Goal: Transaction & Acquisition: Purchase product/service

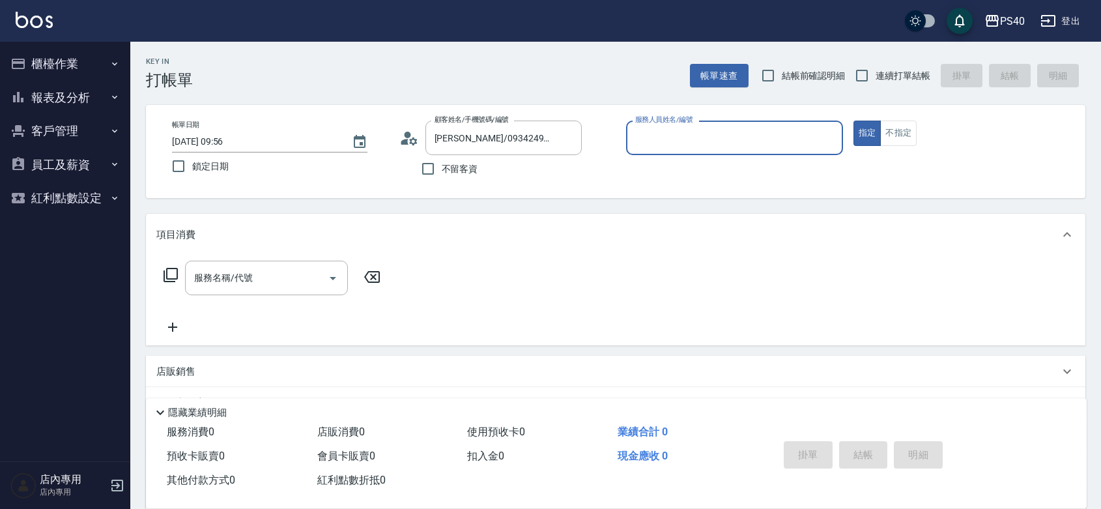
click at [66, 66] on button "櫃檯作業" at bounding box center [65, 64] width 120 height 34
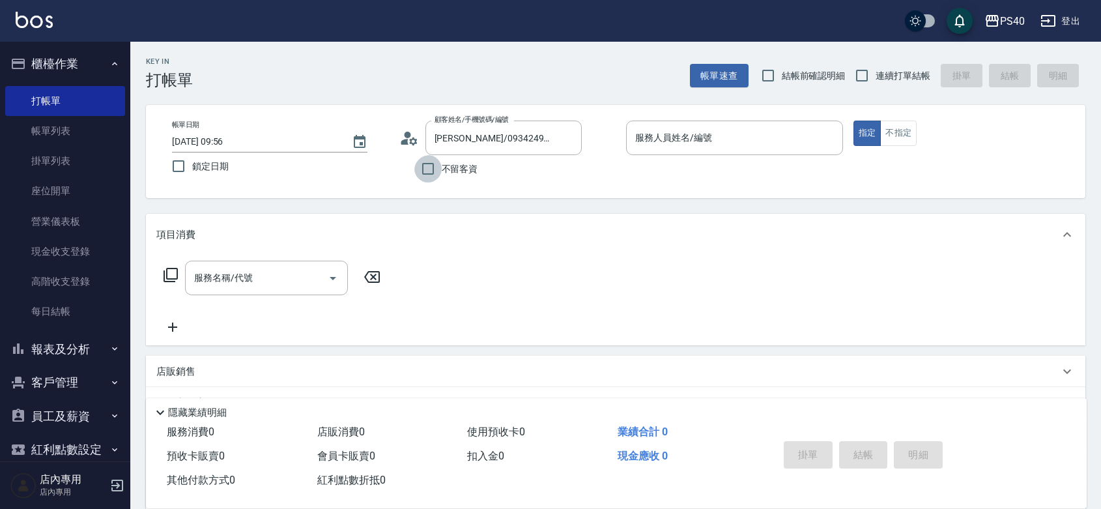
click at [435, 171] on input "不留客資" at bounding box center [427, 168] width 27 height 27
checkbox input "true"
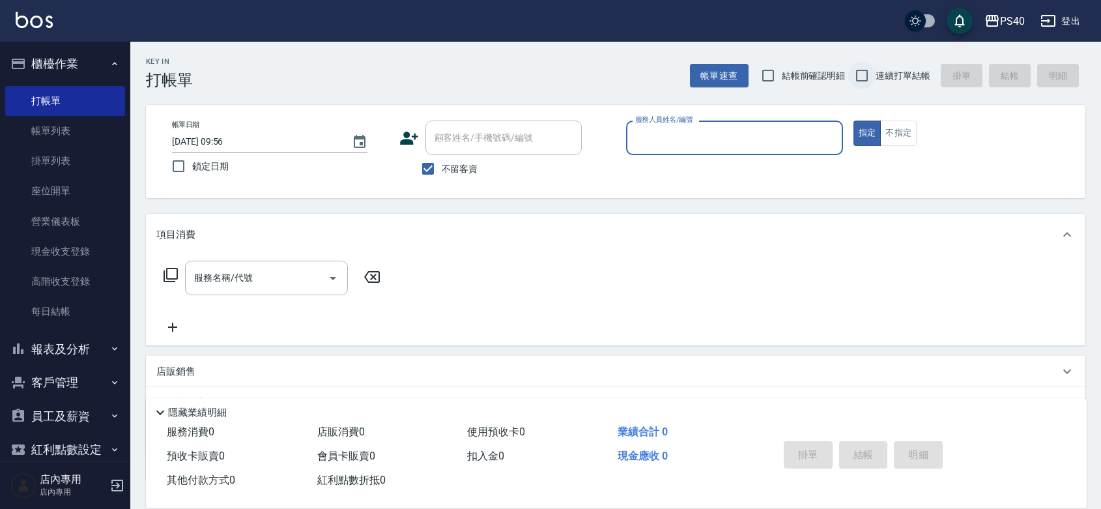
click at [883, 62] on label "連續打單結帳" at bounding box center [889, 75] width 82 height 27
click at [875, 62] on input "連續打單結帳" at bounding box center [861, 75] width 27 height 27
checkbox input "true"
click at [801, 130] on input "服務人員姓名/編號" at bounding box center [734, 137] width 205 height 23
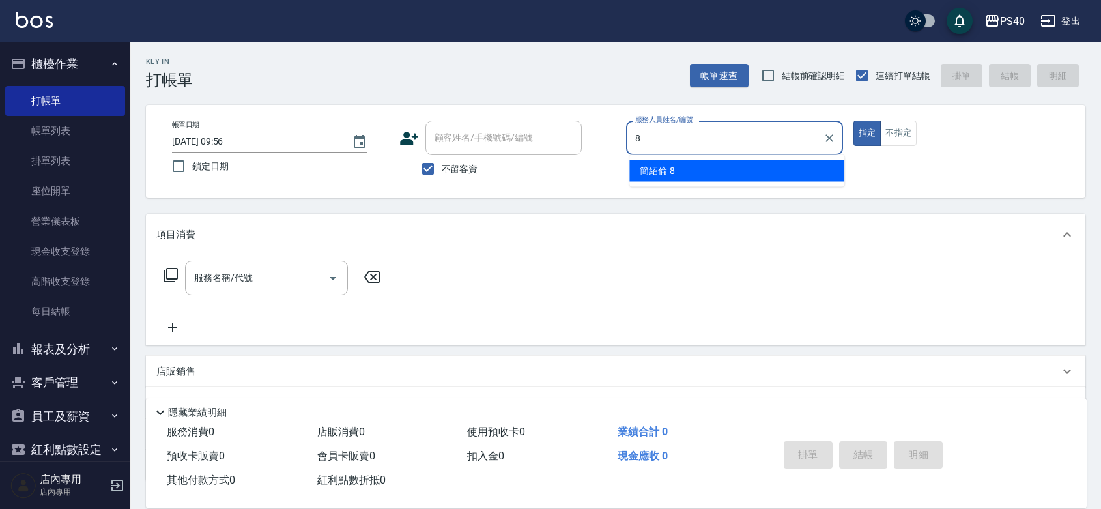
type input "[PERSON_NAME]-8"
type button "true"
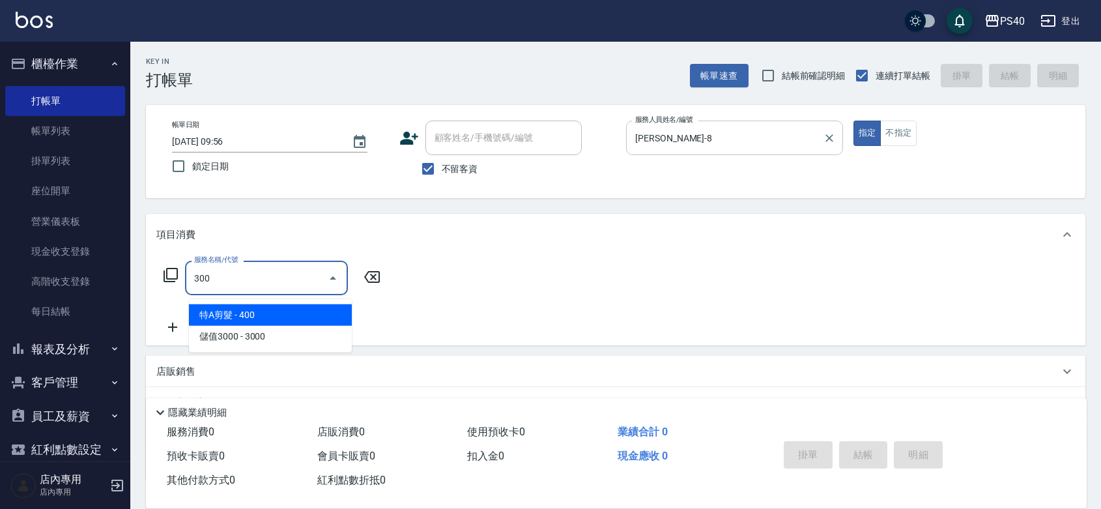
type input "特A剪髮(300)"
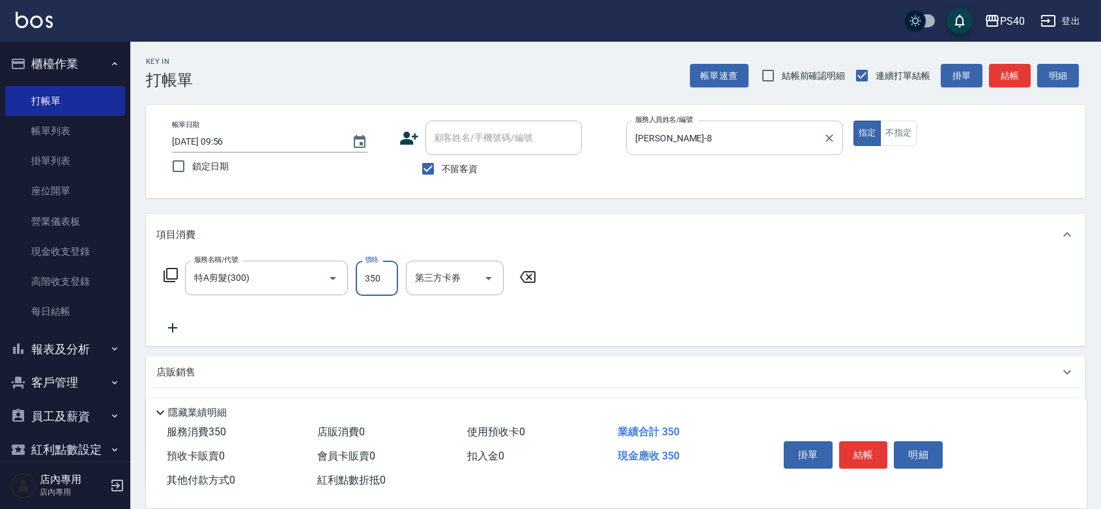
type input "350"
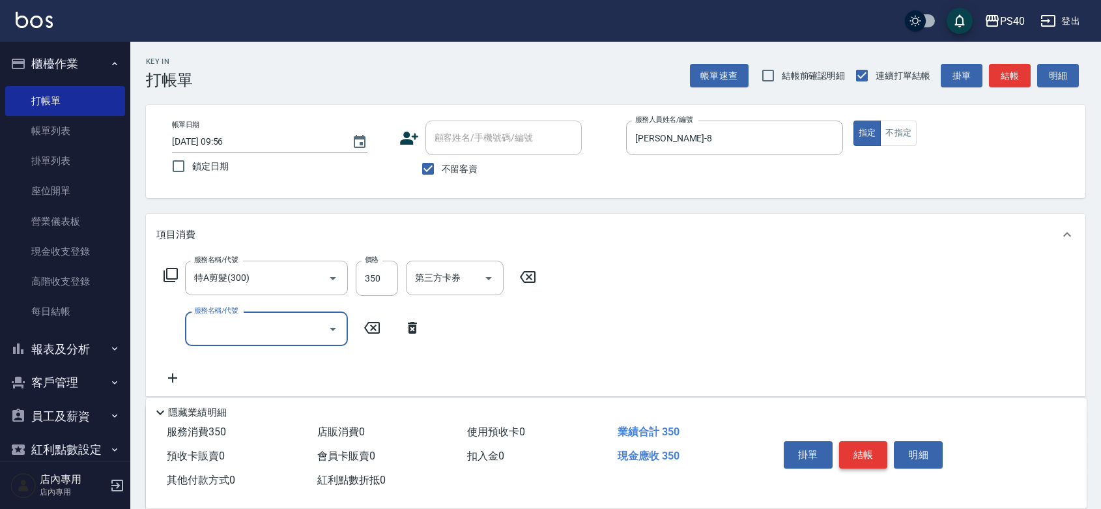
click at [868, 447] on button "結帳" at bounding box center [863, 454] width 49 height 27
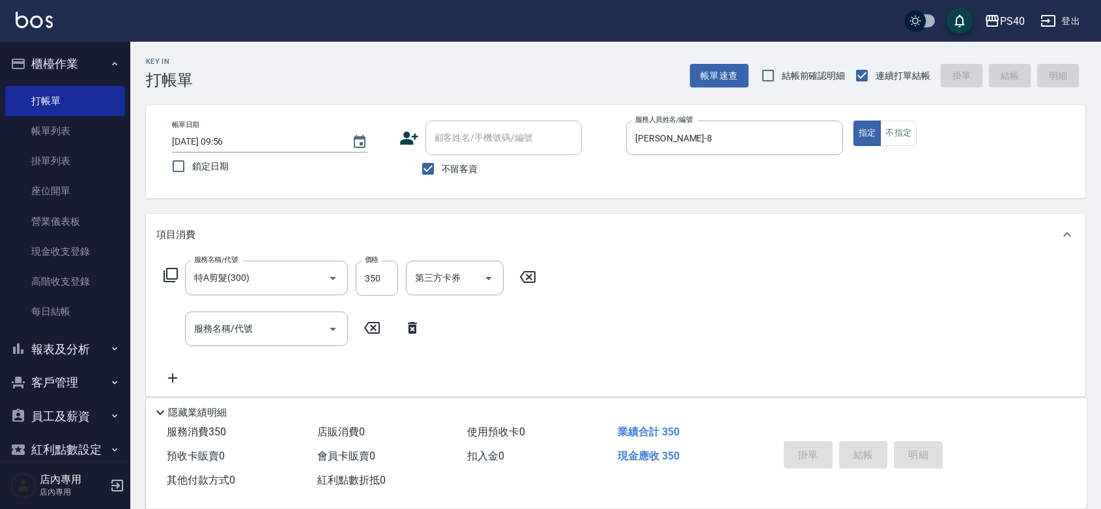
type input "[DATE] 20:28"
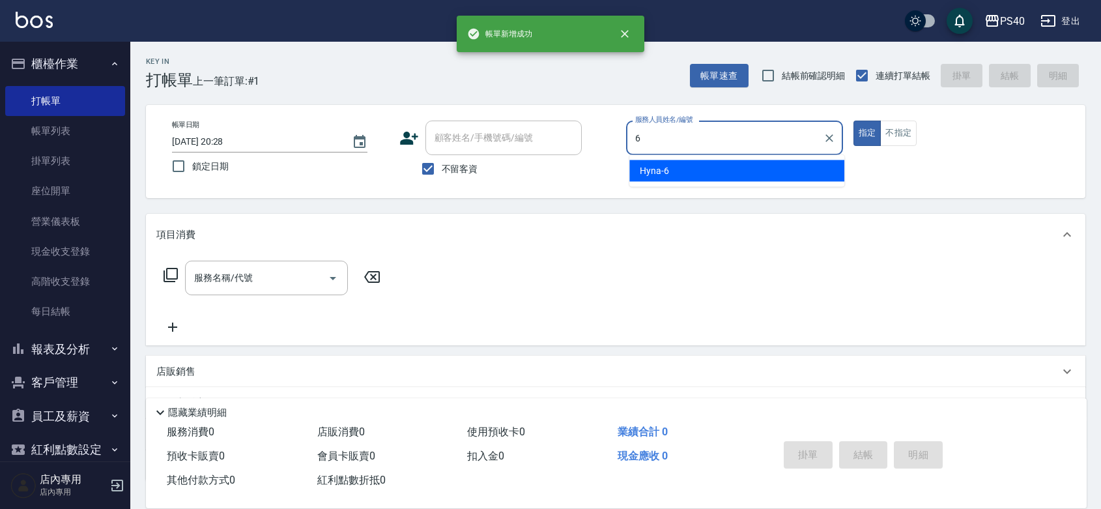
type input "Hyna-6"
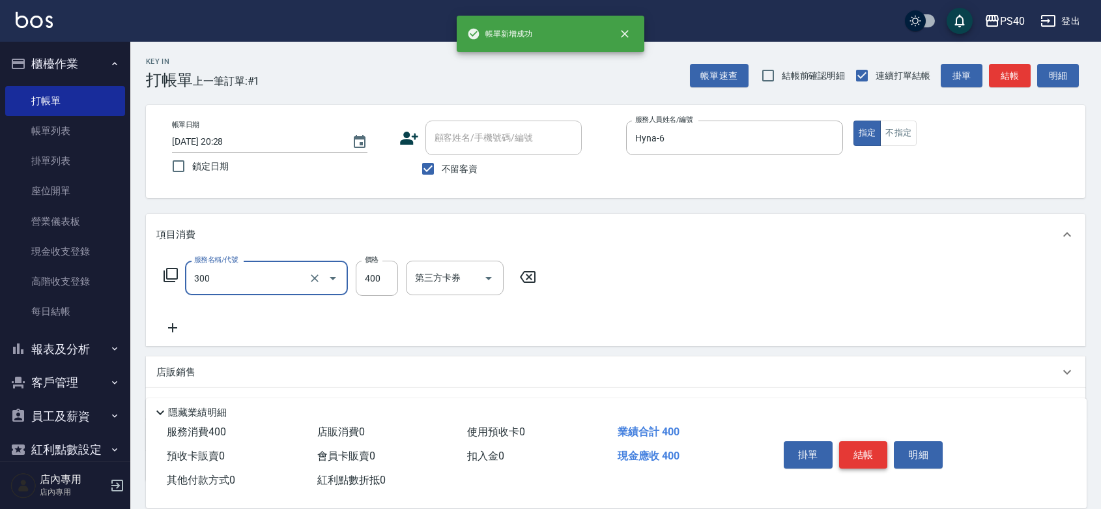
type input "特A剪髮(300)"
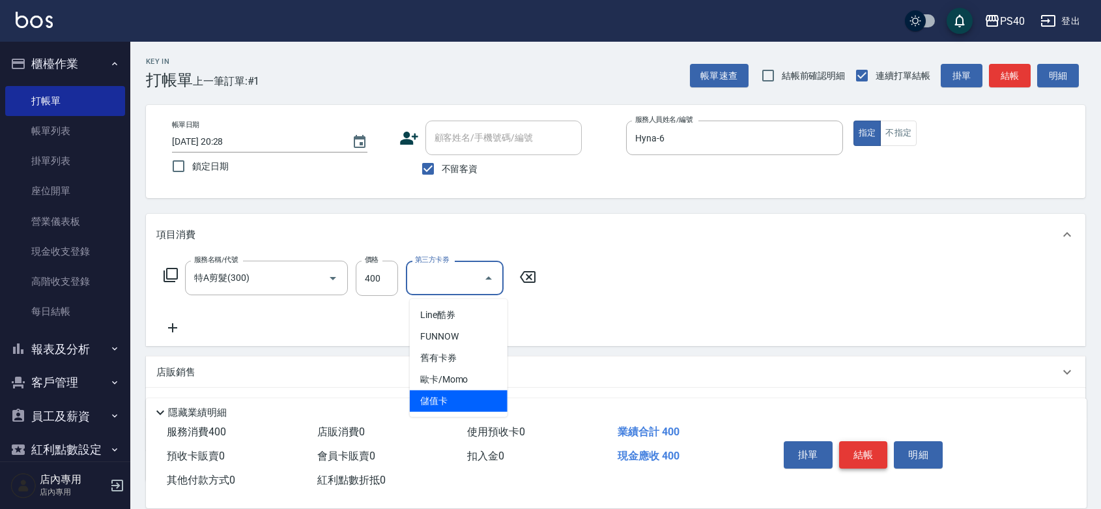
type input "儲值卡"
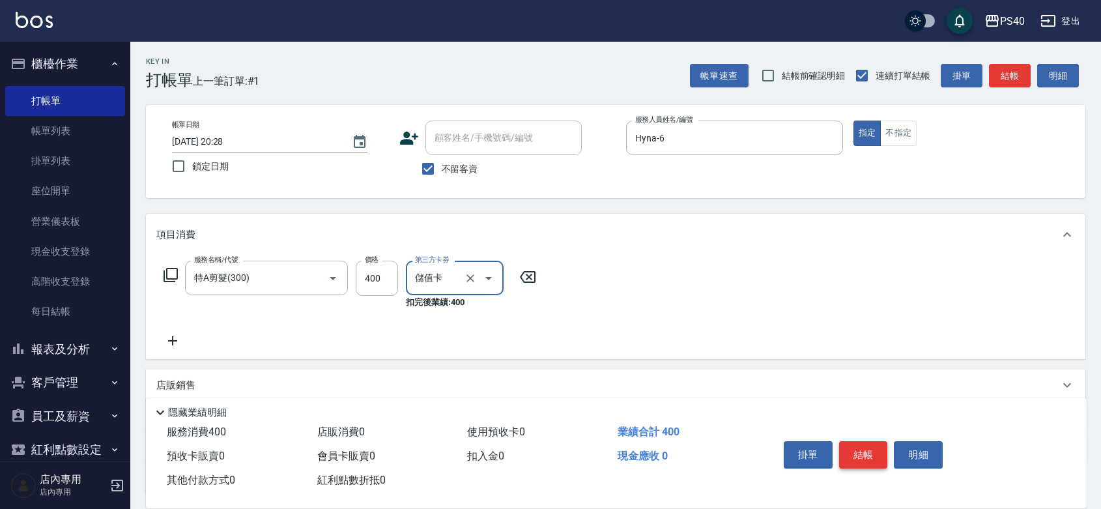
click at [868, 447] on button "結帳" at bounding box center [863, 454] width 49 height 27
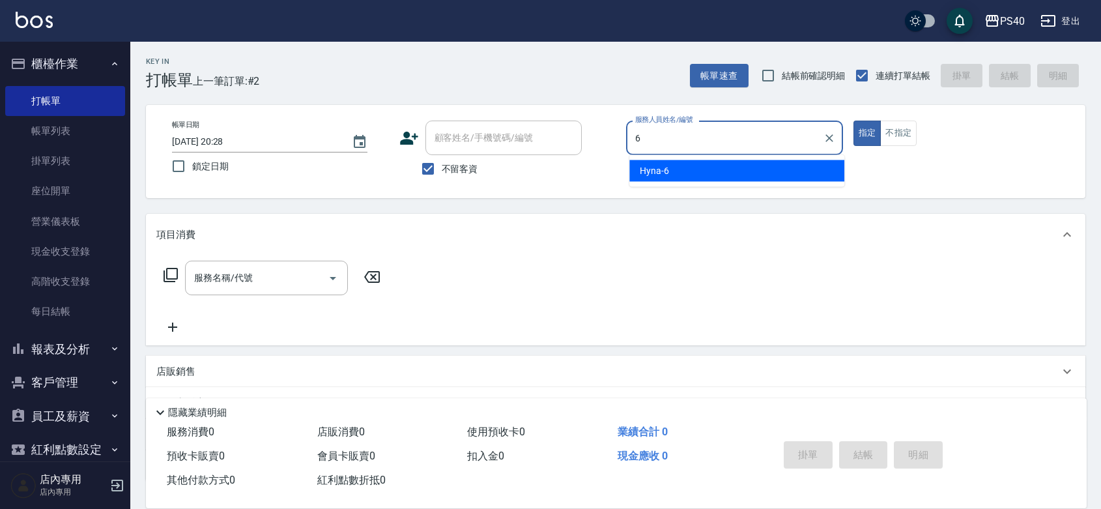
type input "Hyna-6"
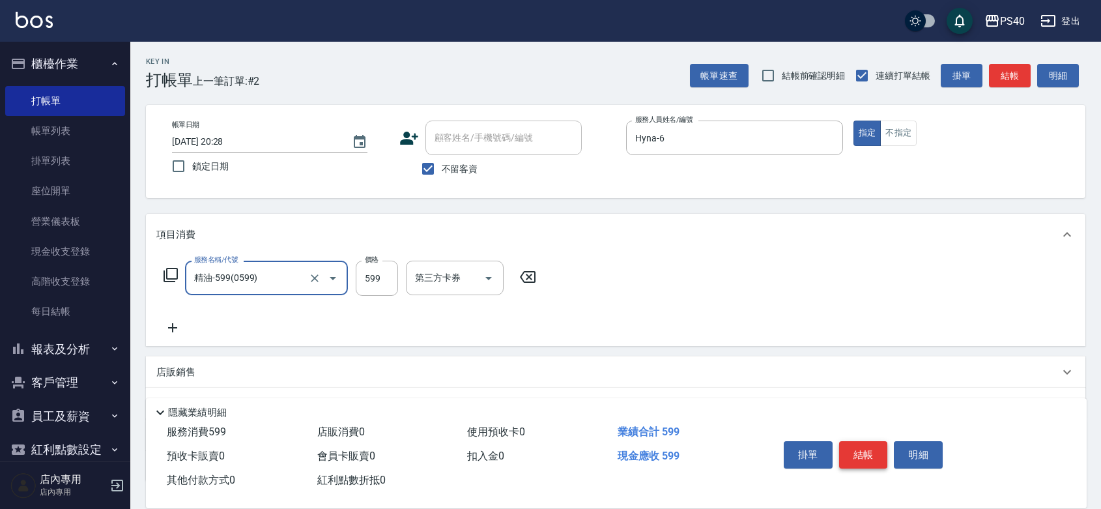
type input "精油-599(0599)"
type input "850"
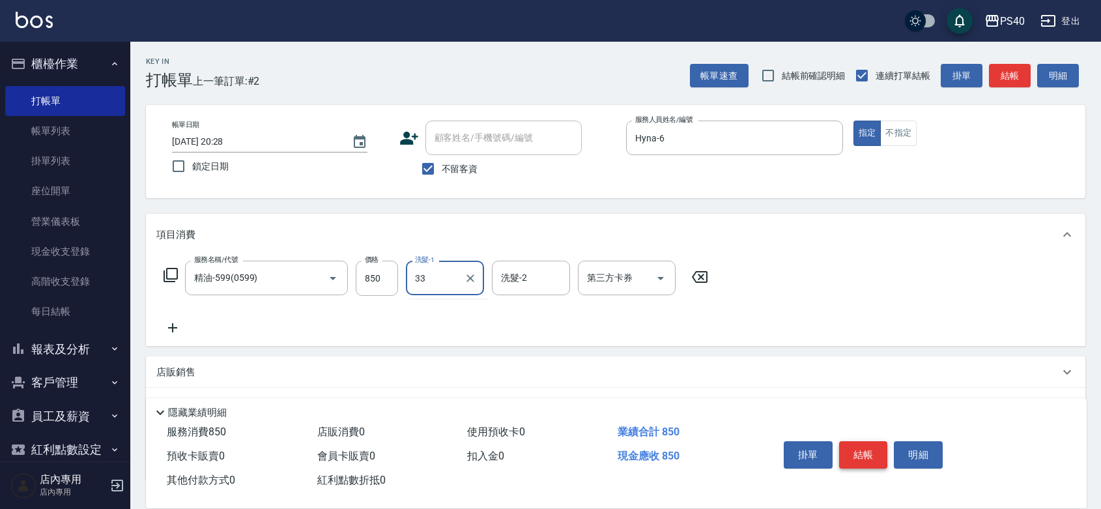
type input "[PERSON_NAME]-33"
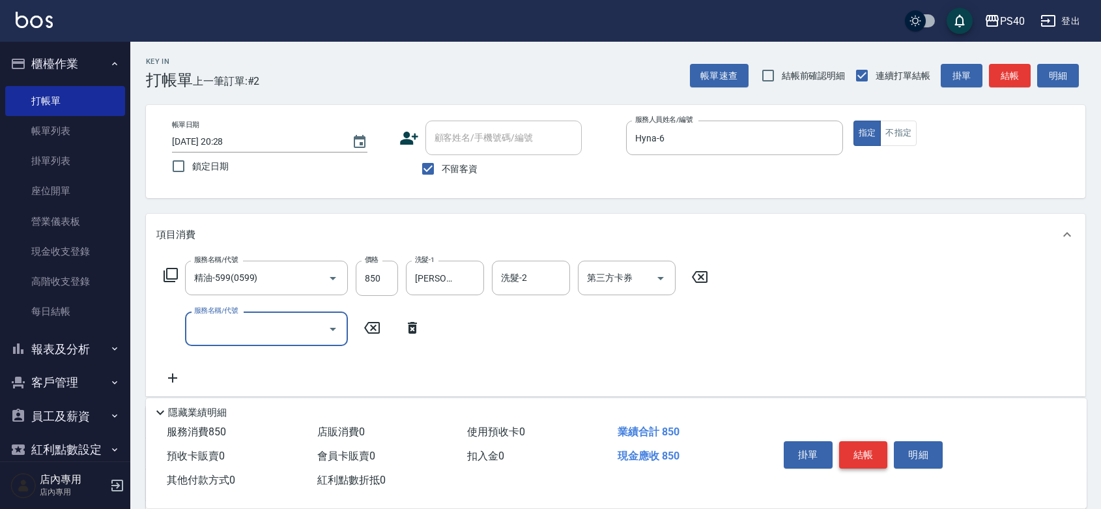
click at [868, 447] on button "結帳" at bounding box center [863, 454] width 49 height 27
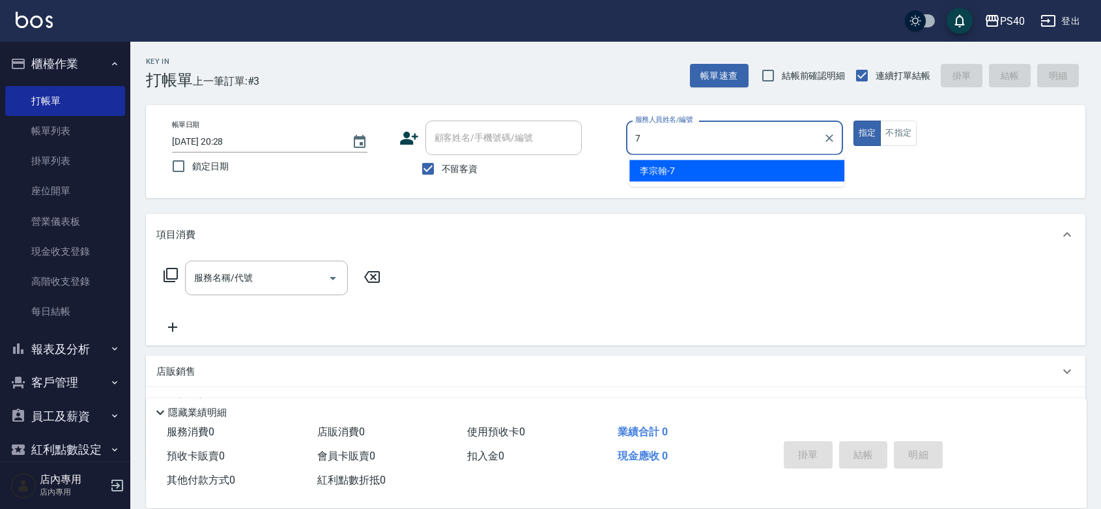
type input "[PERSON_NAME]-7"
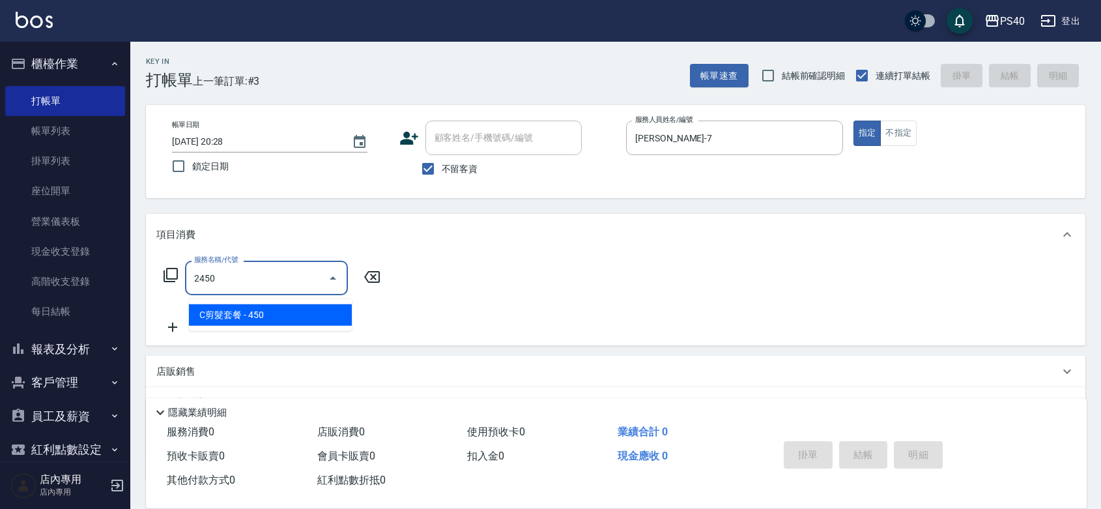
type input "C剪髮套餐(2450)"
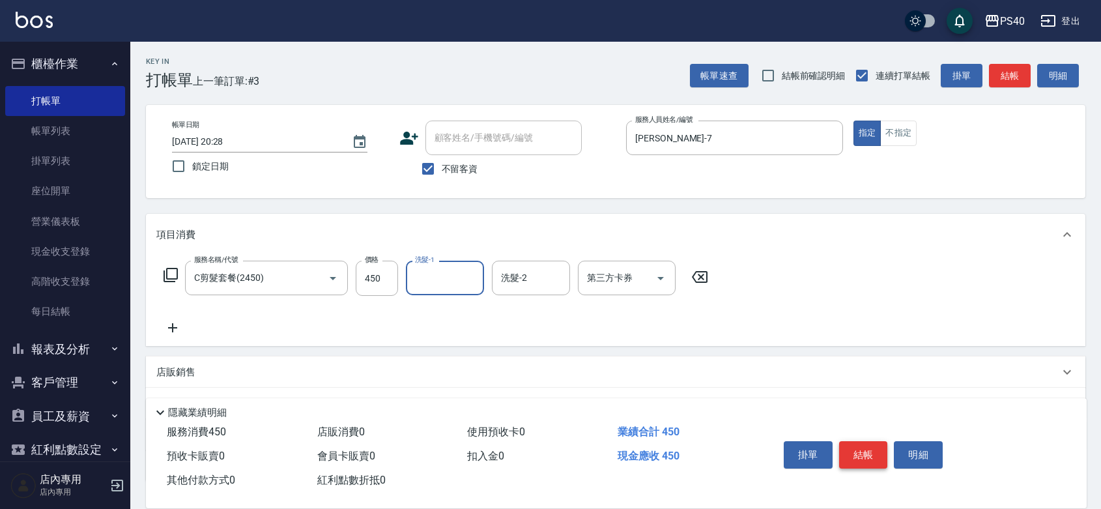
click at [868, 447] on button "結帳" at bounding box center [863, 454] width 49 height 27
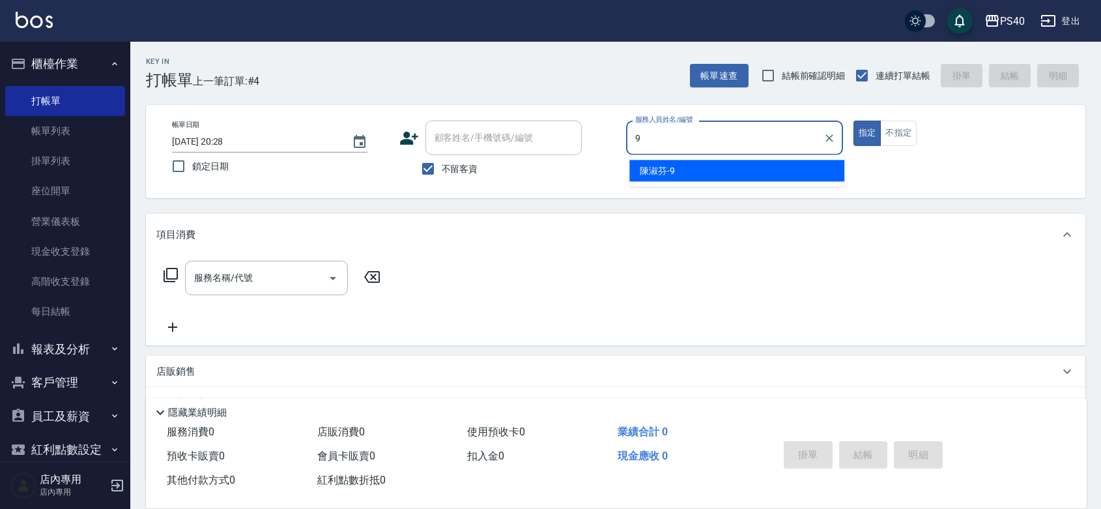
type input "[PERSON_NAME]-9"
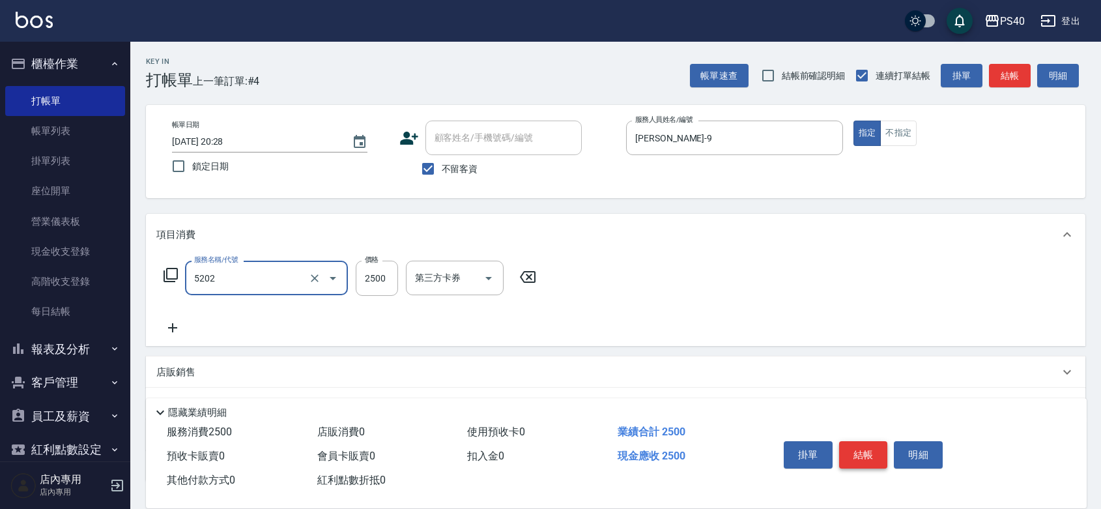
type input "染髮B餐(短髮)(5202)"
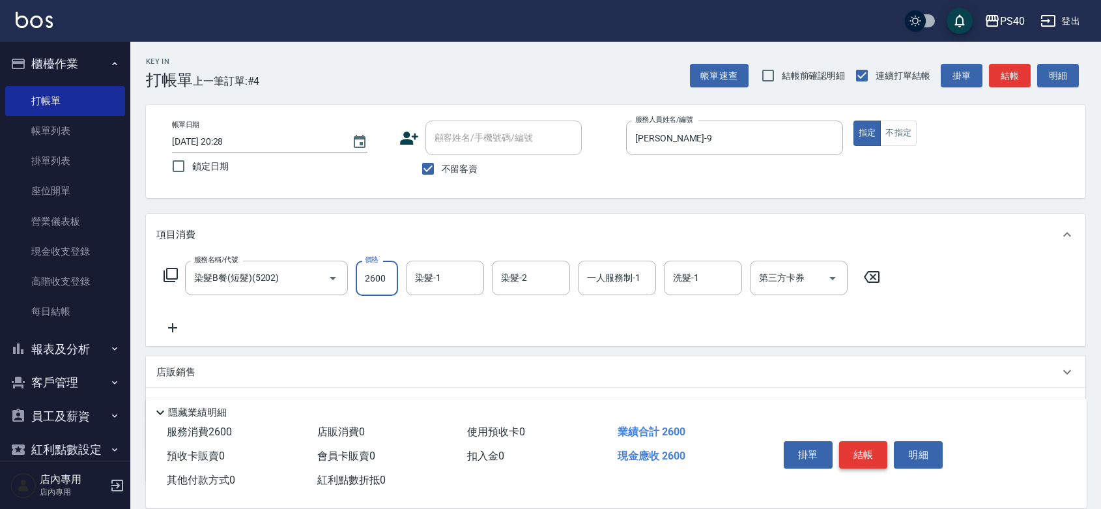
type input "2600"
type input "3"
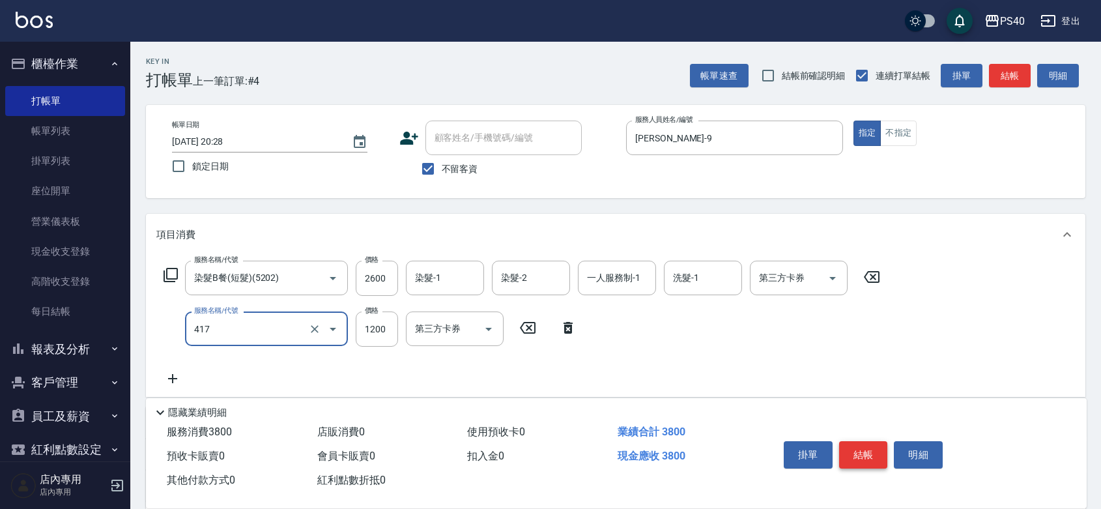
type input "哥德式(417)"
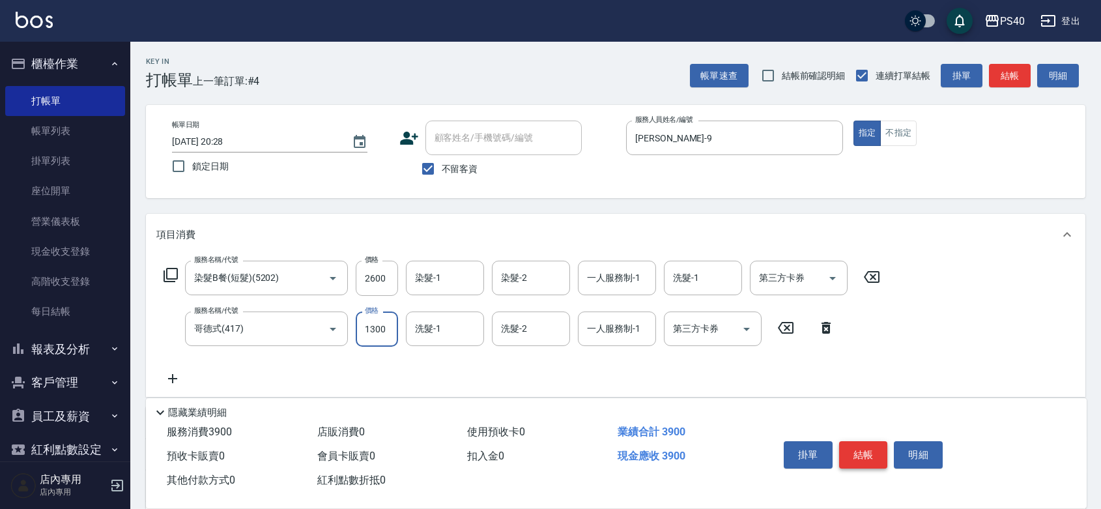
type input "1300"
type input "[PERSON_NAME]-33"
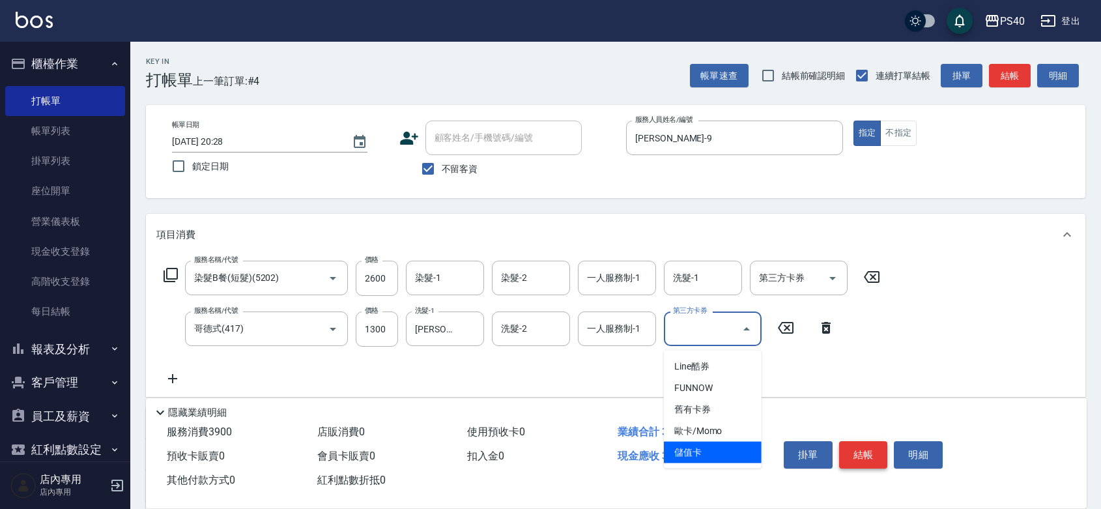
type input "儲值卡"
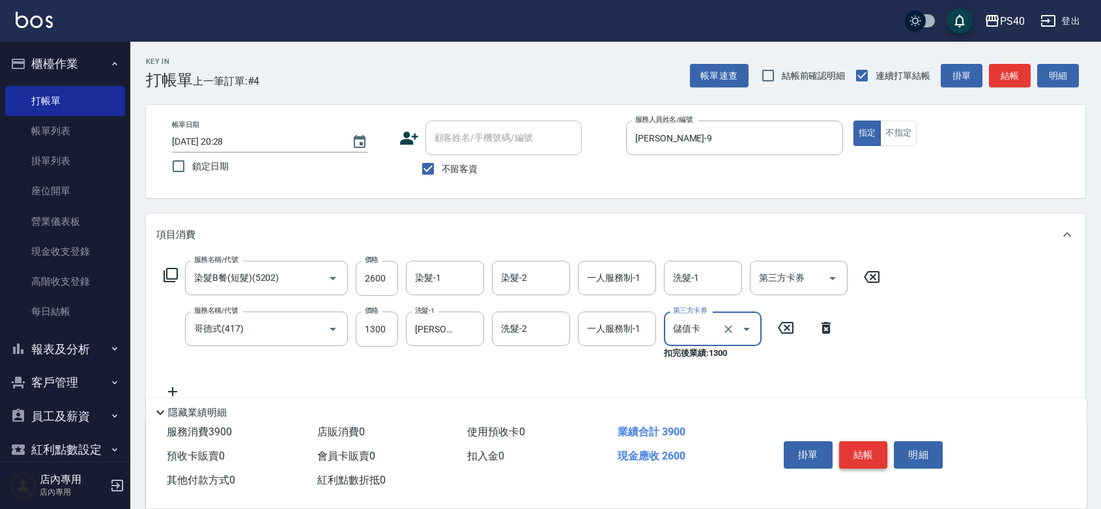
click at [868, 447] on button "結帳" at bounding box center [863, 454] width 49 height 27
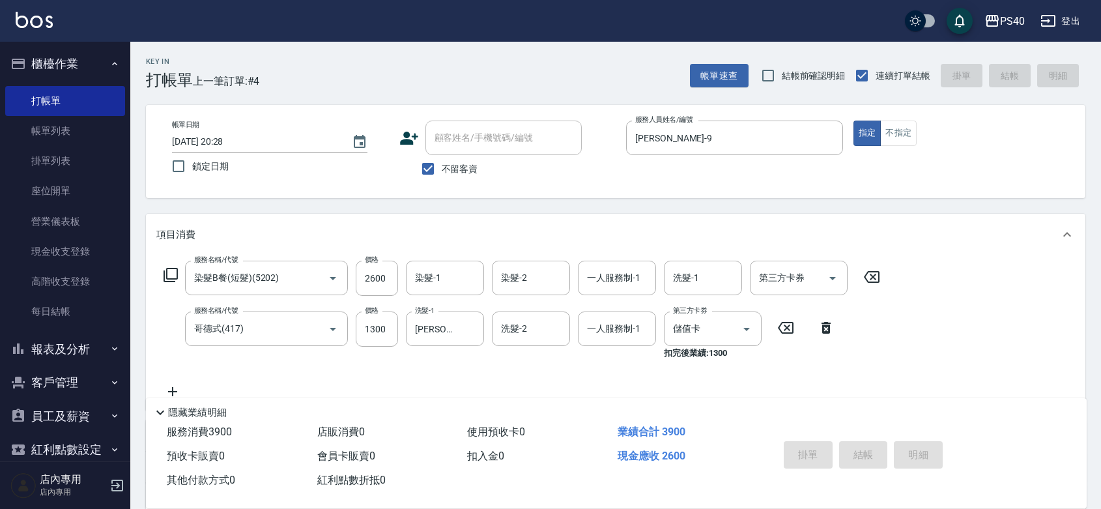
type input "[DATE] 20:29"
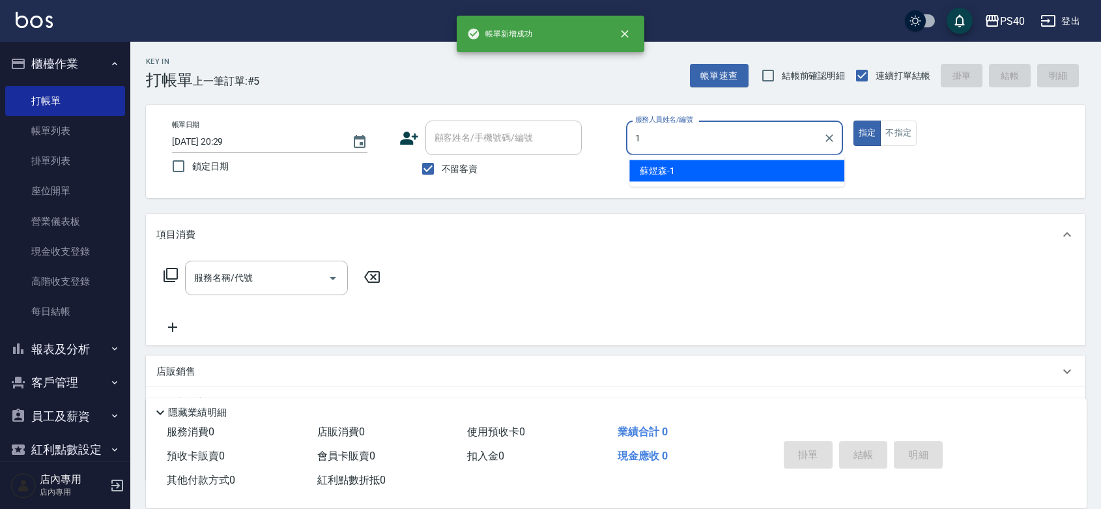
type input "[PERSON_NAME]-1"
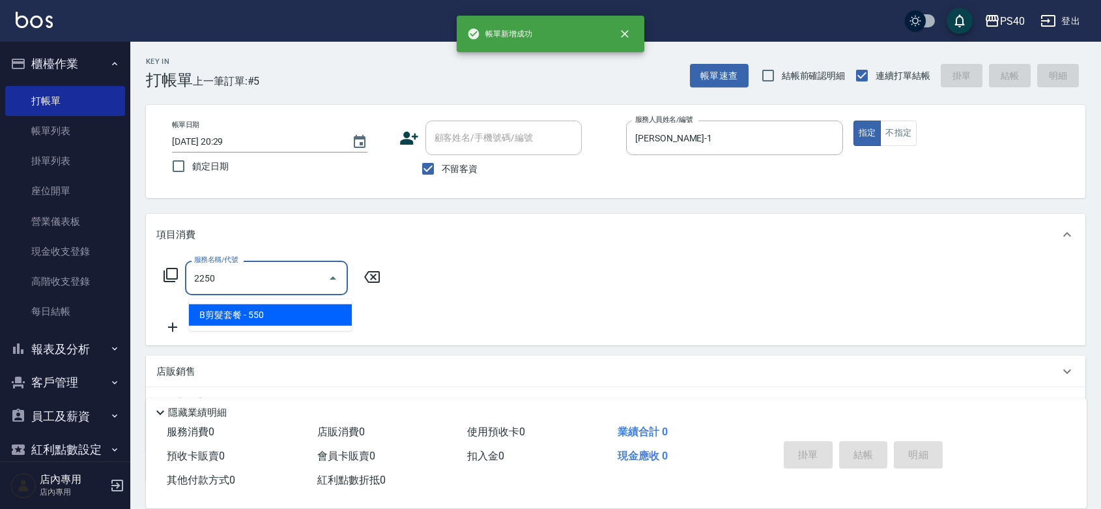
type input "B剪髮套餐(2250)"
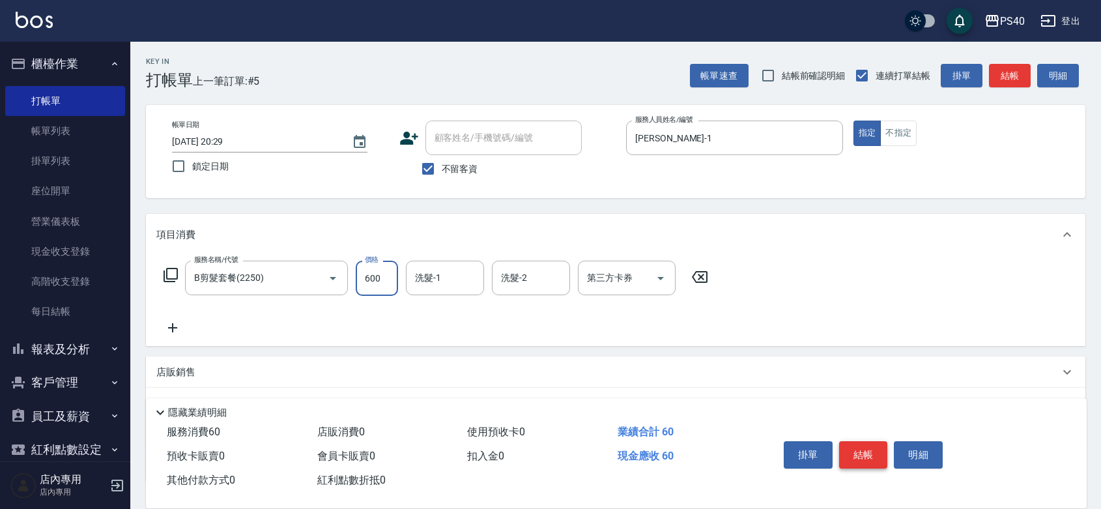
type input "600"
click at [868, 447] on button "結帳" at bounding box center [863, 454] width 49 height 27
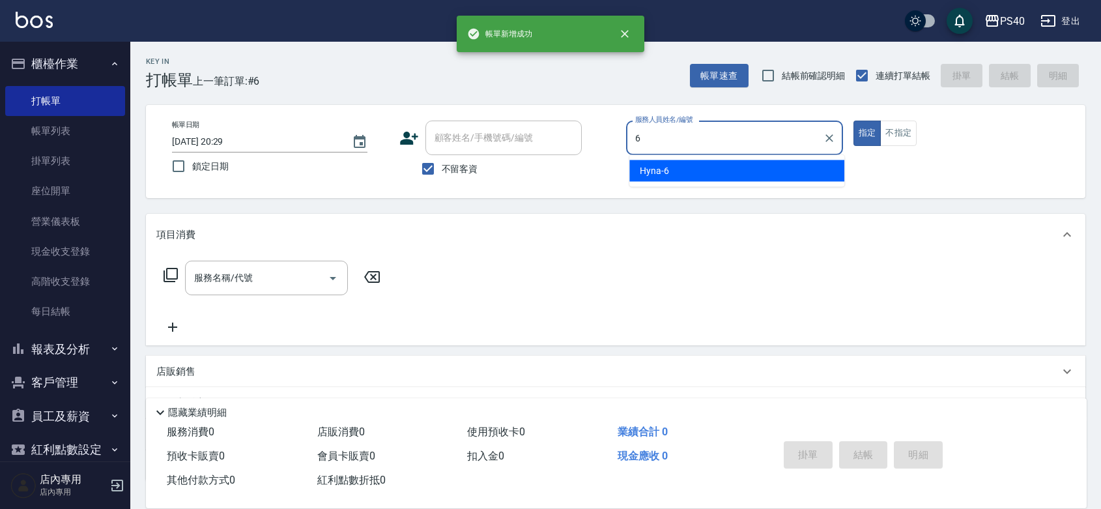
type input "Hyna-6"
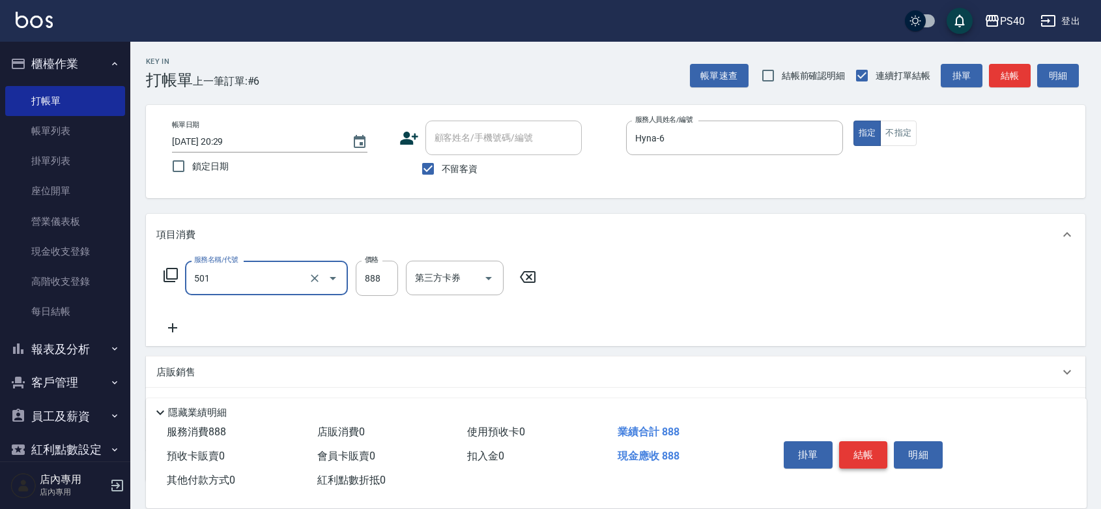
type input "一般染髮(改金額)(501)"
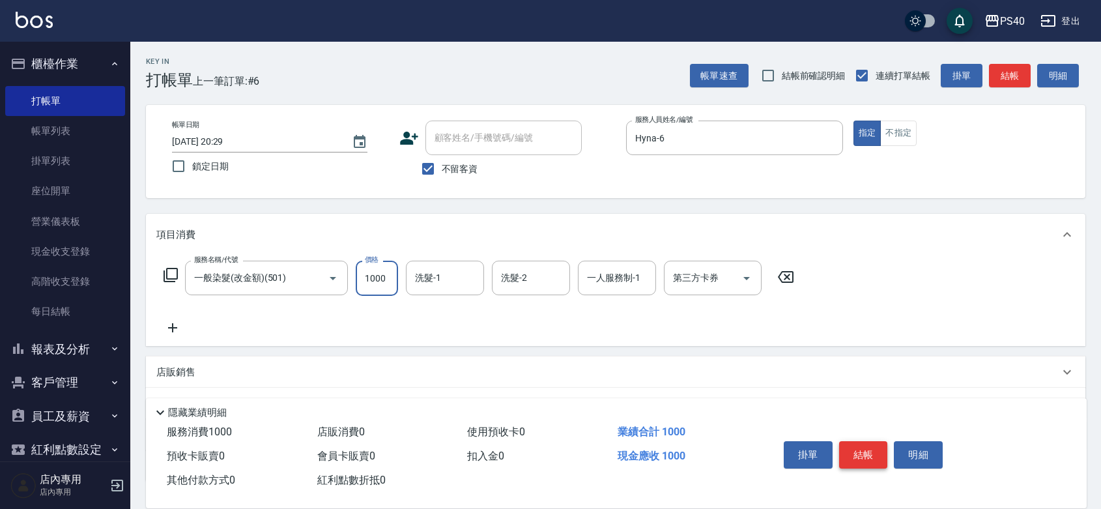
type input "1000"
click at [868, 447] on button "結帳" at bounding box center [863, 454] width 49 height 27
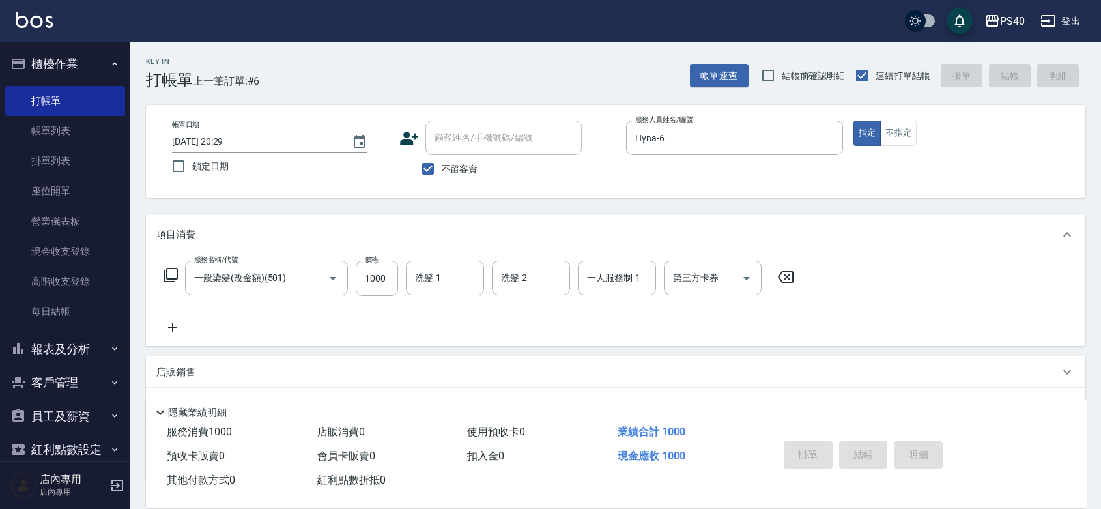
type input "[DATE] 20:30"
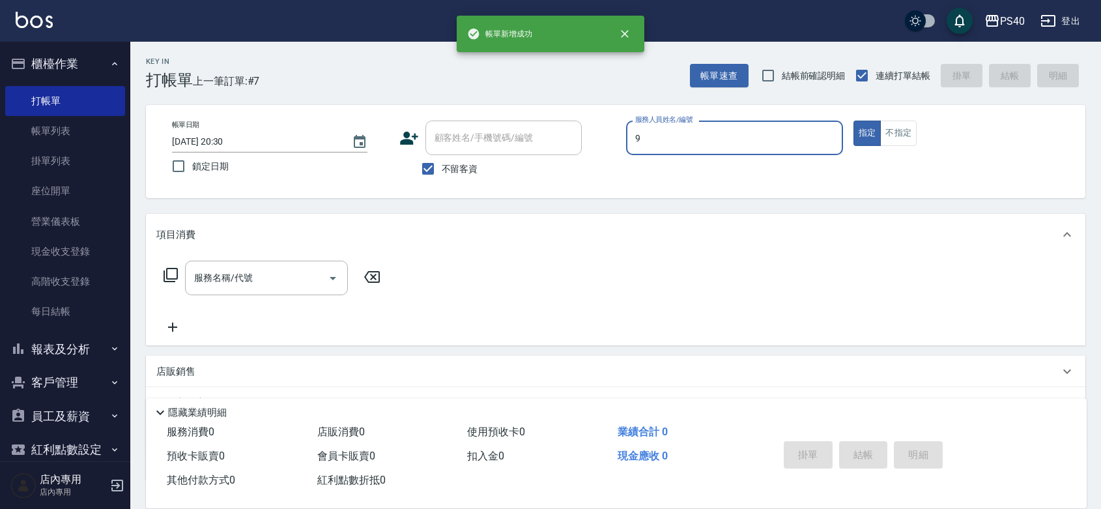
type input "[PERSON_NAME]-9"
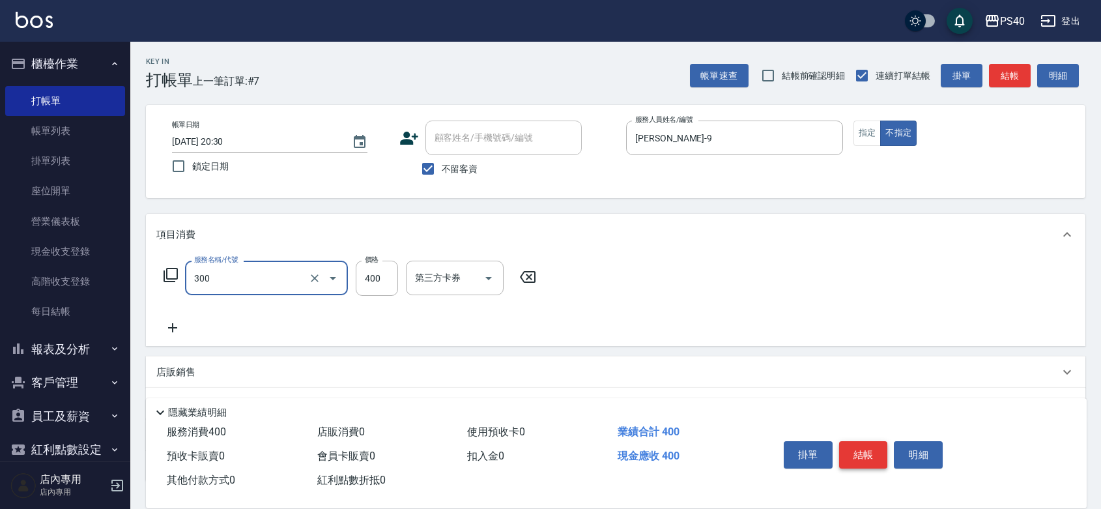
type input "特A剪髮(300)"
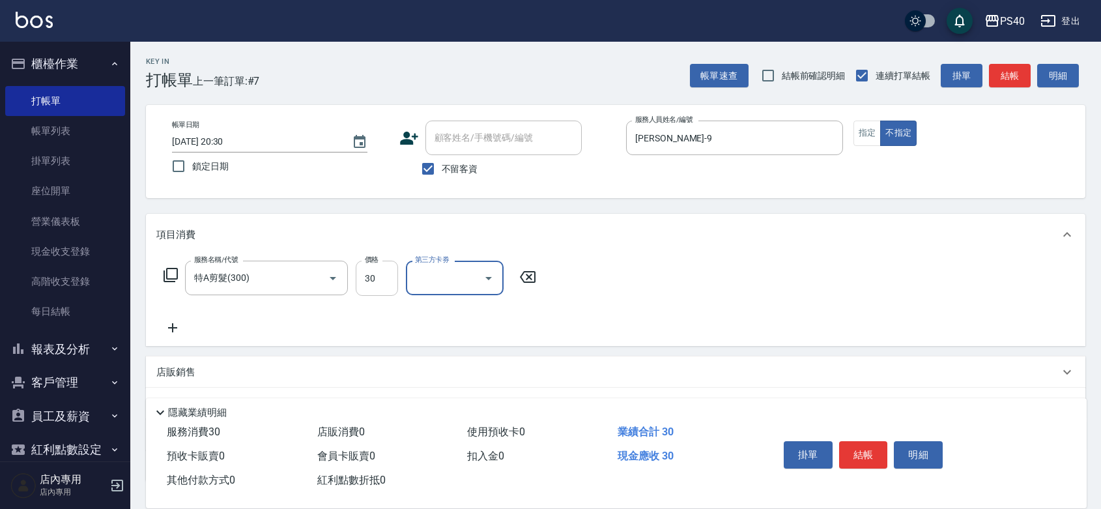
click at [370, 289] on input "30" at bounding box center [377, 278] width 42 height 35
type input "350"
click at [866, 442] on button "結帳" at bounding box center [863, 454] width 49 height 27
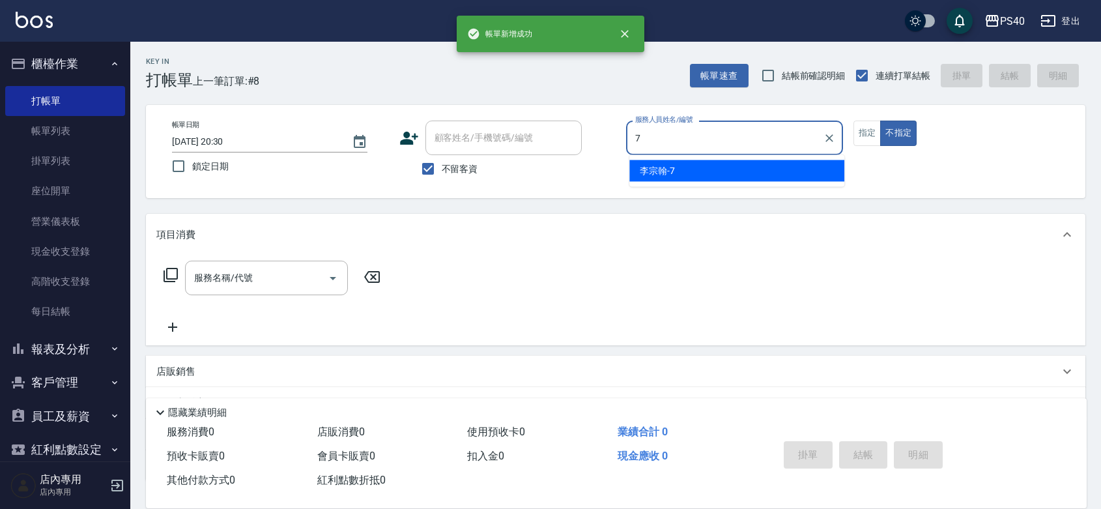
type input "[PERSON_NAME]-7"
type button "false"
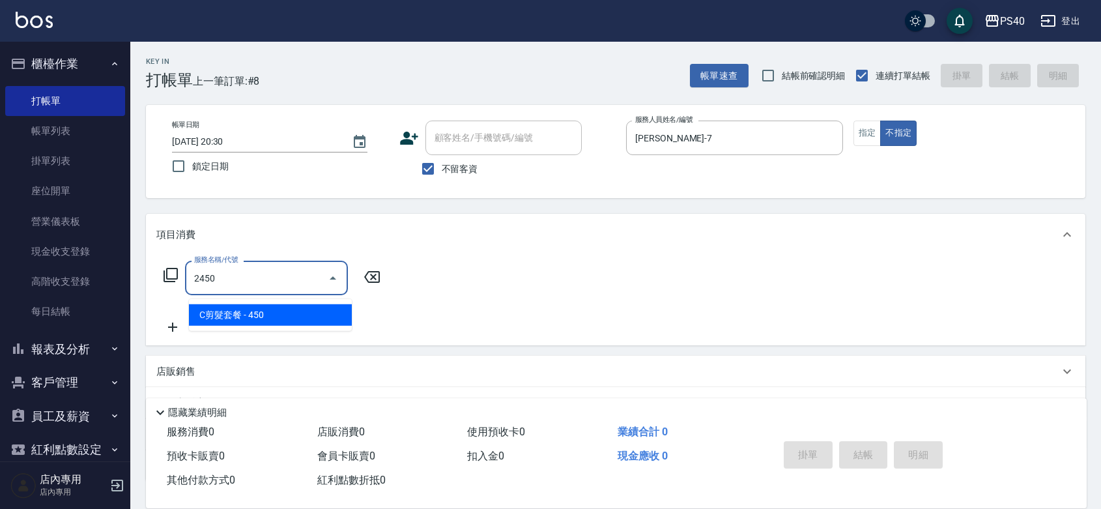
type input "C剪髮套餐(2450)"
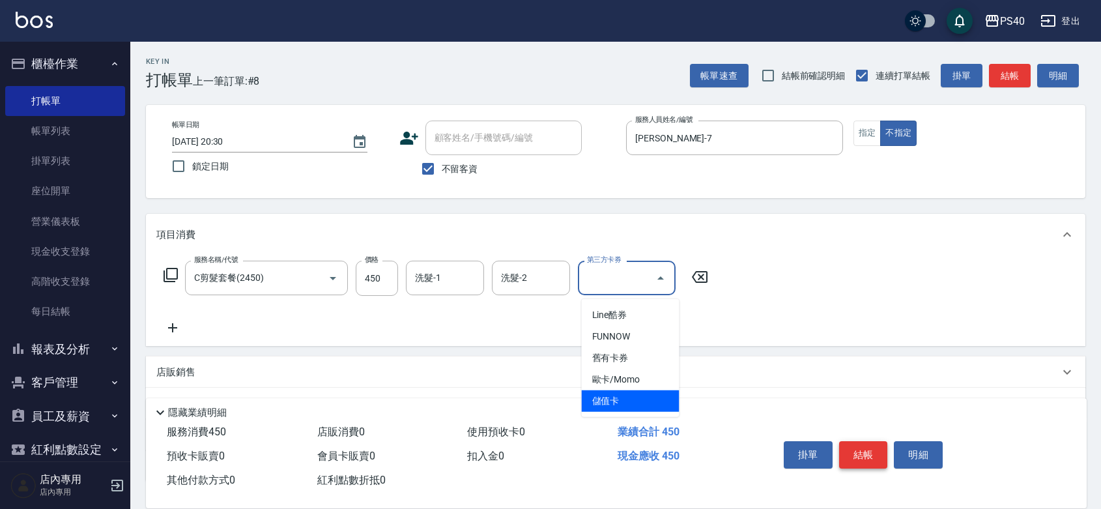
type input "儲值卡"
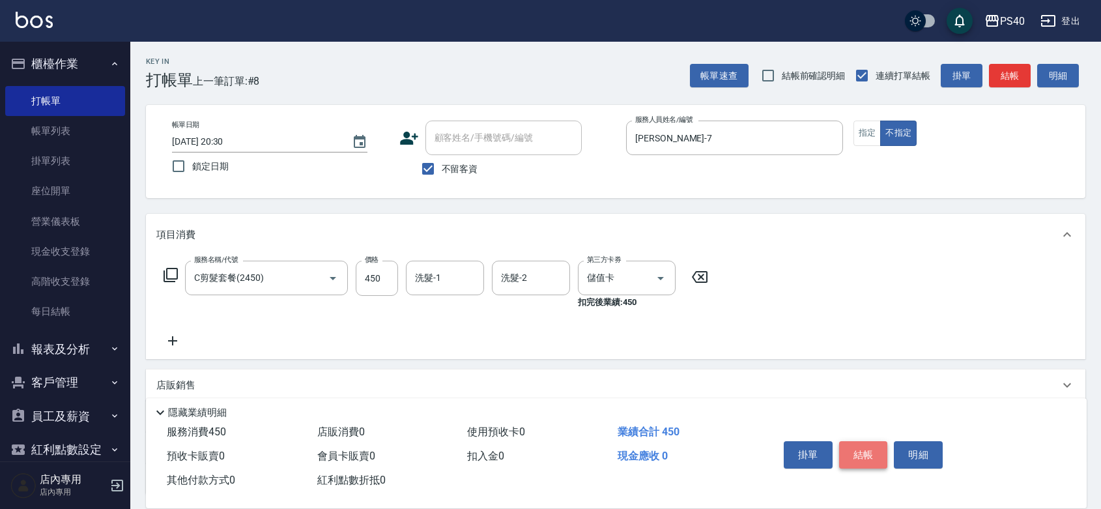
click at [866, 442] on button "結帳" at bounding box center [863, 454] width 49 height 27
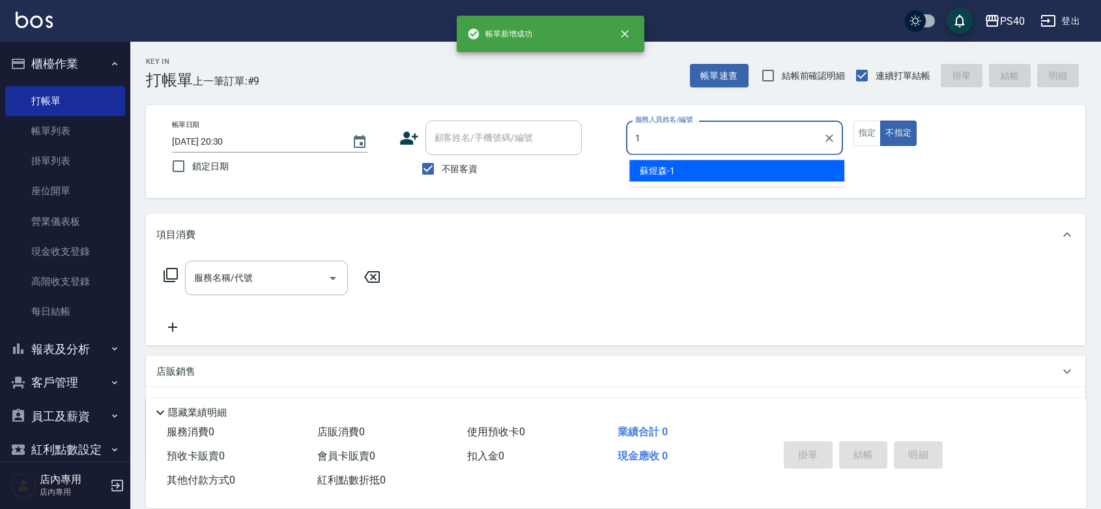
type input "[PERSON_NAME]-1"
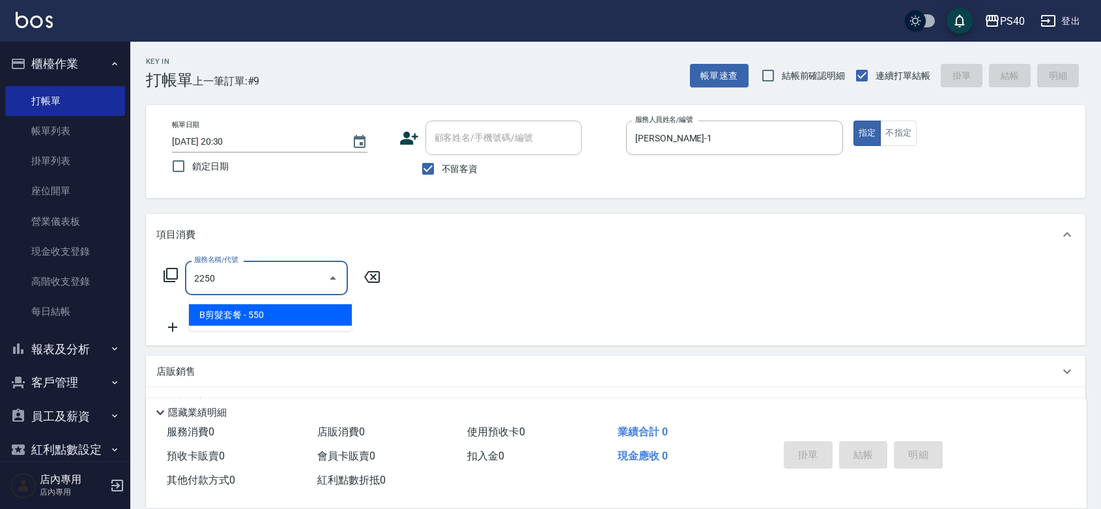
type input "B剪髮套餐(2250)"
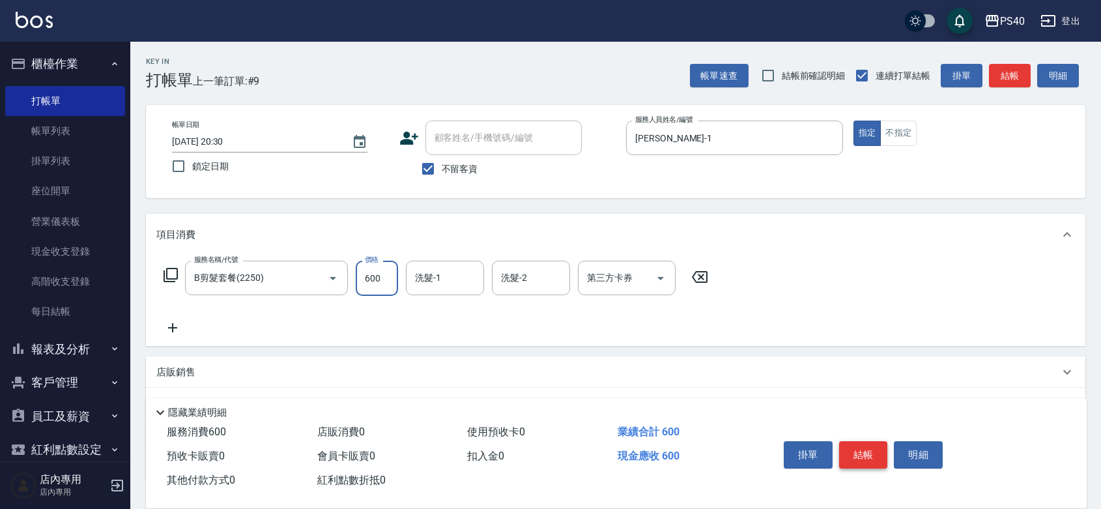
type input "600"
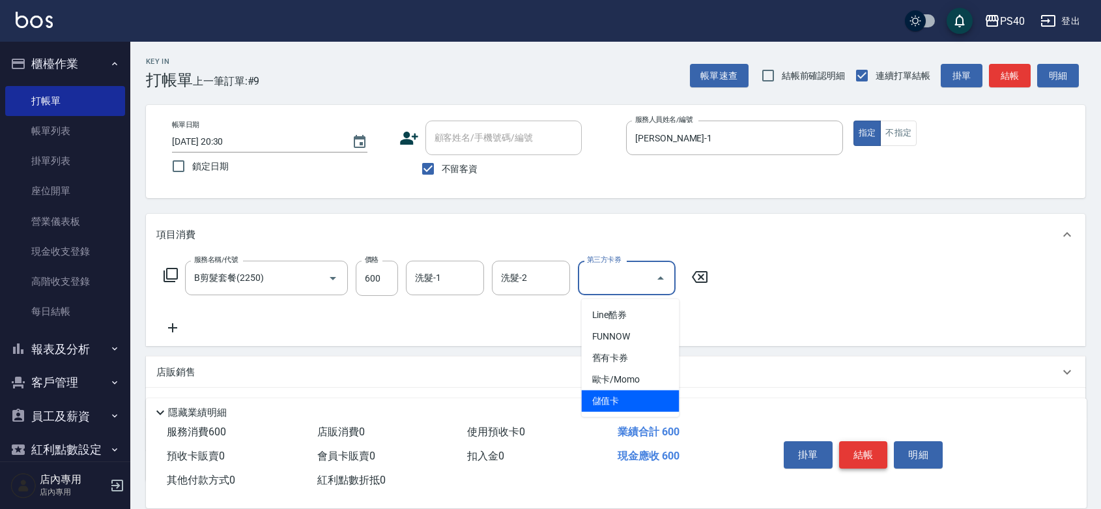
type input "儲值卡"
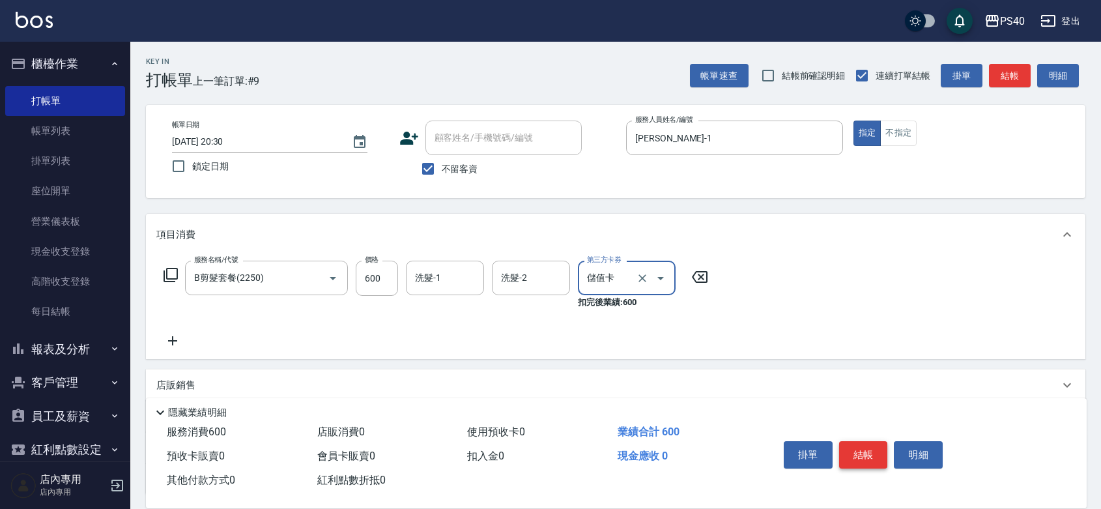
click at [866, 442] on button "結帳" at bounding box center [863, 454] width 49 height 27
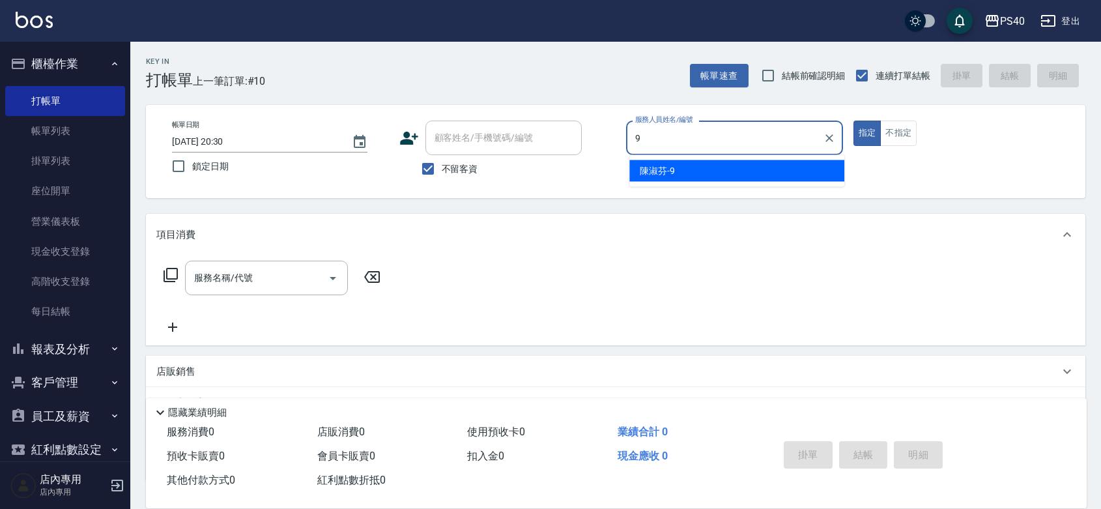
type input "[PERSON_NAME]-9"
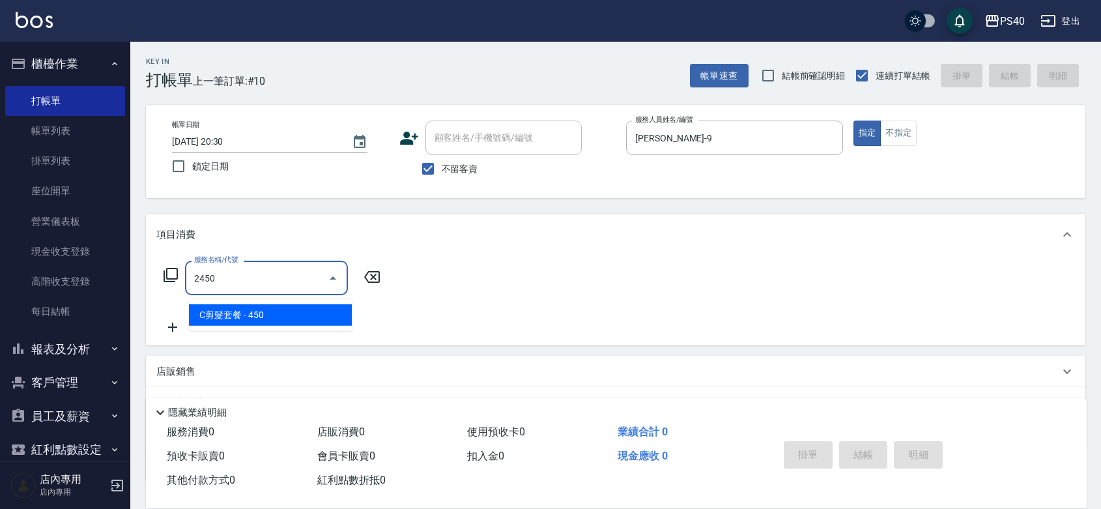
type input "C剪髮套餐(2450)"
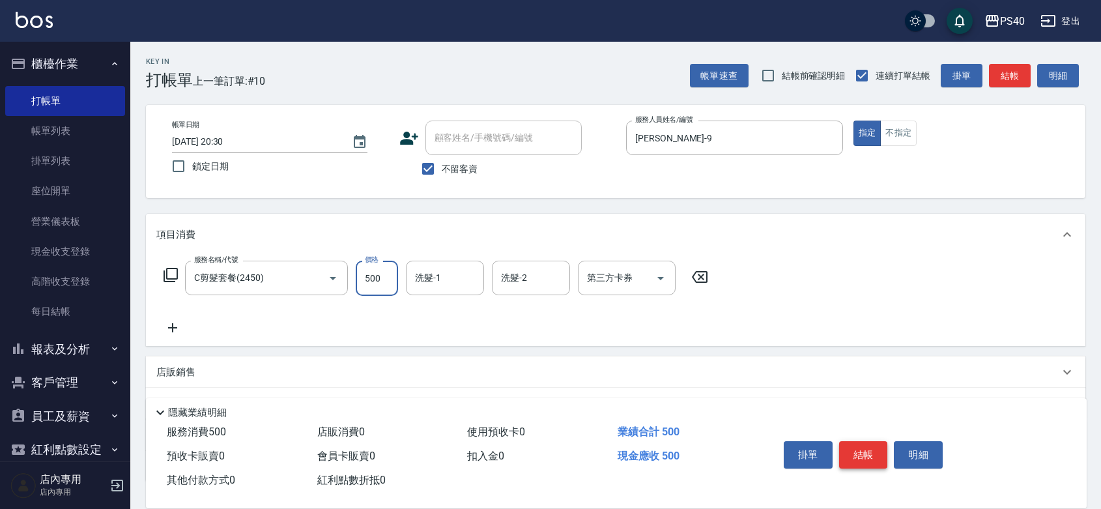
type input "500"
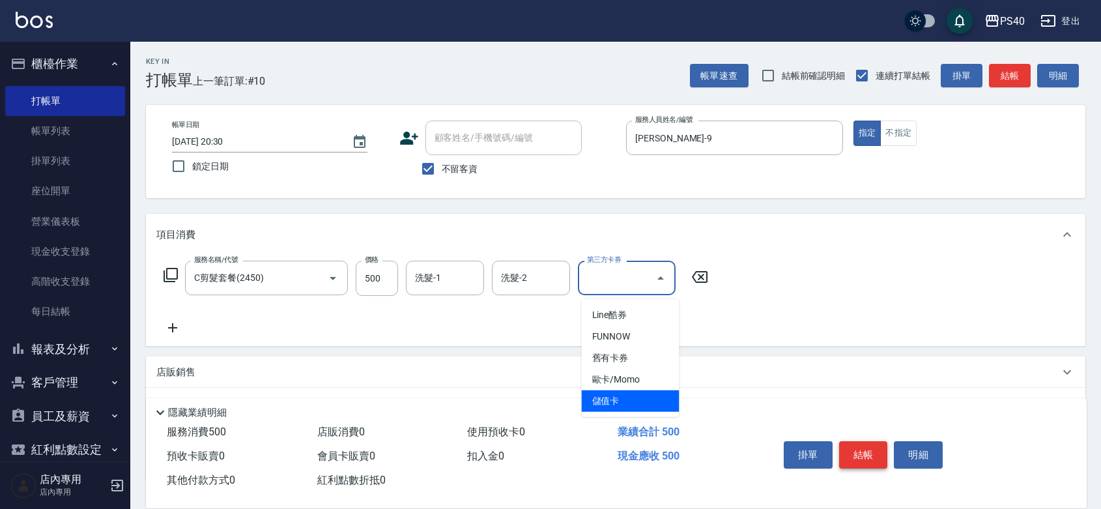
type input "儲值卡"
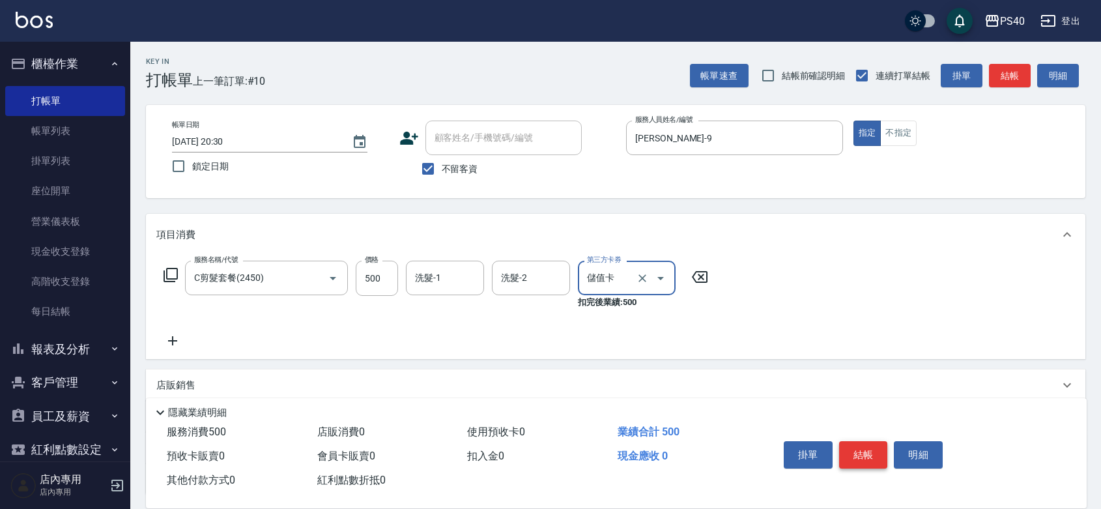
click at [866, 442] on button "結帳" at bounding box center [863, 454] width 49 height 27
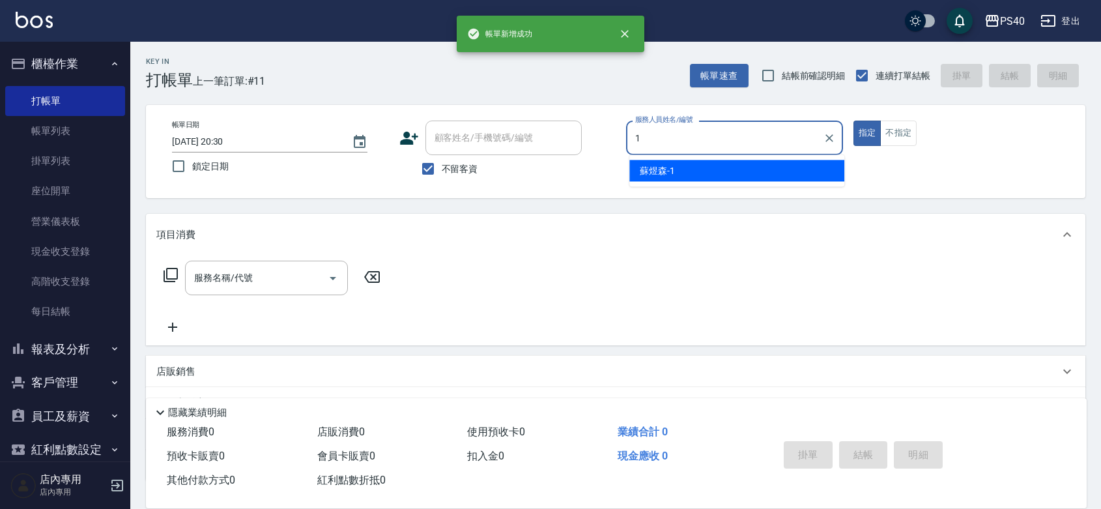
type input "[PERSON_NAME]-1"
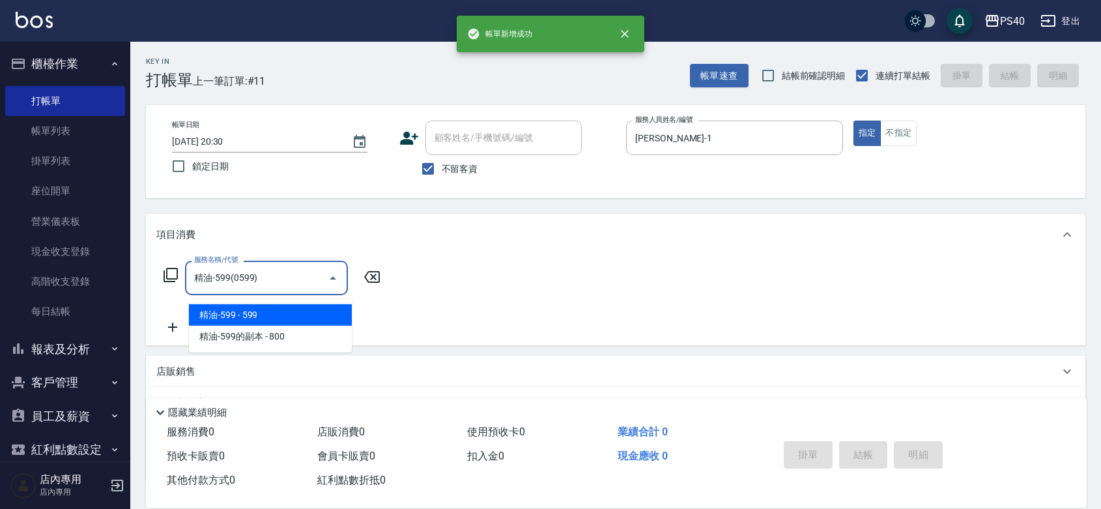
type input "精油-599(0599)"
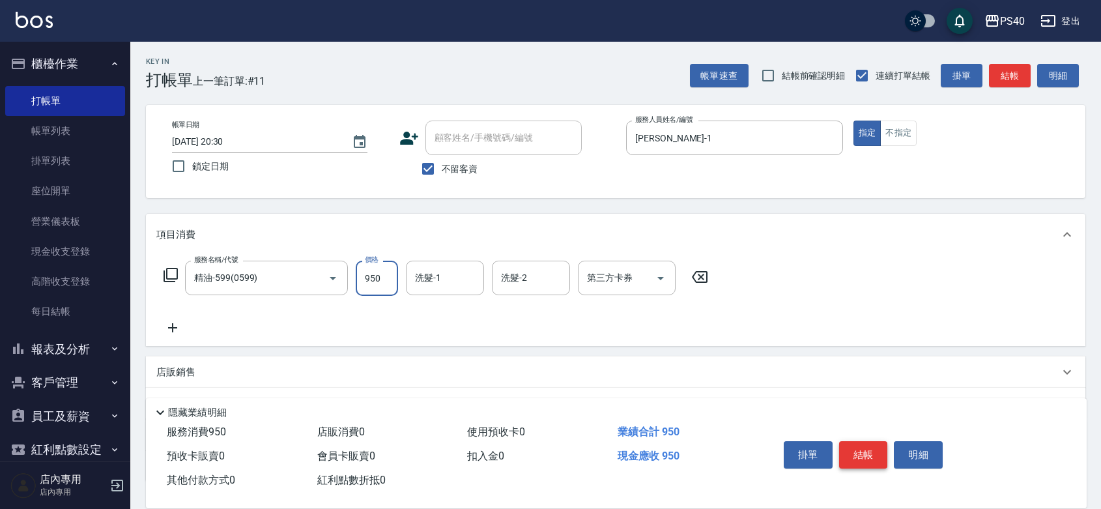
type input "950"
click at [866, 442] on button "結帳" at bounding box center [863, 454] width 49 height 27
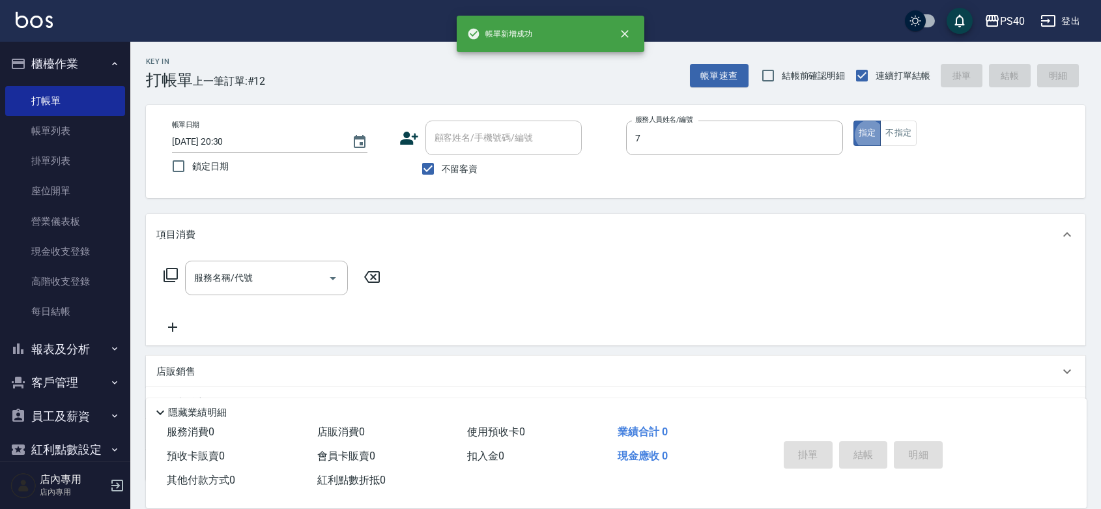
type input "[PERSON_NAME]-7"
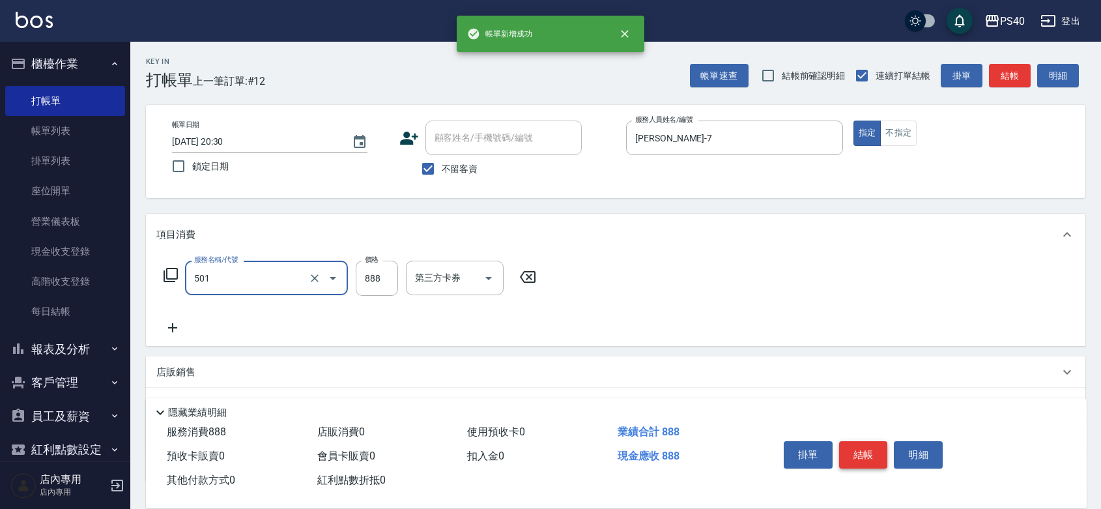
type input "一般染髮(改金額)(501)"
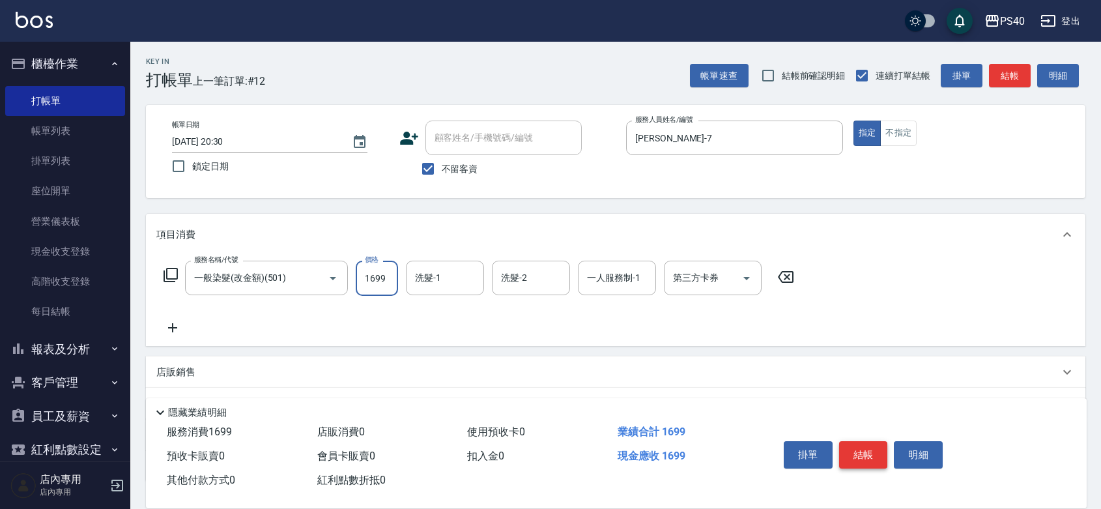
type input "1699"
click at [866, 442] on button "結帳" at bounding box center [863, 454] width 49 height 27
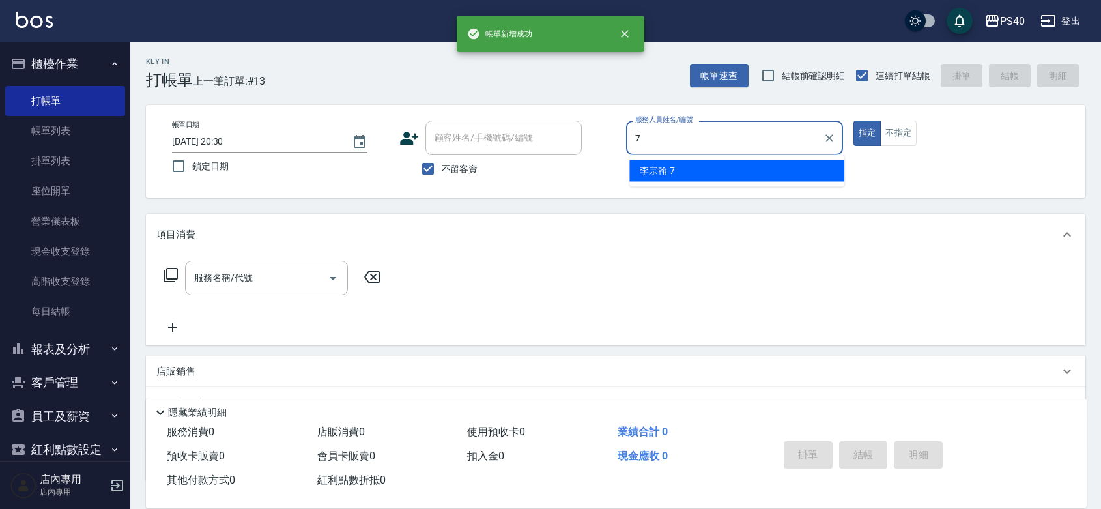
type input "[PERSON_NAME]-7"
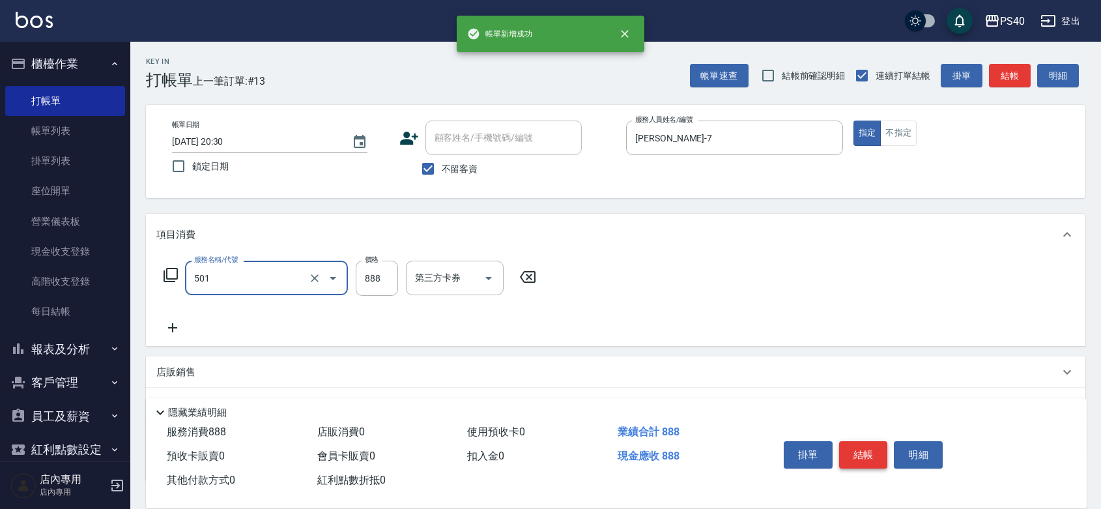
type input "一般染髮(改金額)(501)"
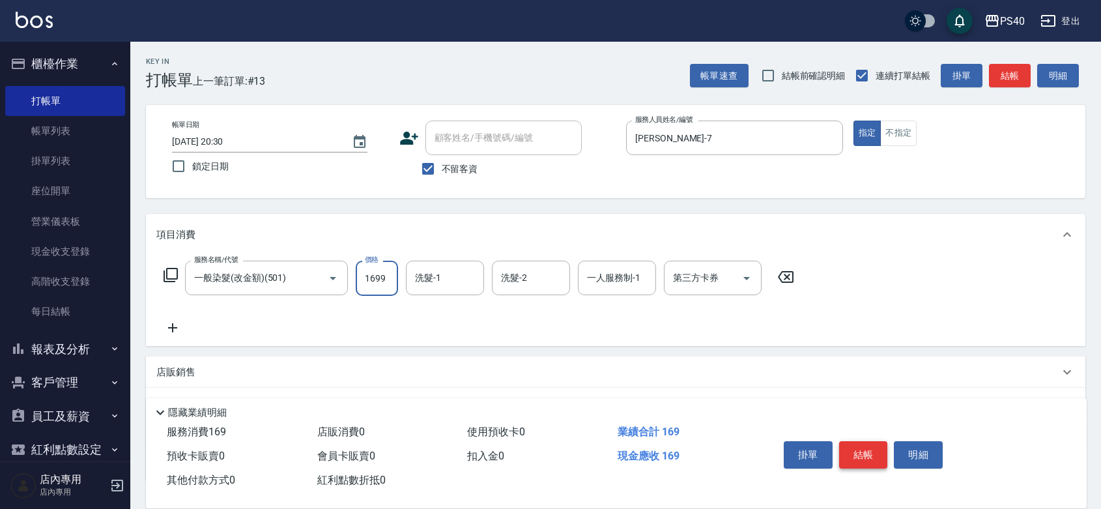
type input "1699"
click at [866, 442] on button "結帳" at bounding box center [863, 454] width 49 height 27
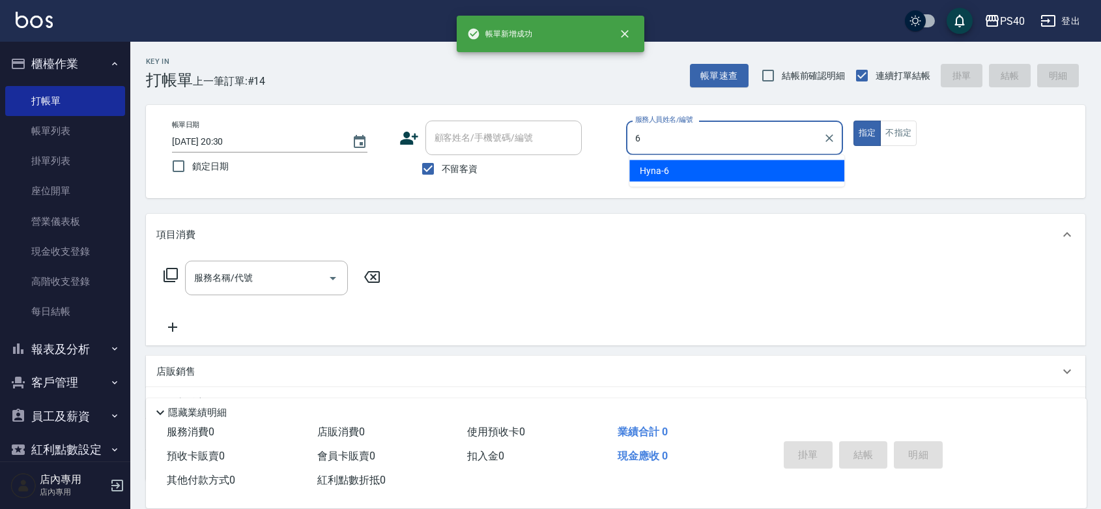
type input "Hyna-6"
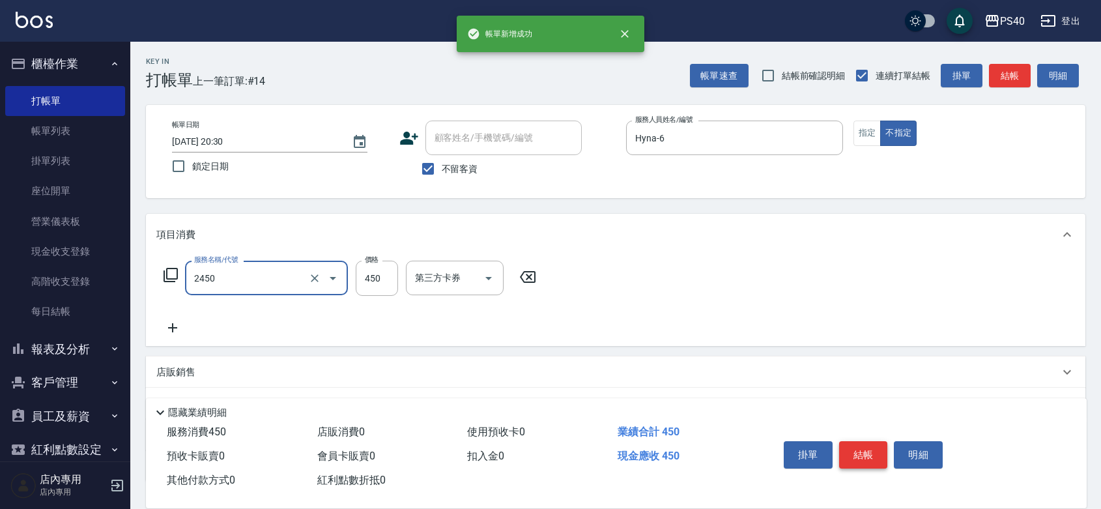
type input "C剪髮套餐(2450)"
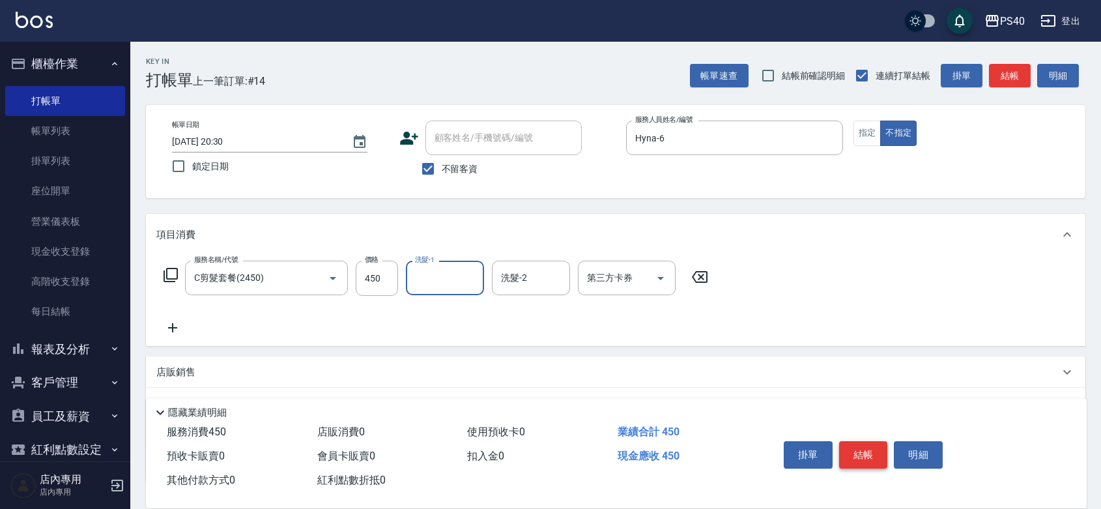
click at [866, 442] on button "結帳" at bounding box center [863, 454] width 49 height 27
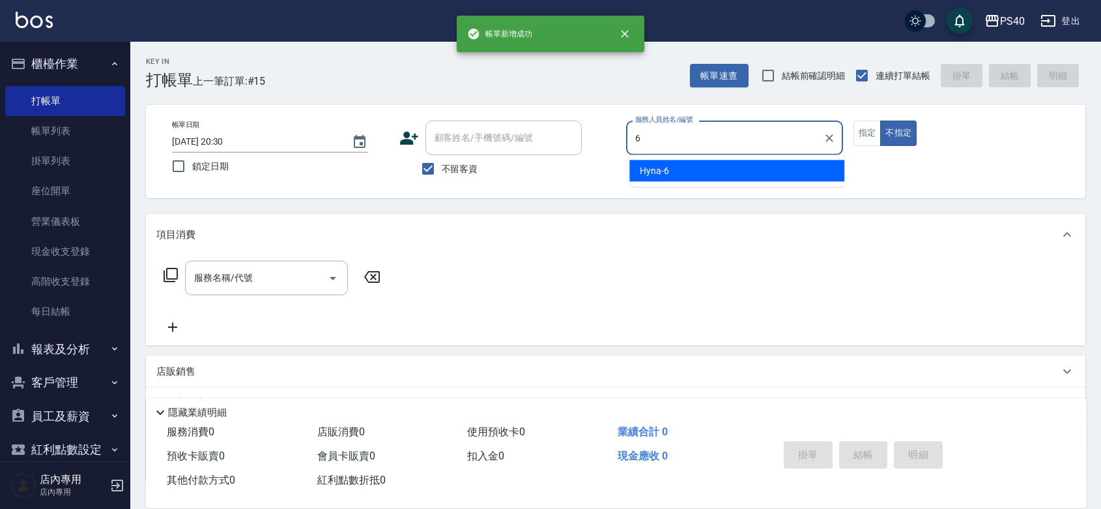
type input "Hyna-6"
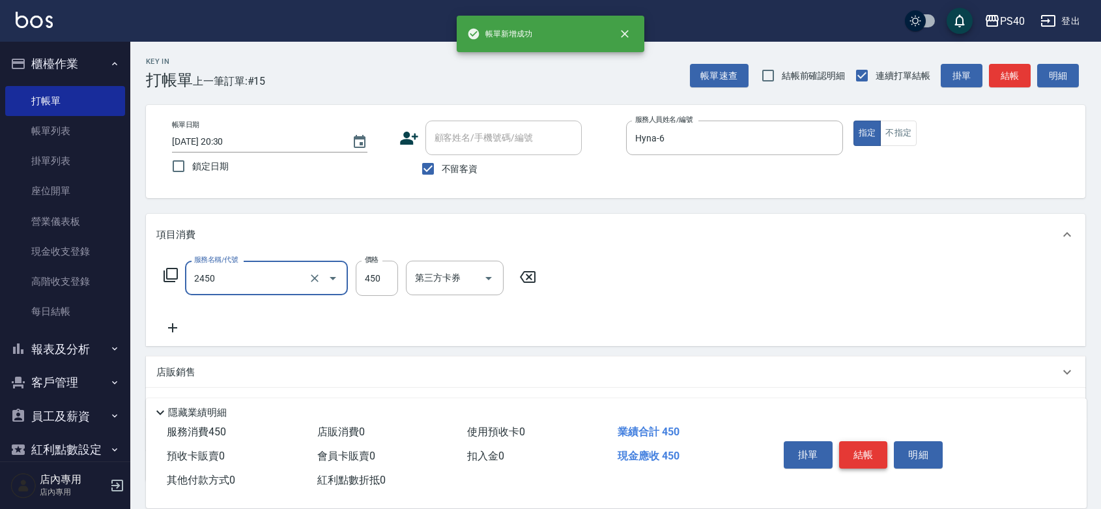
type input "C剪髮套餐(2450)"
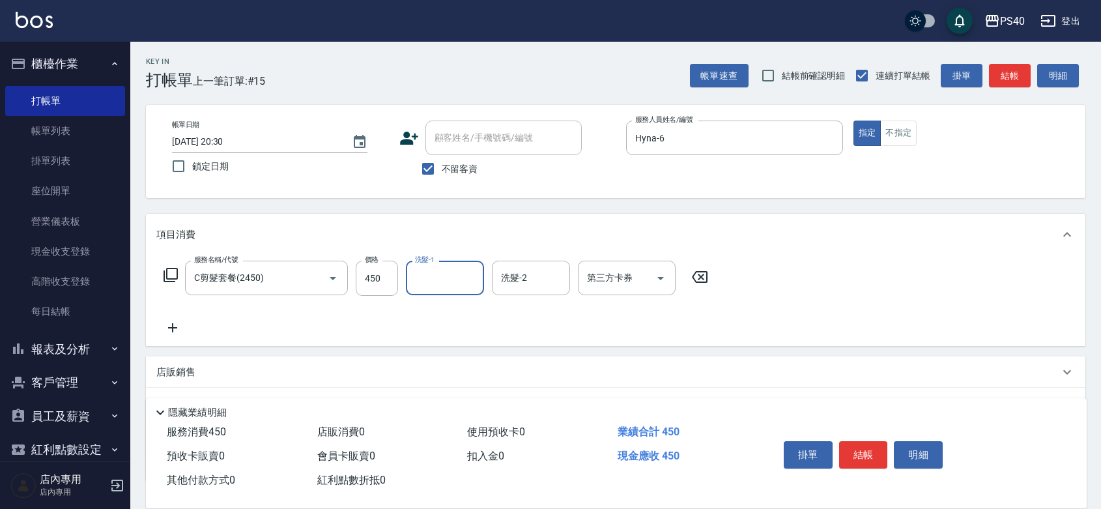
click at [867, 442] on button "結帳" at bounding box center [863, 454] width 49 height 27
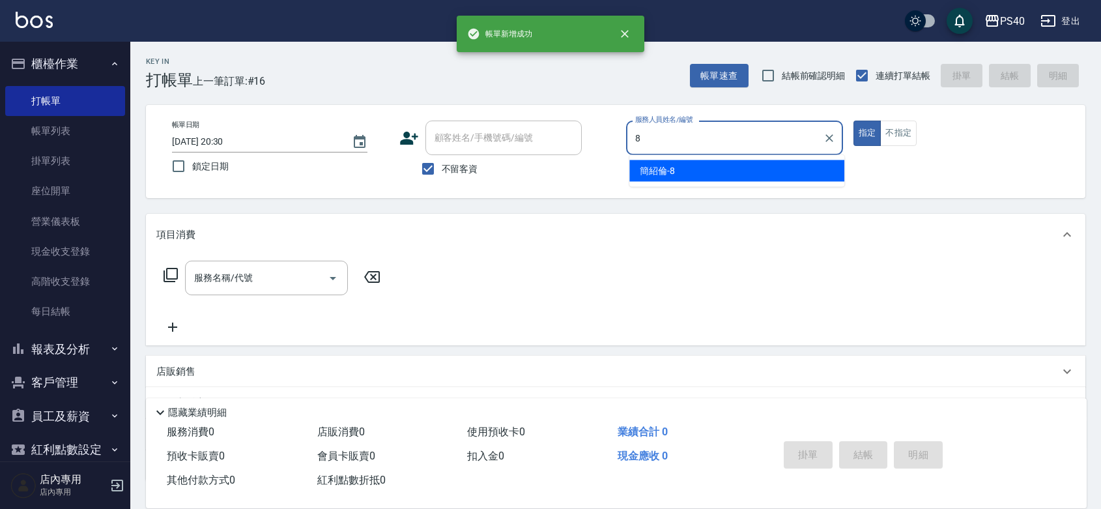
type input "[PERSON_NAME]-8"
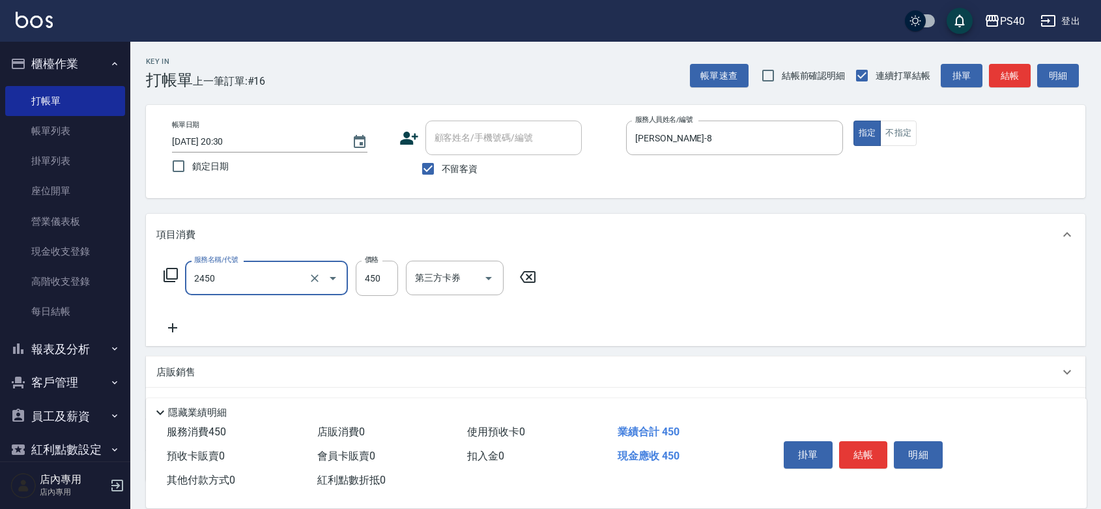
type input "C剪髮套餐(2450)"
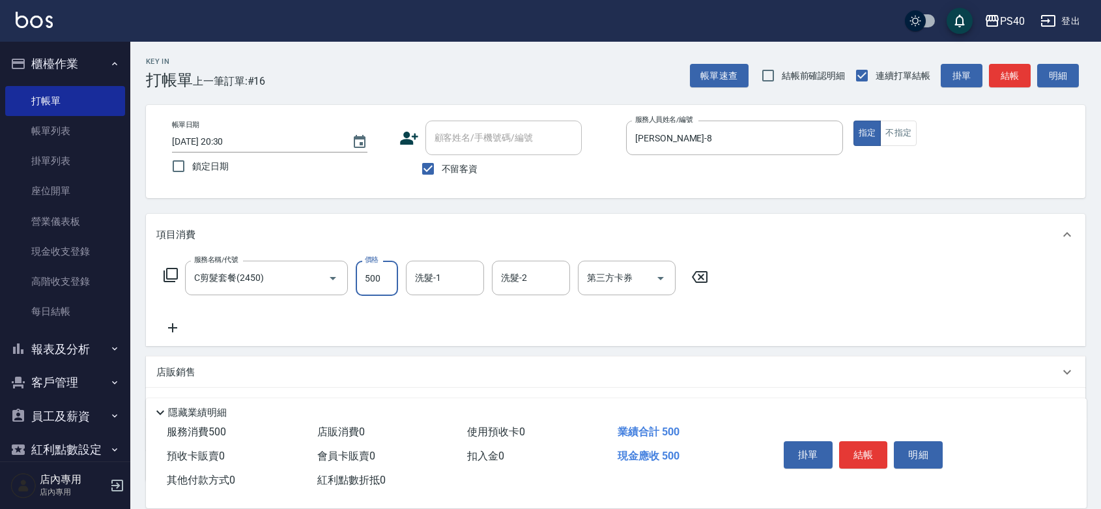
type input "500"
click at [867, 442] on button "結帳" at bounding box center [863, 454] width 49 height 27
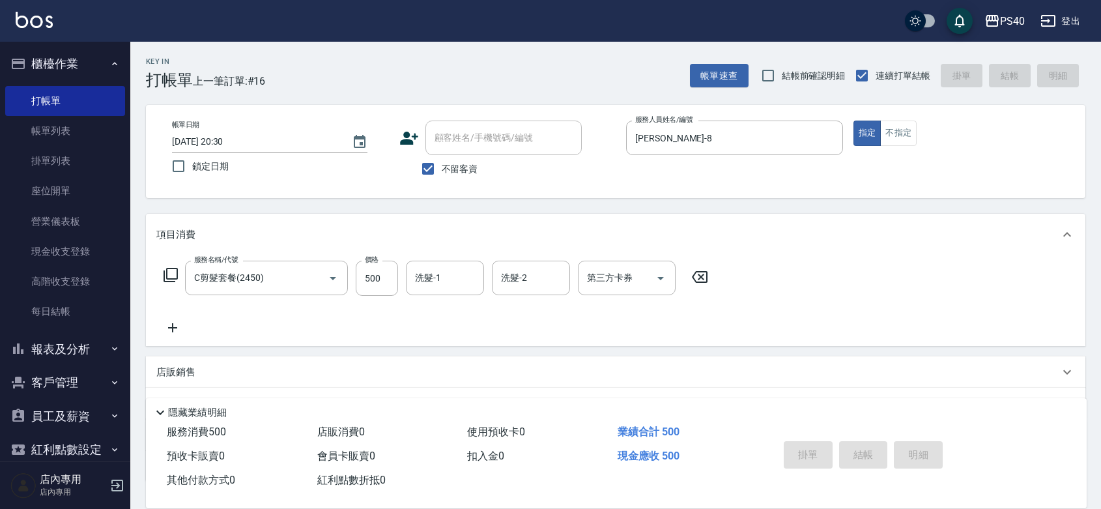
type input "[DATE] 20:31"
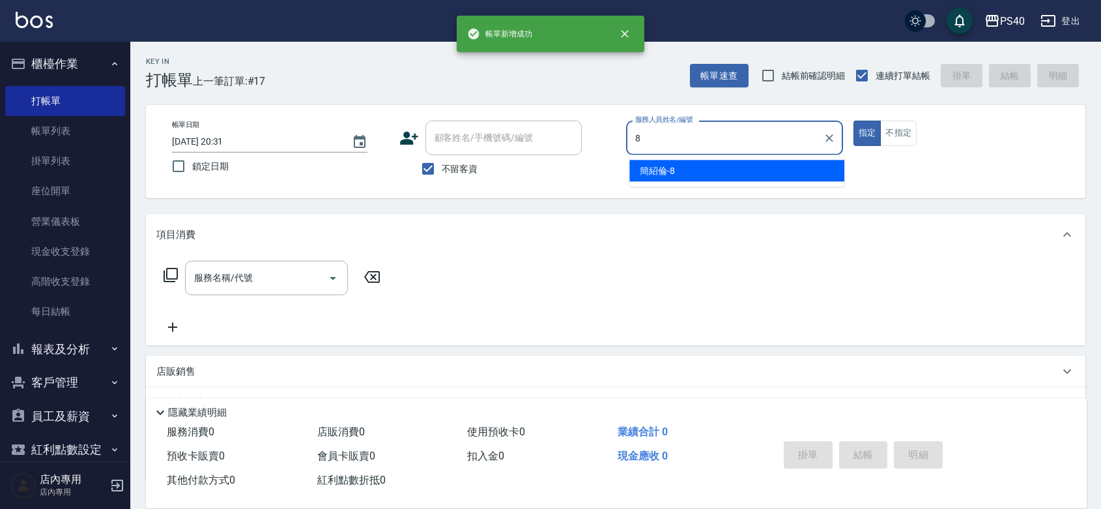
type input "[PERSON_NAME]-8"
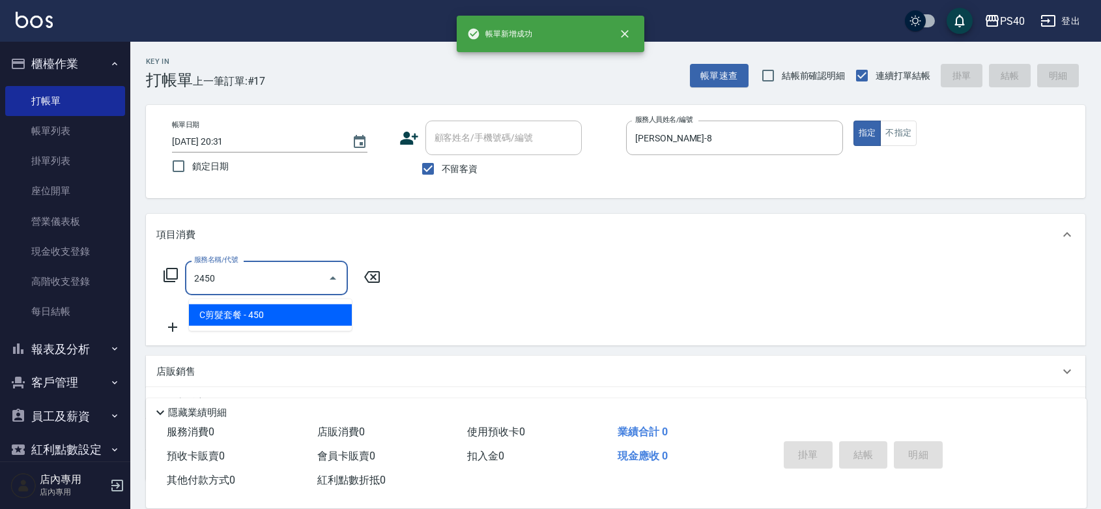
type input "C剪髮套餐(2450)"
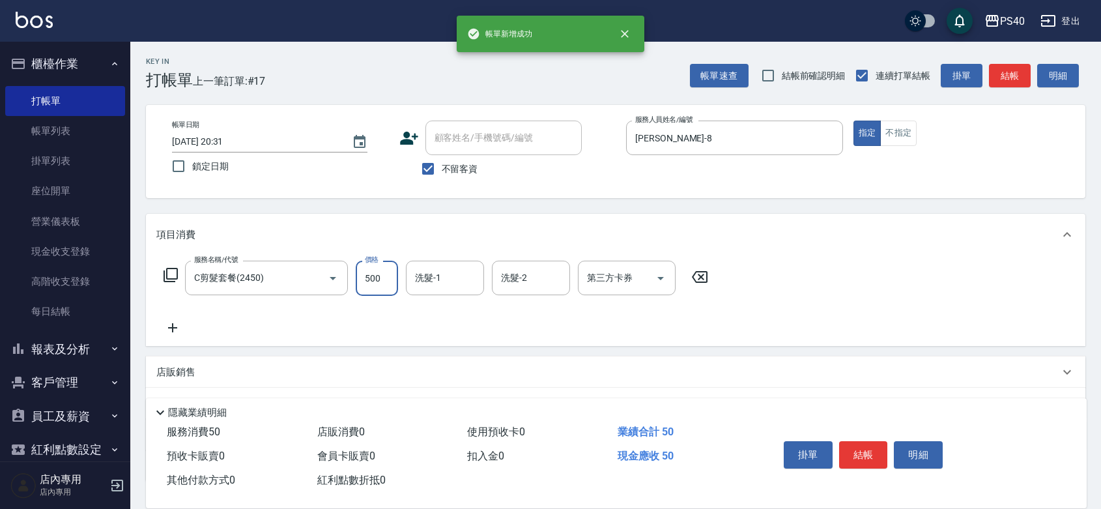
type input "500"
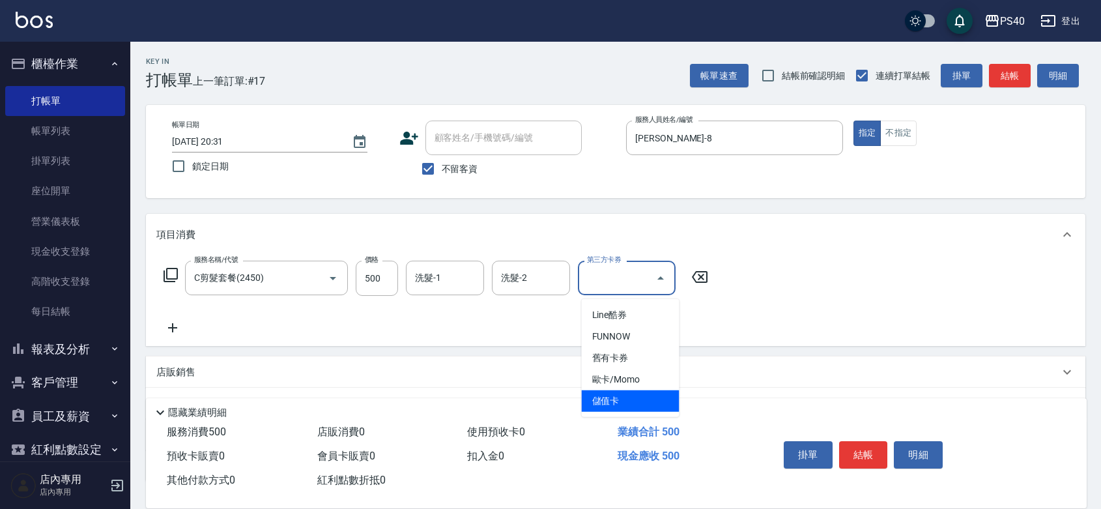
type input "儲值卡"
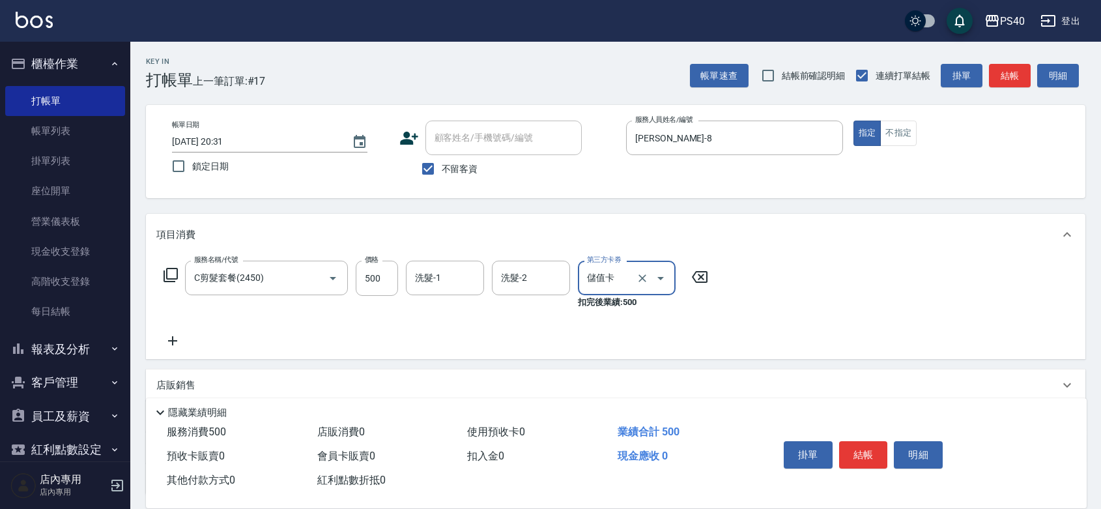
click at [867, 442] on button "結帳" at bounding box center [863, 454] width 49 height 27
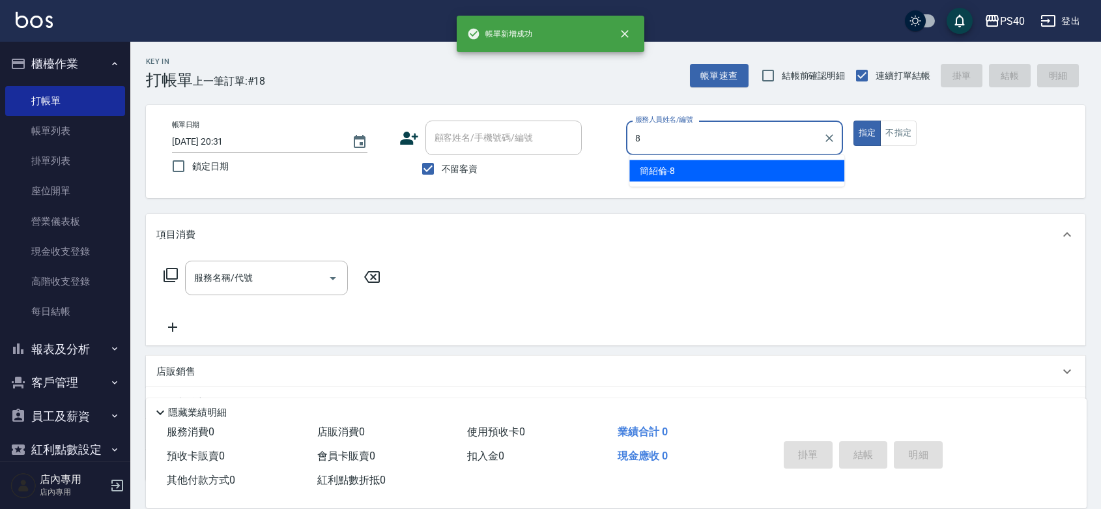
type input "[PERSON_NAME]-8"
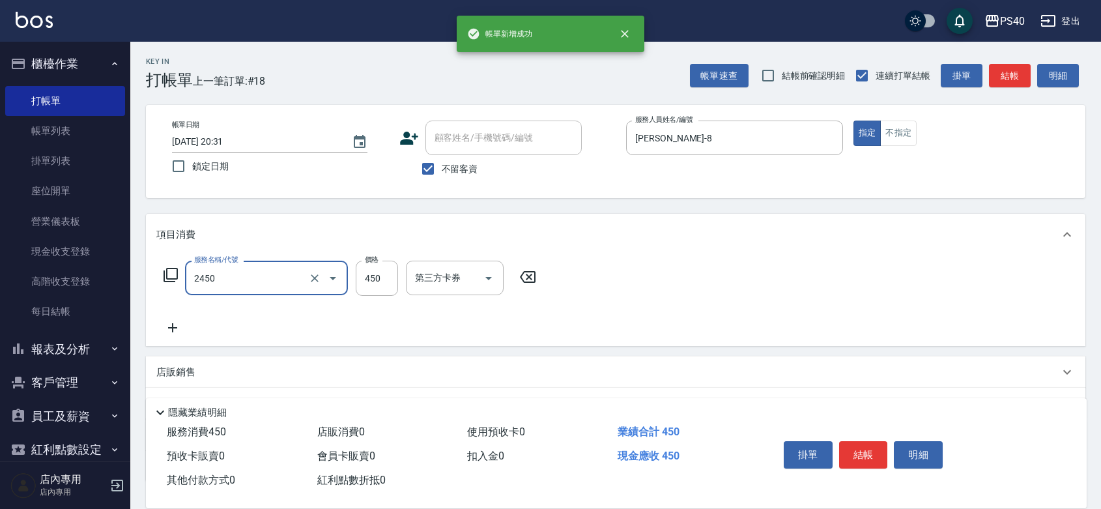
type input "C剪髮套餐(2450)"
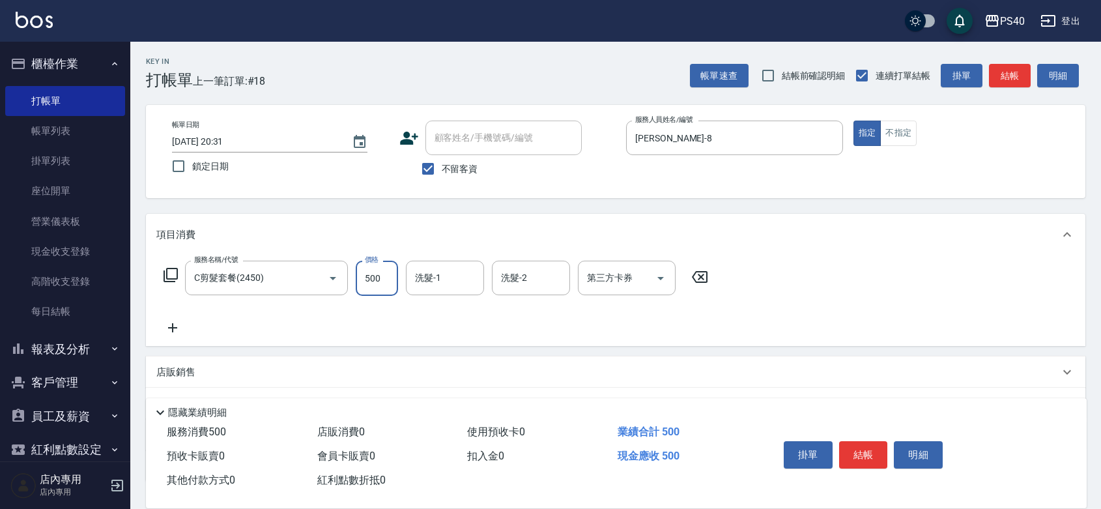
type input "500"
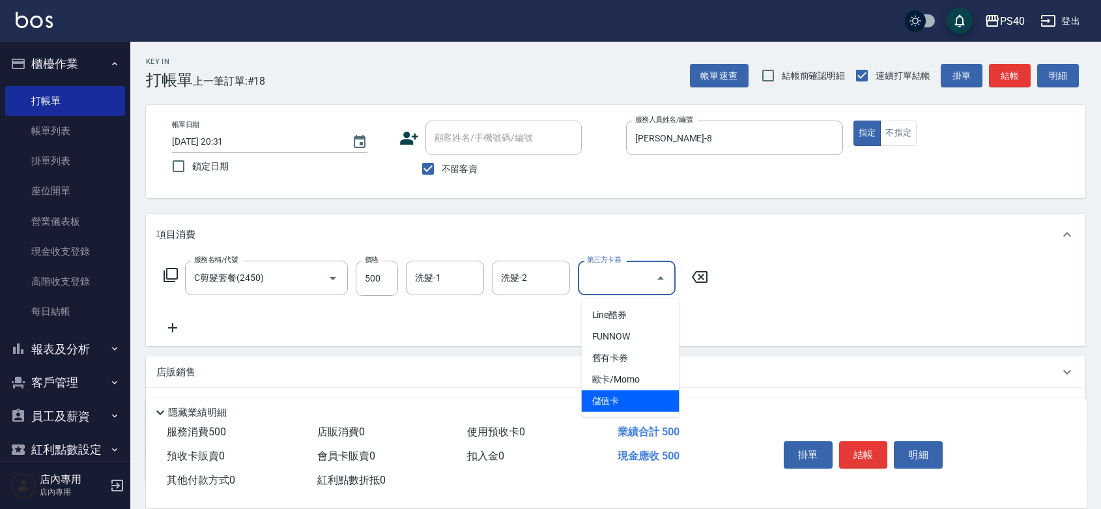
type input "儲值卡"
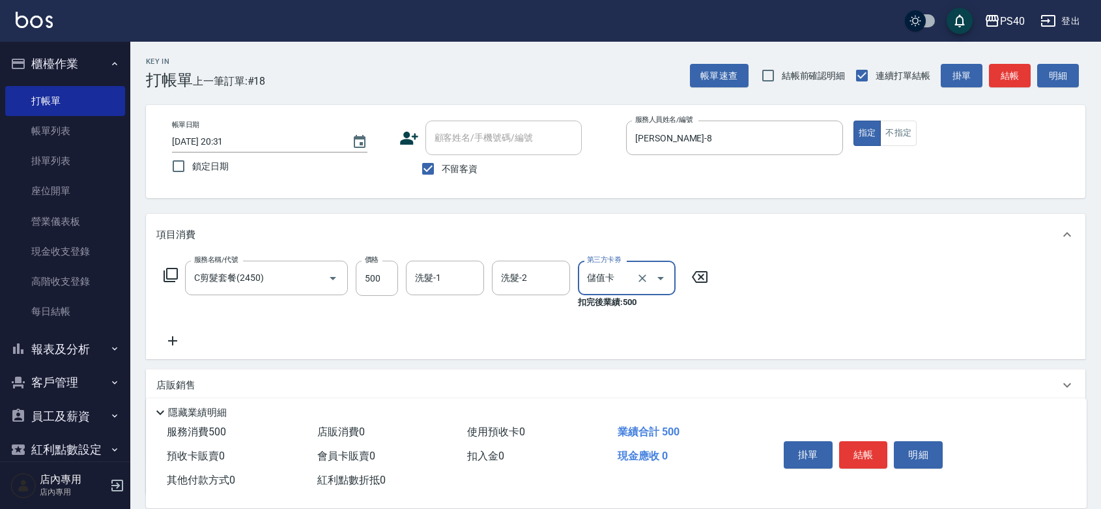
click at [867, 442] on button "結帳" at bounding box center [863, 454] width 49 height 27
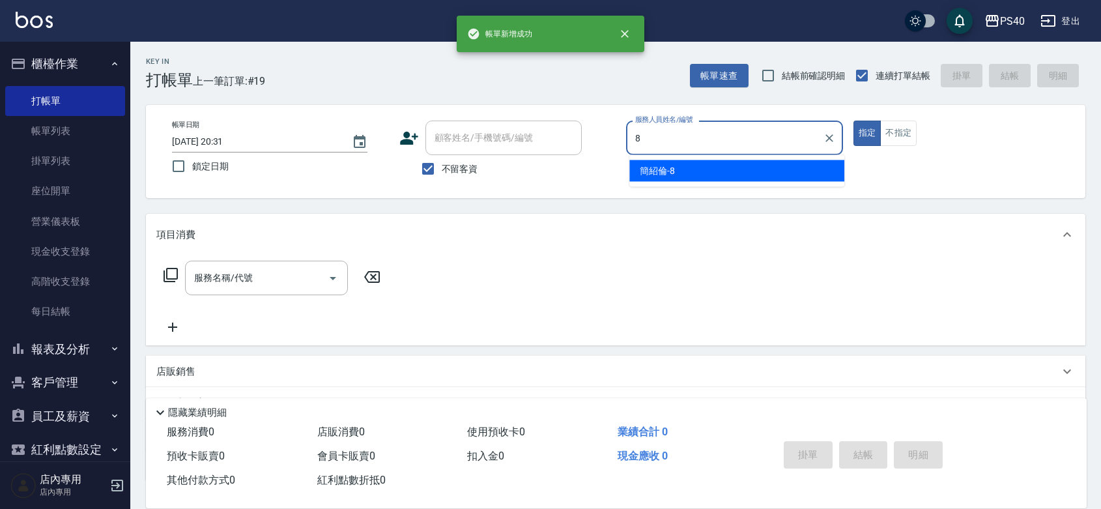
type input "[PERSON_NAME]-8"
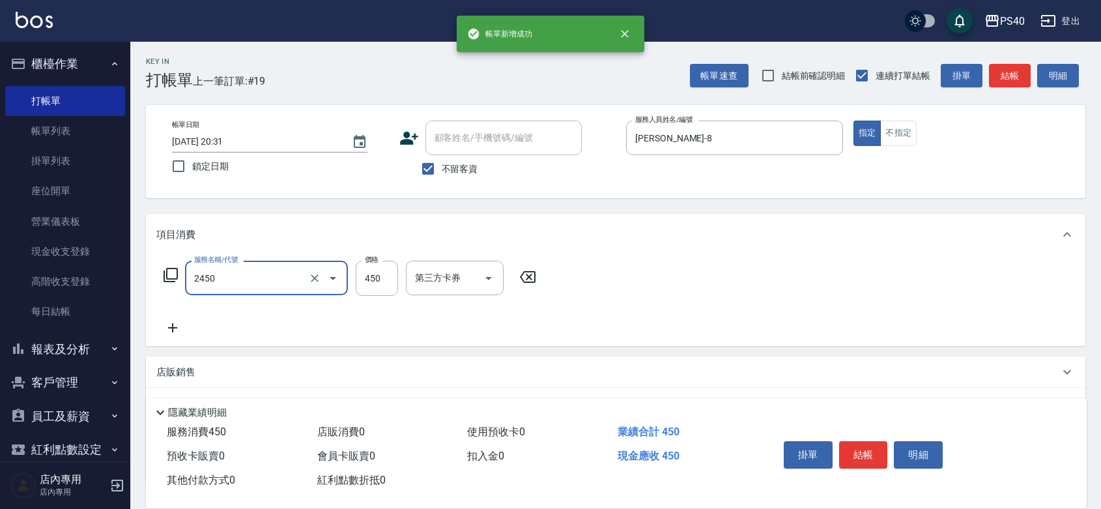
type input "C剪髮套餐(2450)"
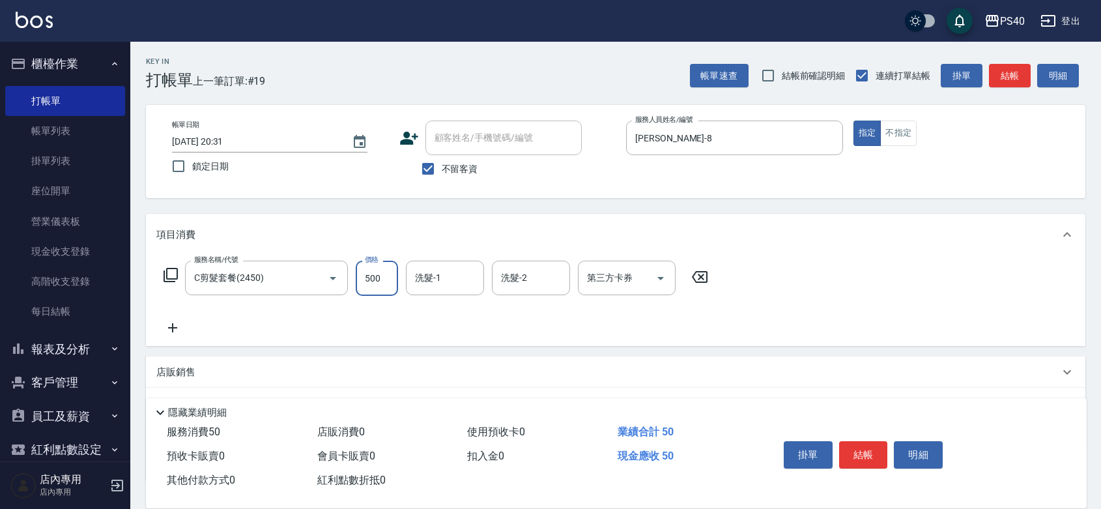
type input "500"
click at [867, 442] on button "結帳" at bounding box center [863, 454] width 49 height 27
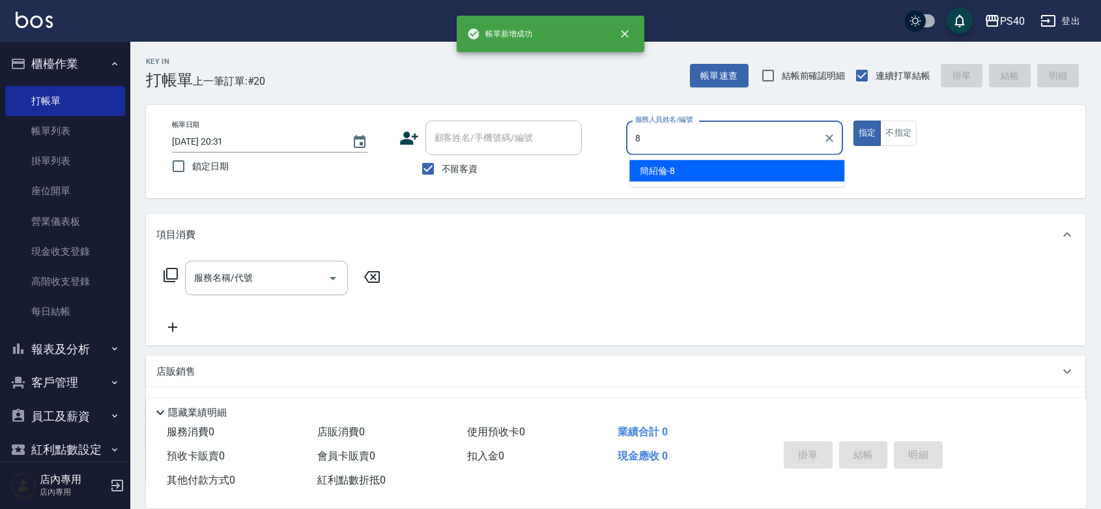
type input "[PERSON_NAME]-8"
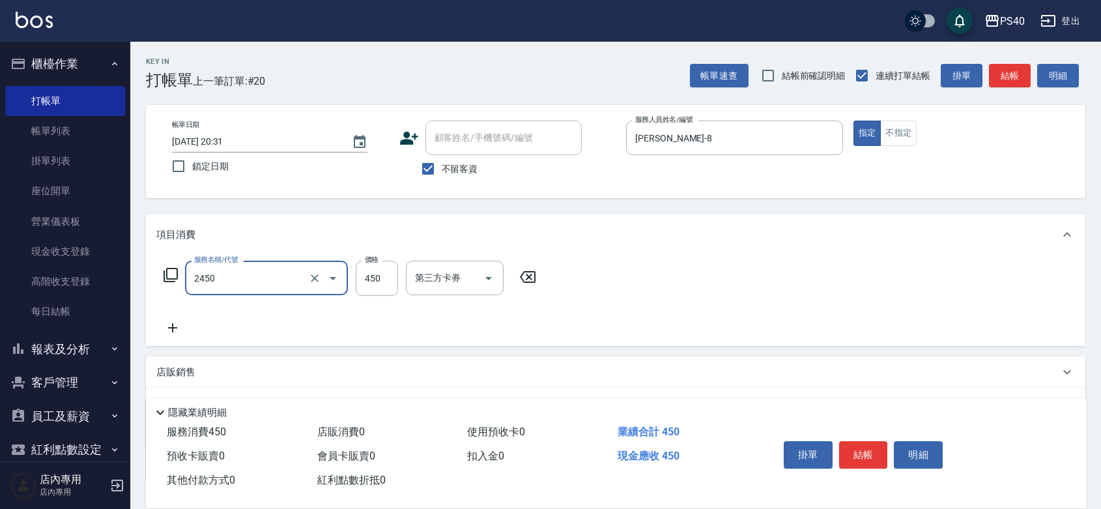
type input "C剪髮套餐(2450)"
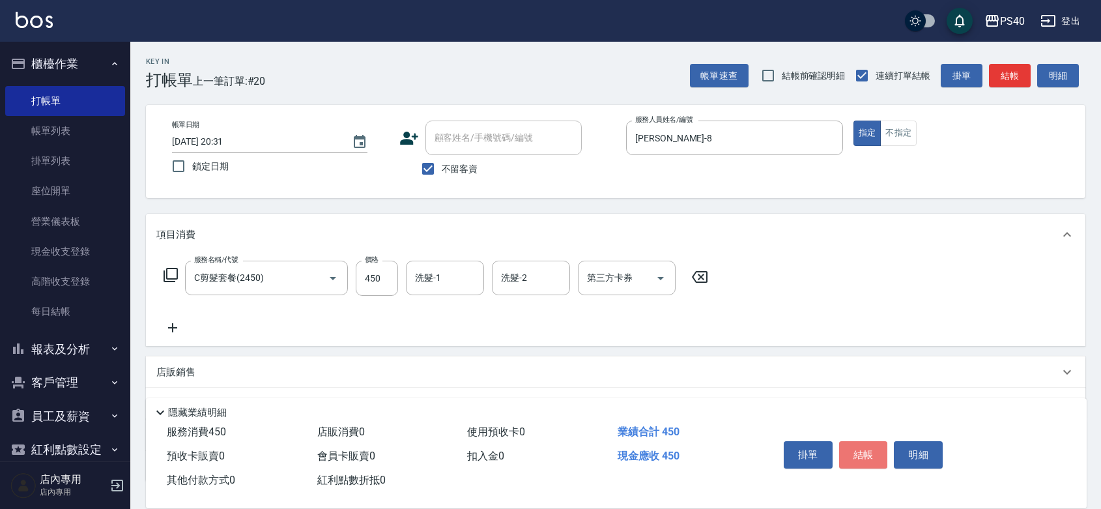
click at [867, 442] on button "結帳" at bounding box center [863, 454] width 49 height 27
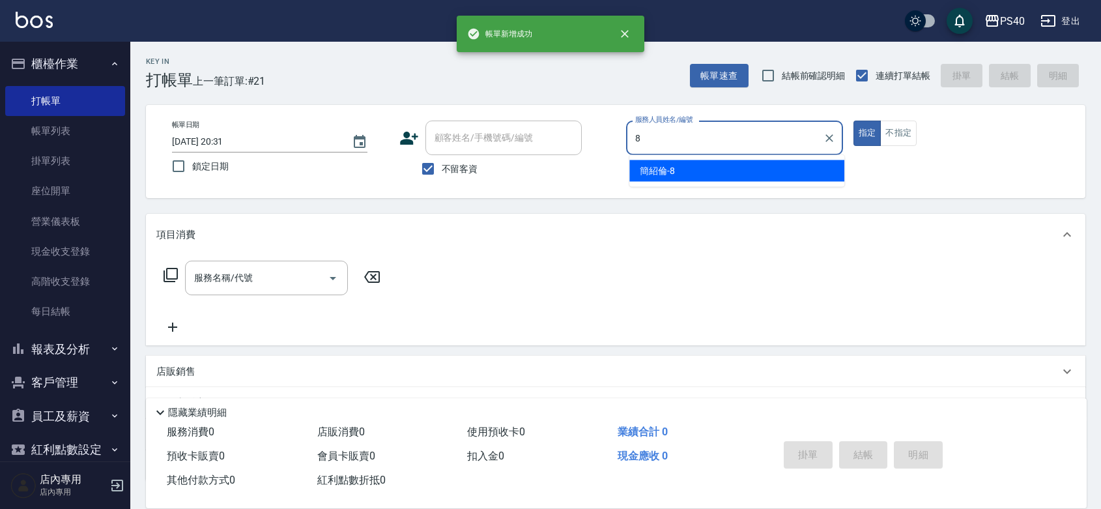
type input "[PERSON_NAME]-8"
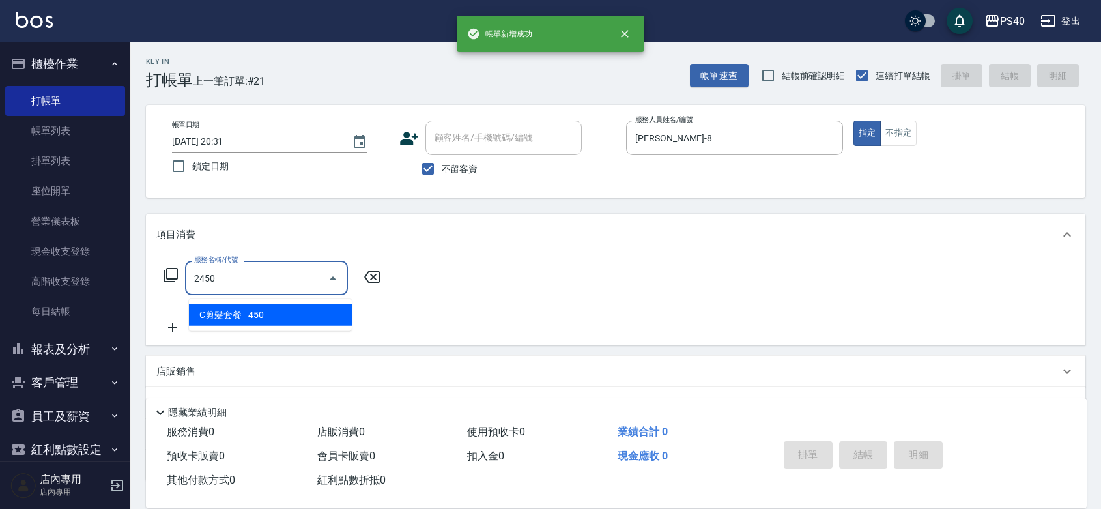
type input "C剪髮套餐(2450)"
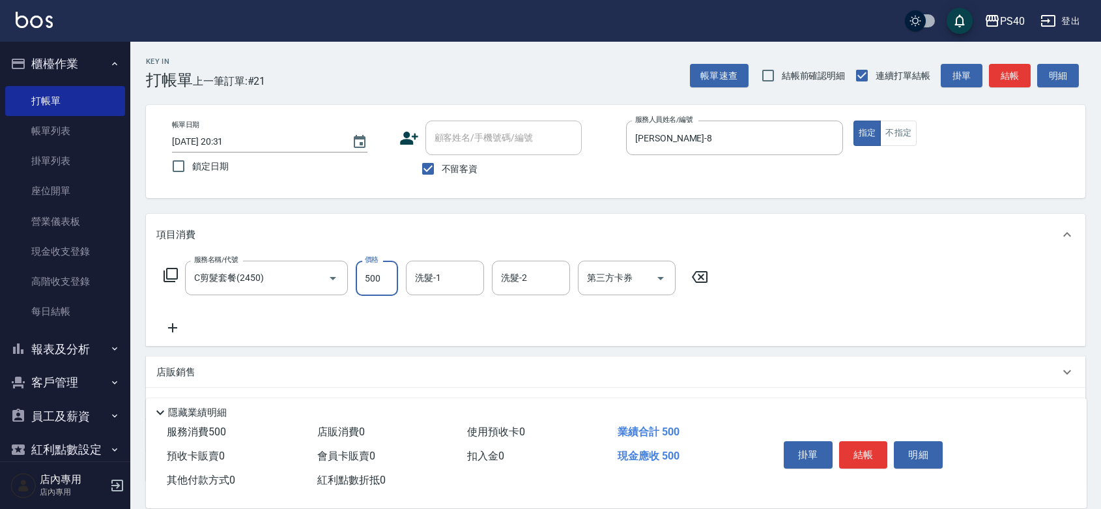
type input "500"
click at [867, 442] on button "結帳" at bounding box center [863, 454] width 49 height 27
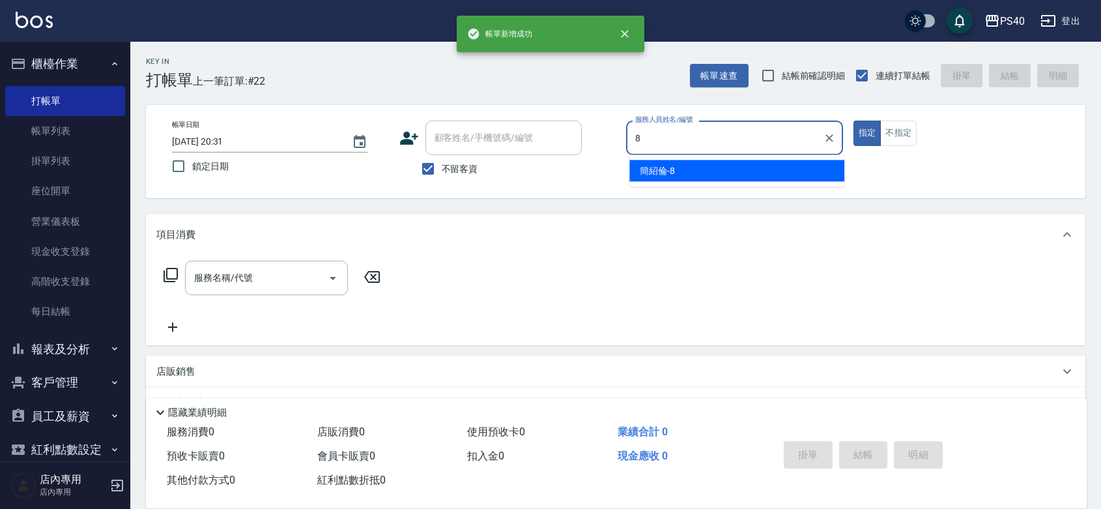
type input "[PERSON_NAME]-8"
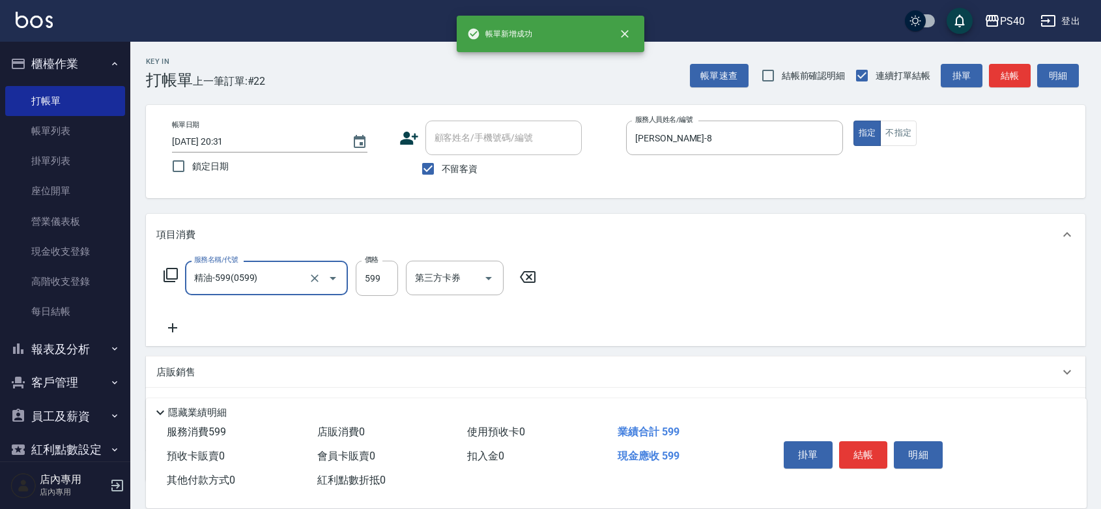
type input "精油-599(0599)"
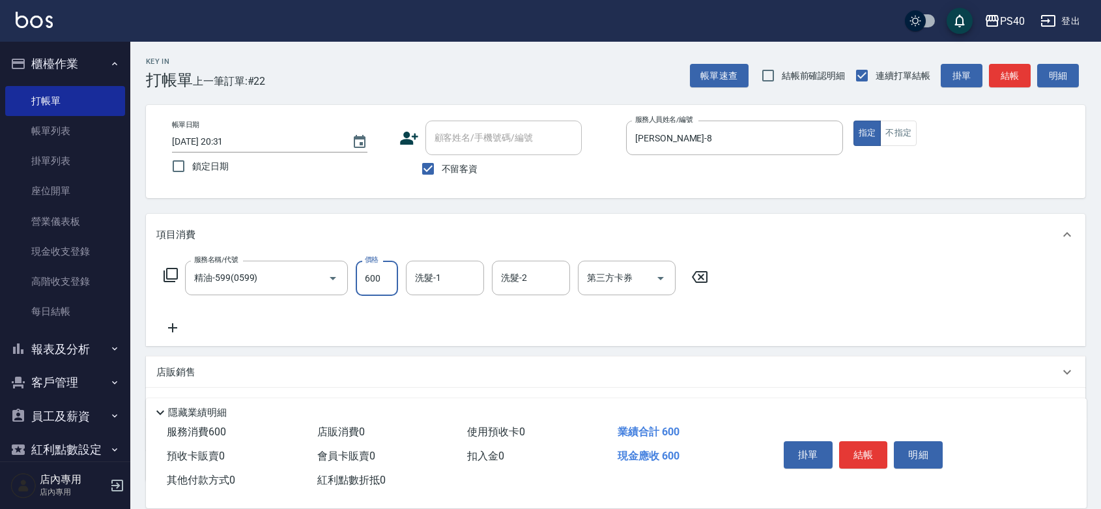
type input "600"
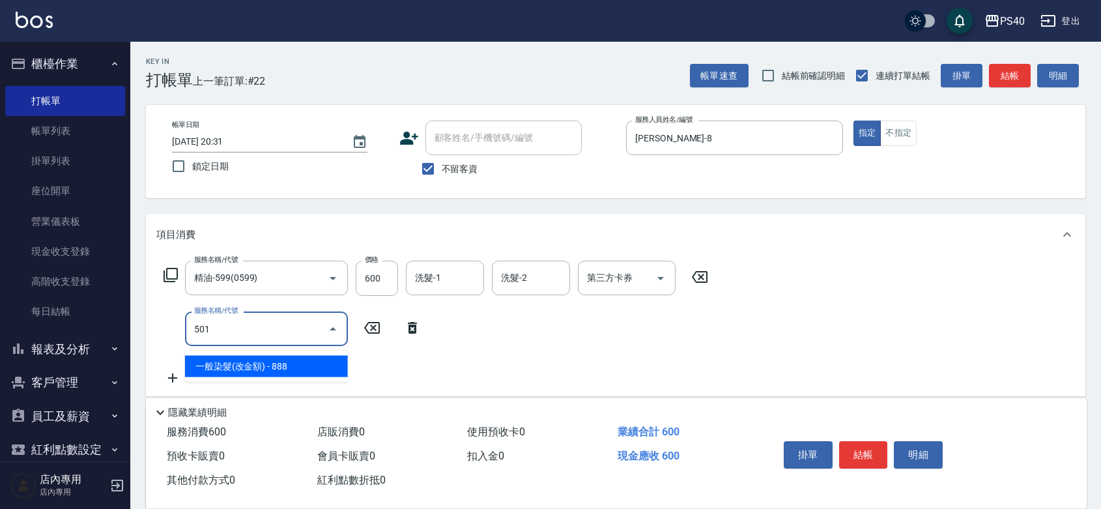
type input "一般染髮(改金額)(501)"
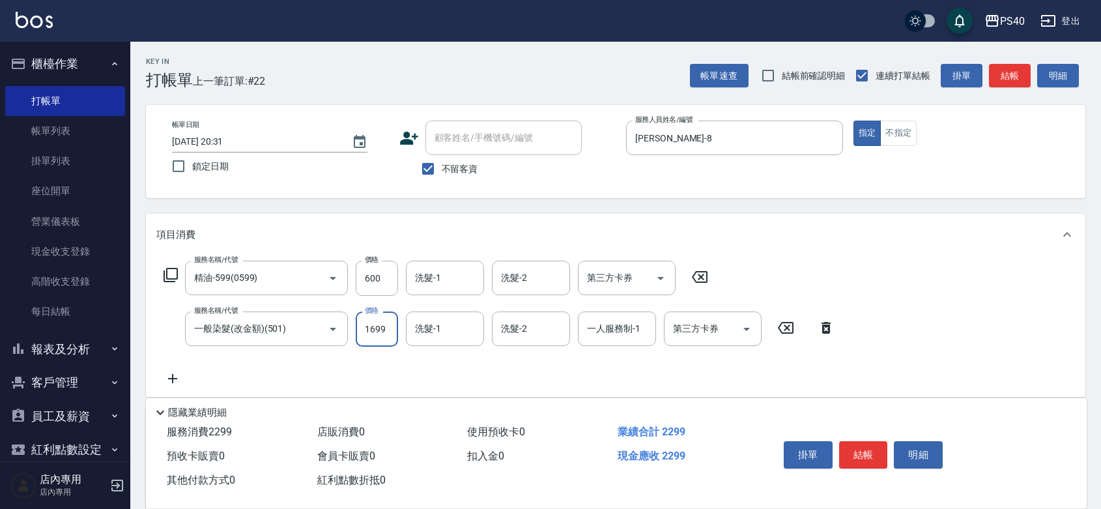
type input "1699"
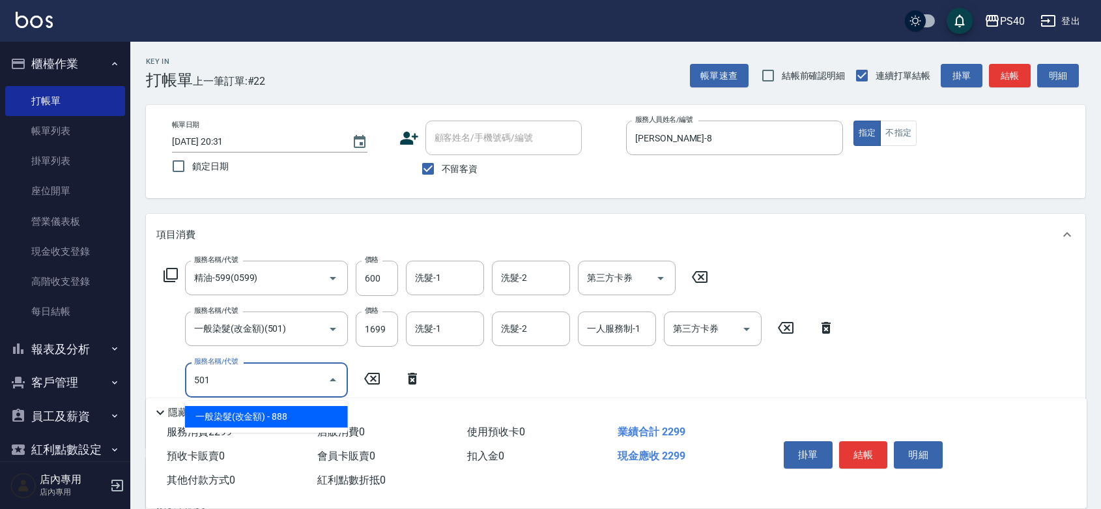
type input "一般染髮(改金額)(501)"
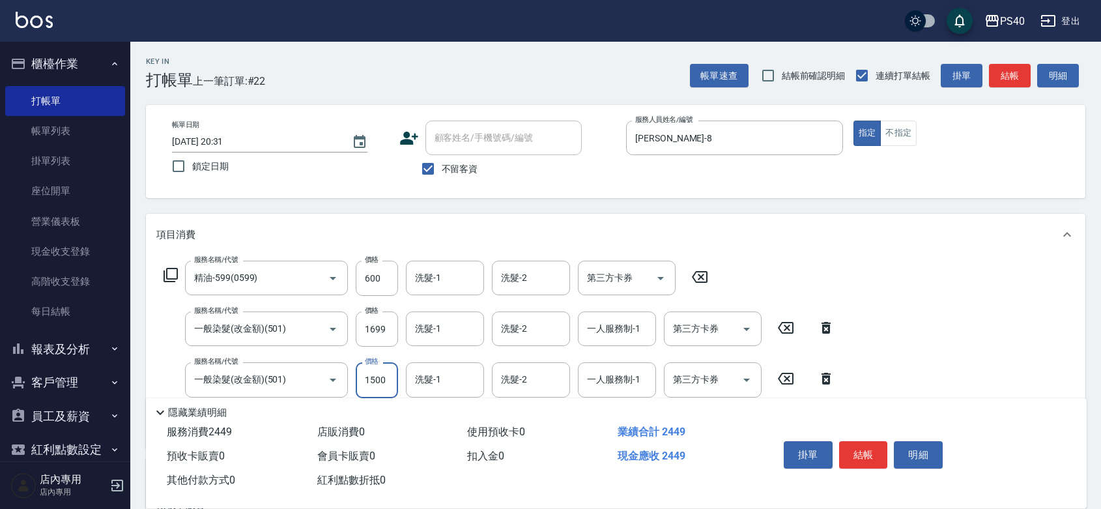
type input "1500"
click at [867, 442] on button "結帳" at bounding box center [863, 454] width 49 height 27
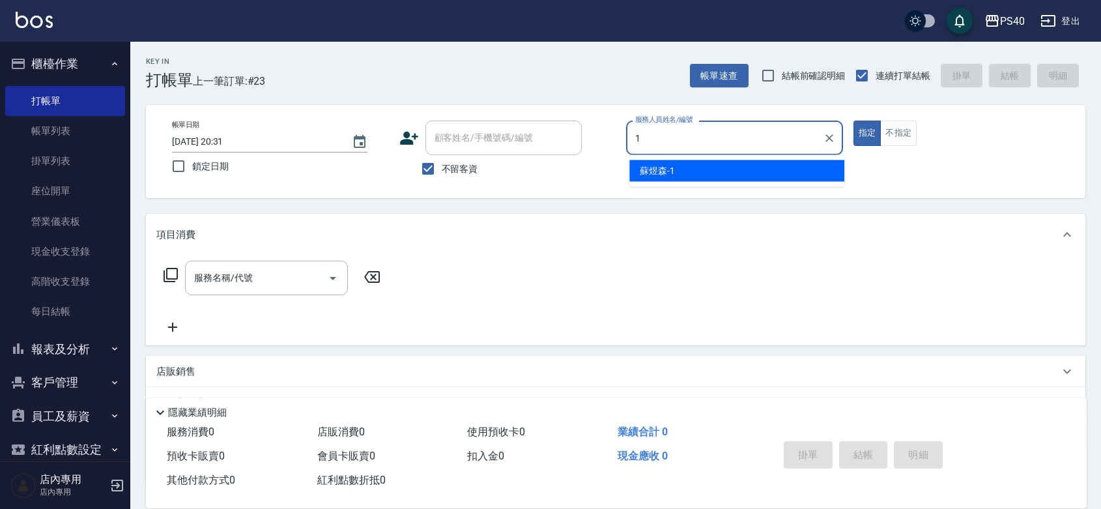
type input "[PERSON_NAME]-1"
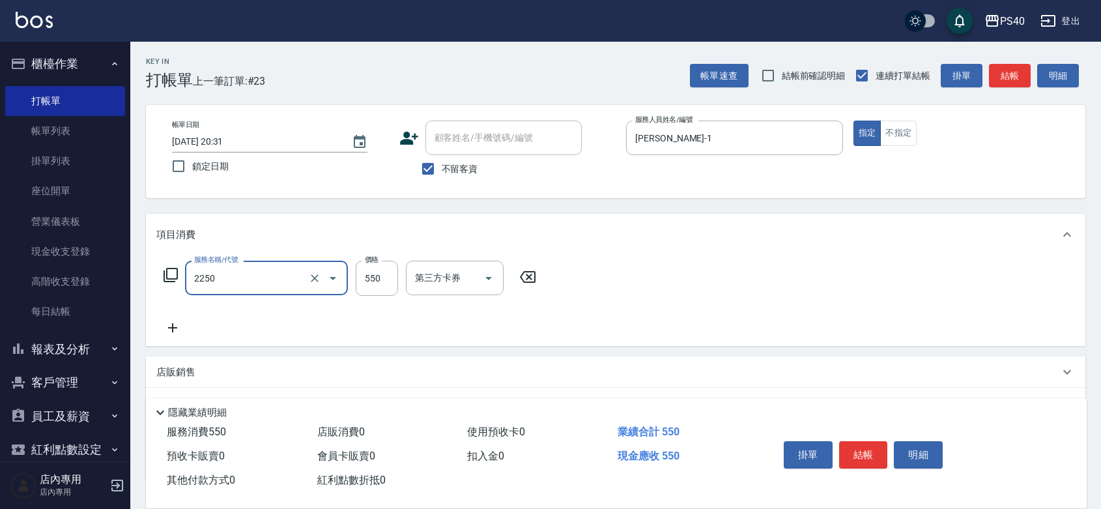
type input "B剪髮套餐(2250)"
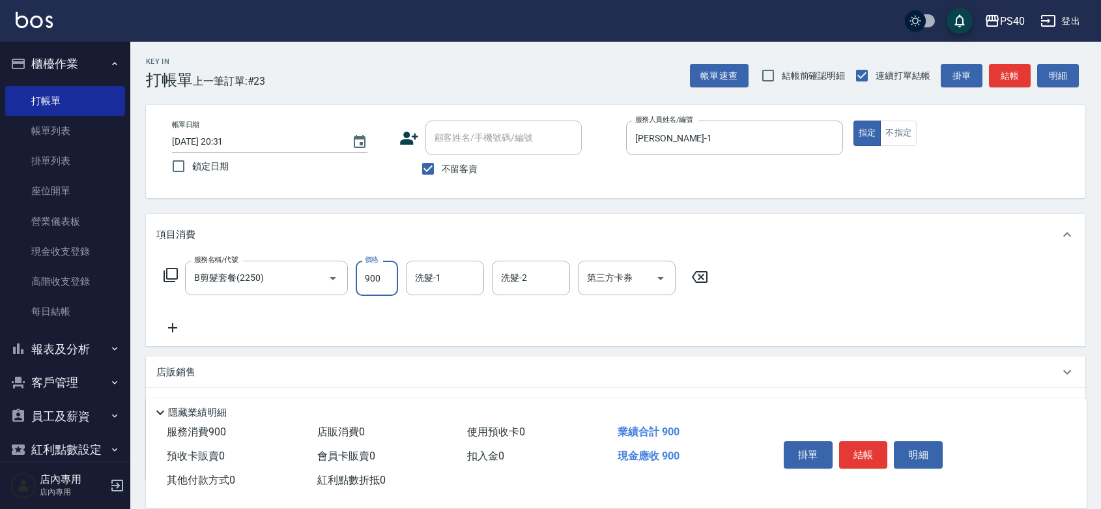
type input "900"
click at [867, 442] on button "結帳" at bounding box center [863, 454] width 49 height 27
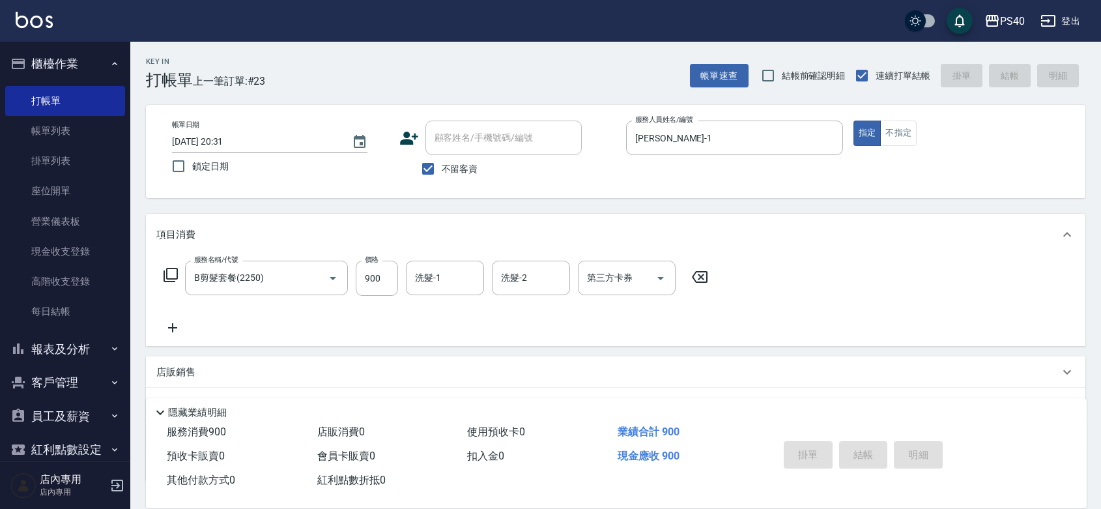
type input "[DATE] 20:32"
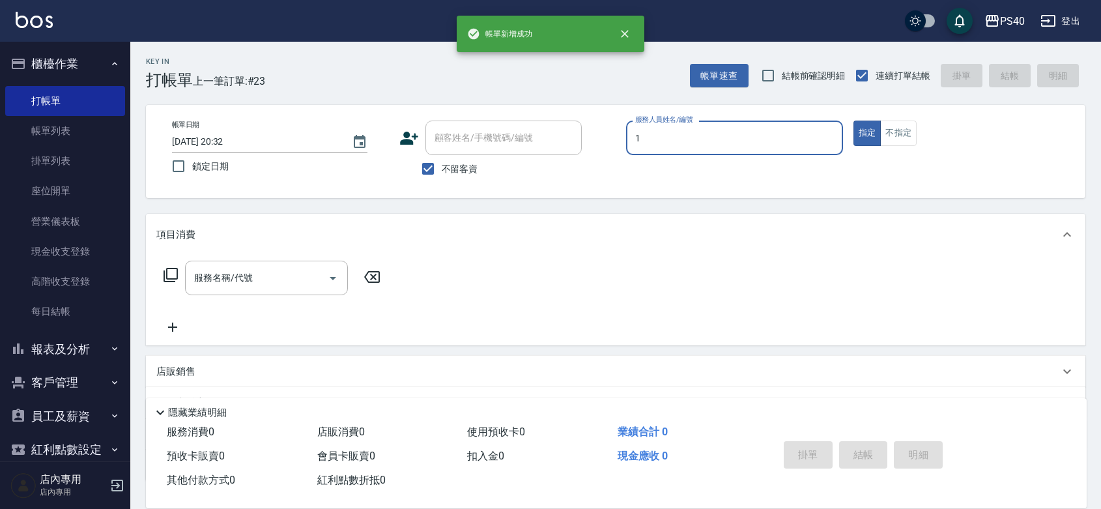
type input "[PERSON_NAME]-1"
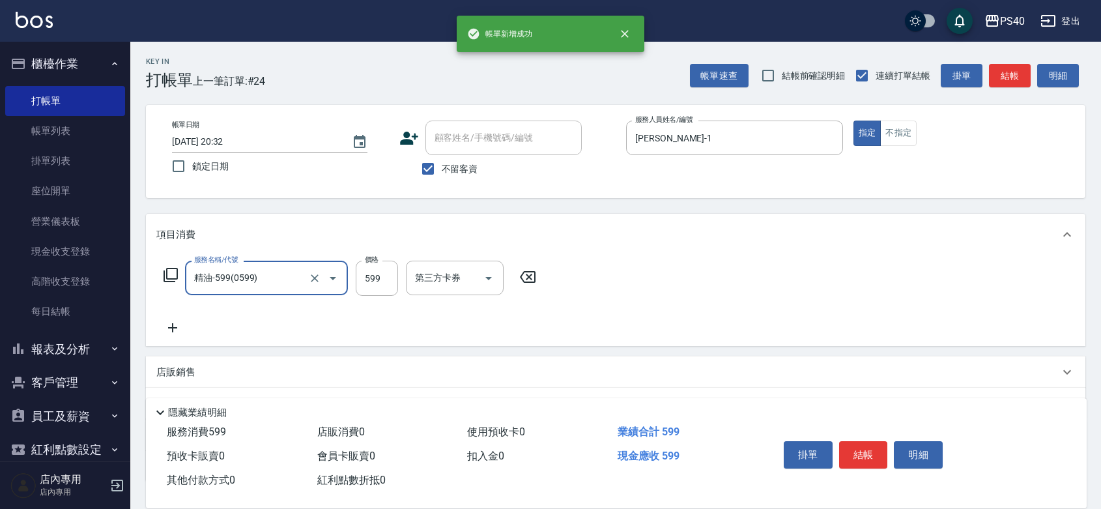
type input "精油-599(0599)"
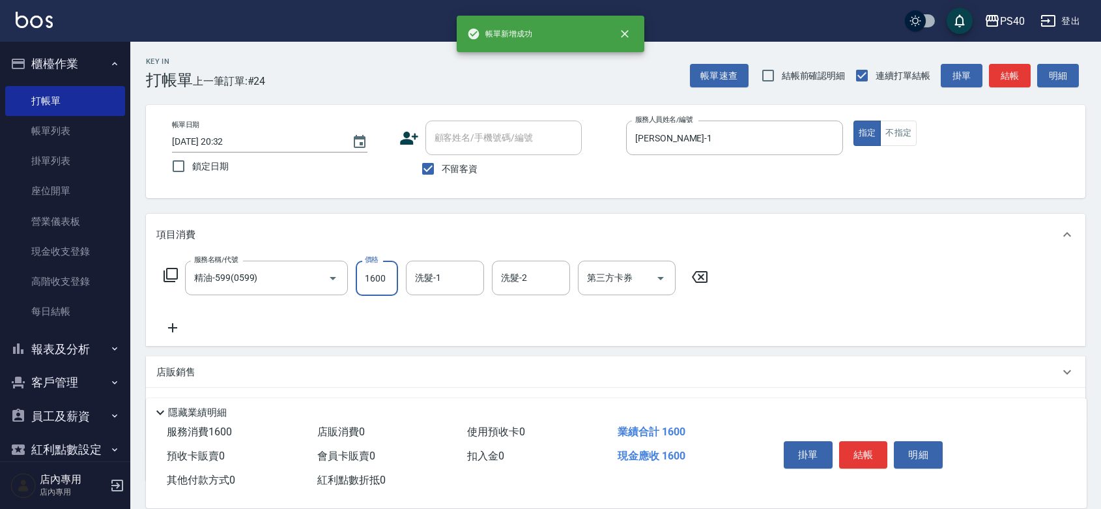
type input "1600"
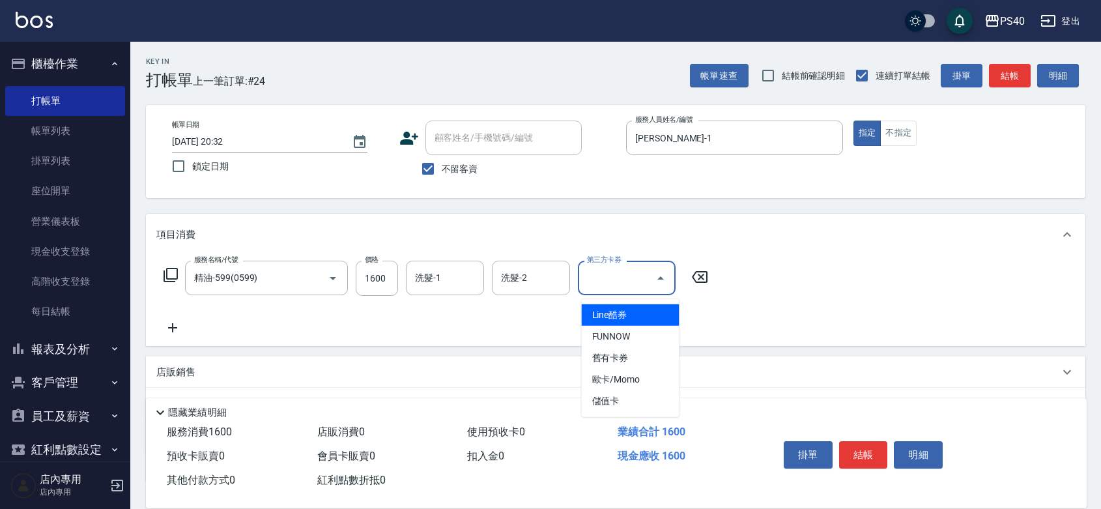
type input "儲值卡"
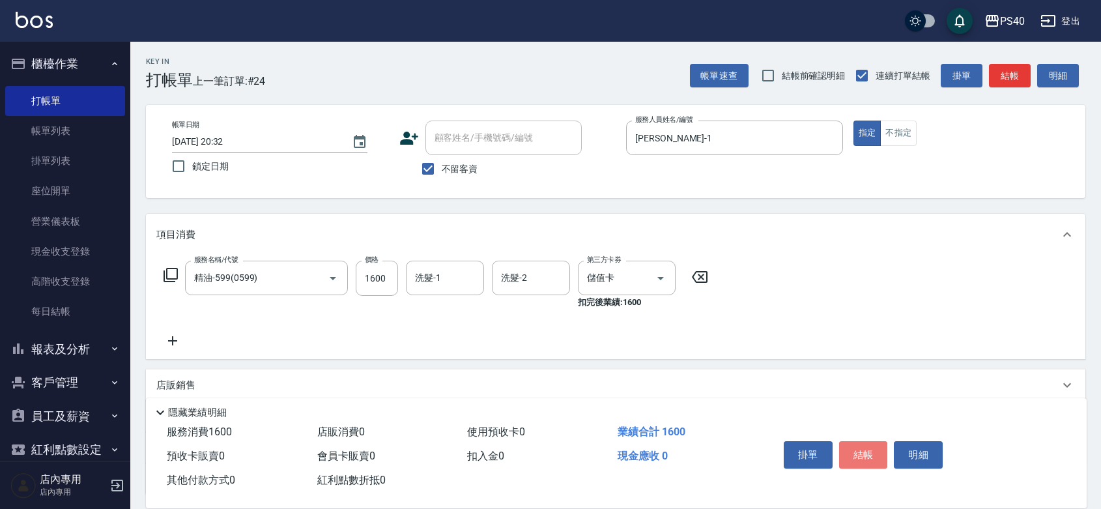
click at [867, 442] on button "結帳" at bounding box center [863, 454] width 49 height 27
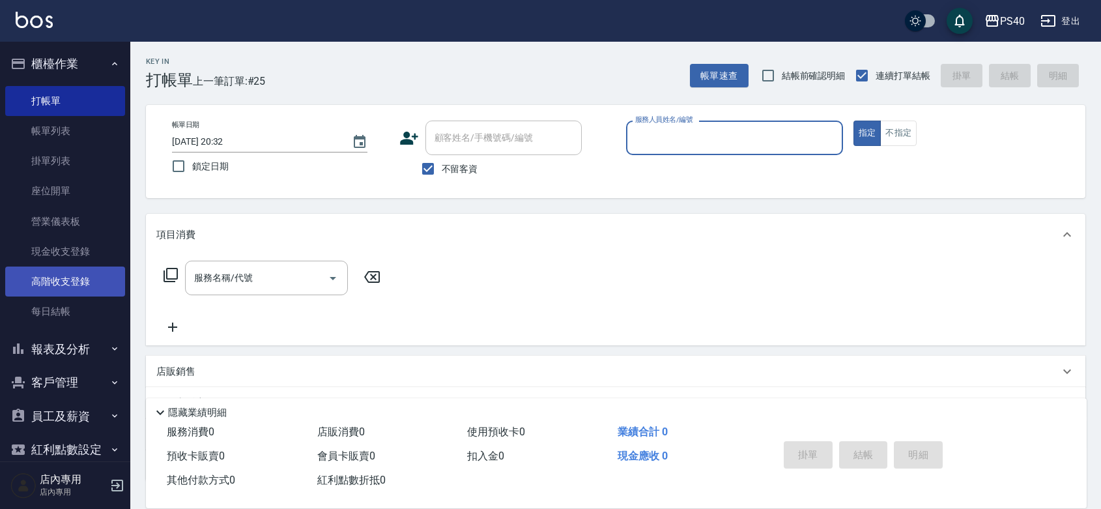
scroll to position [41, 0]
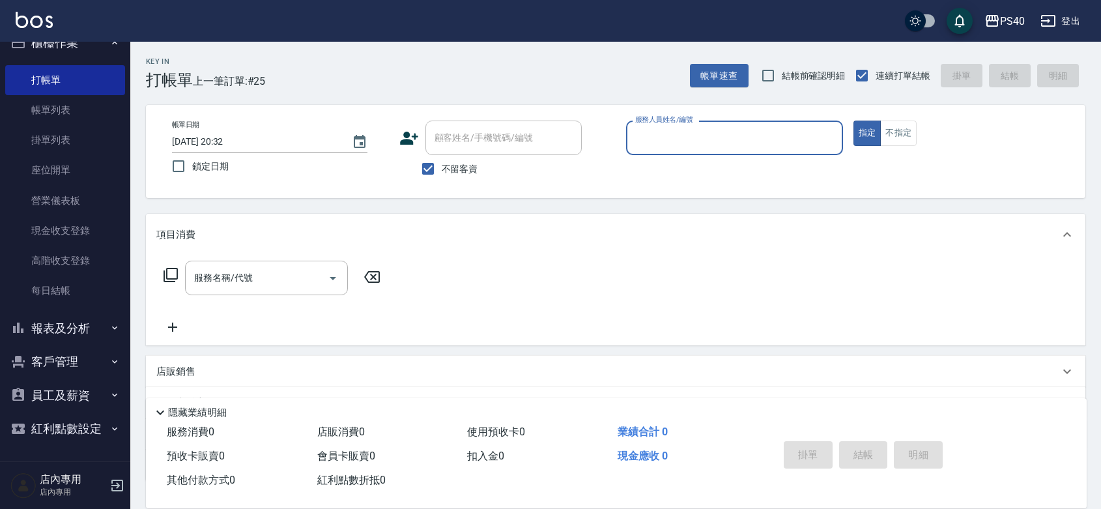
click at [61, 313] on button "報表及分析" at bounding box center [65, 328] width 120 height 34
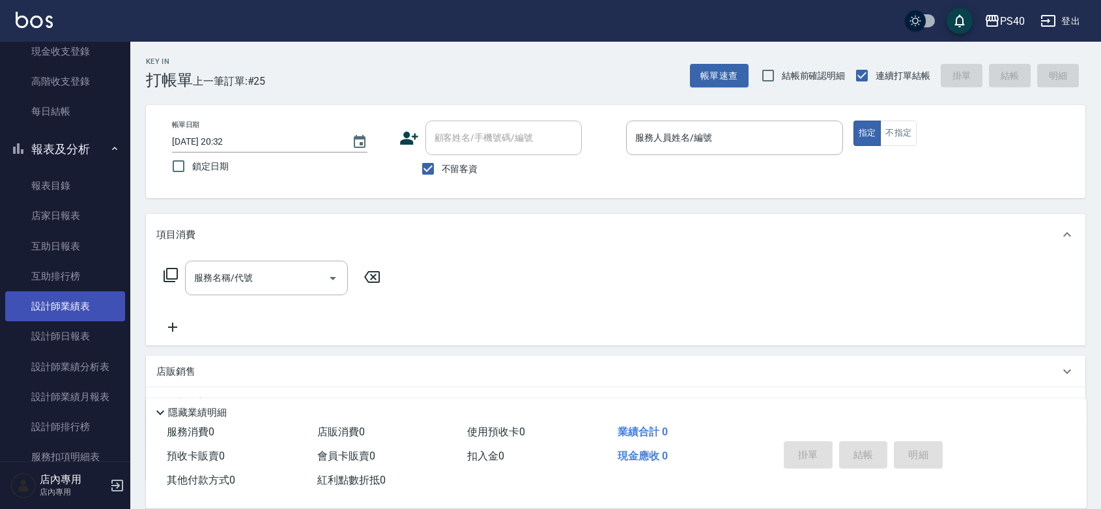
scroll to position [231, 0]
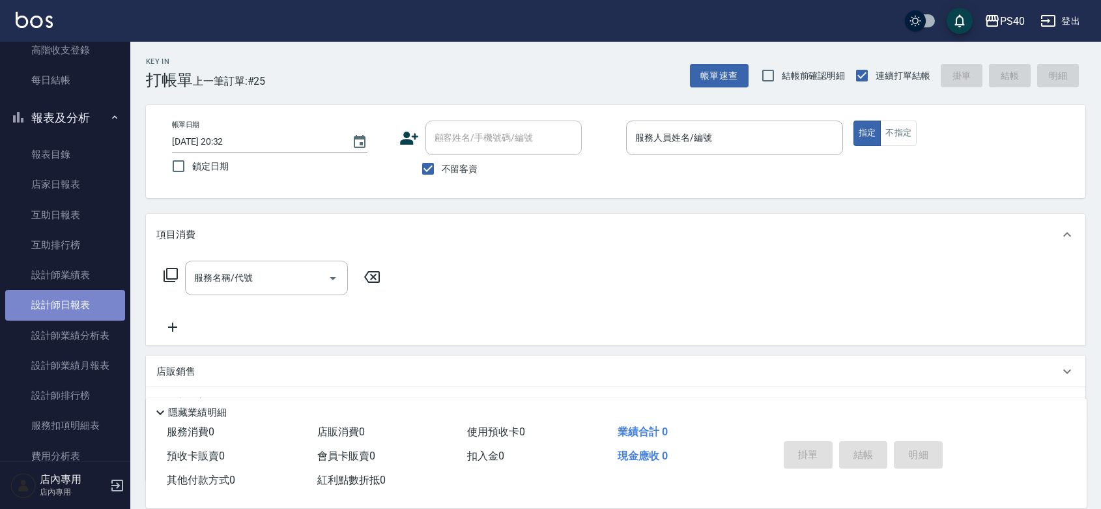
click at [92, 313] on link "設計師日報表" at bounding box center [65, 305] width 120 height 30
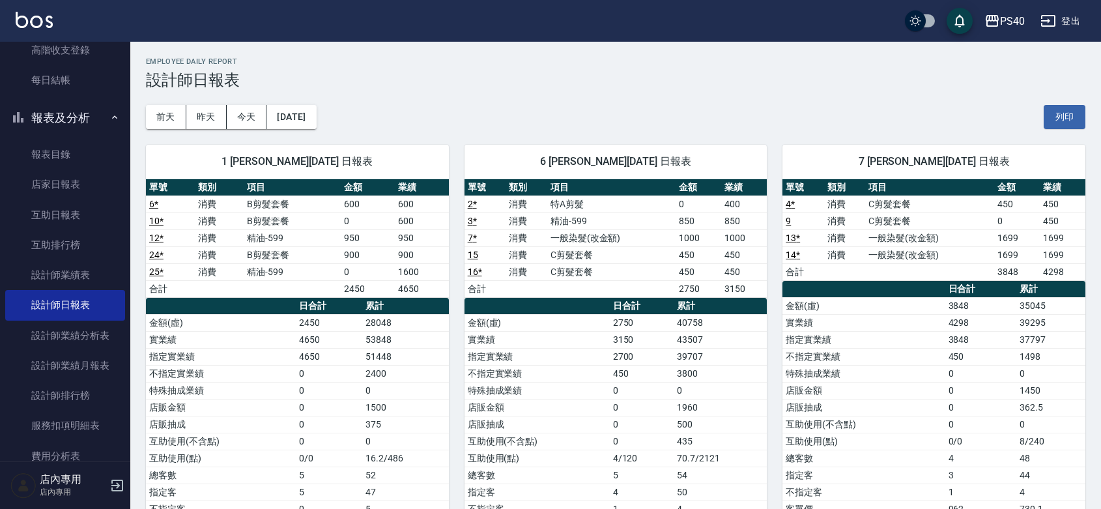
drag, startPoint x: 316, startPoint y: 66, endPoint x: 326, endPoint y: 69, distance: 10.1
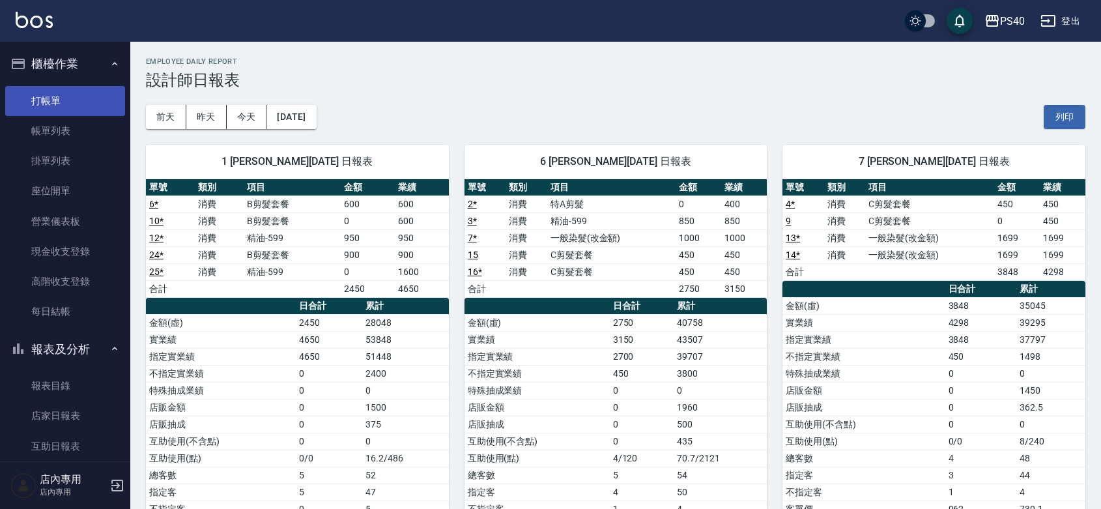
click at [70, 99] on link "打帳單" at bounding box center [65, 101] width 120 height 30
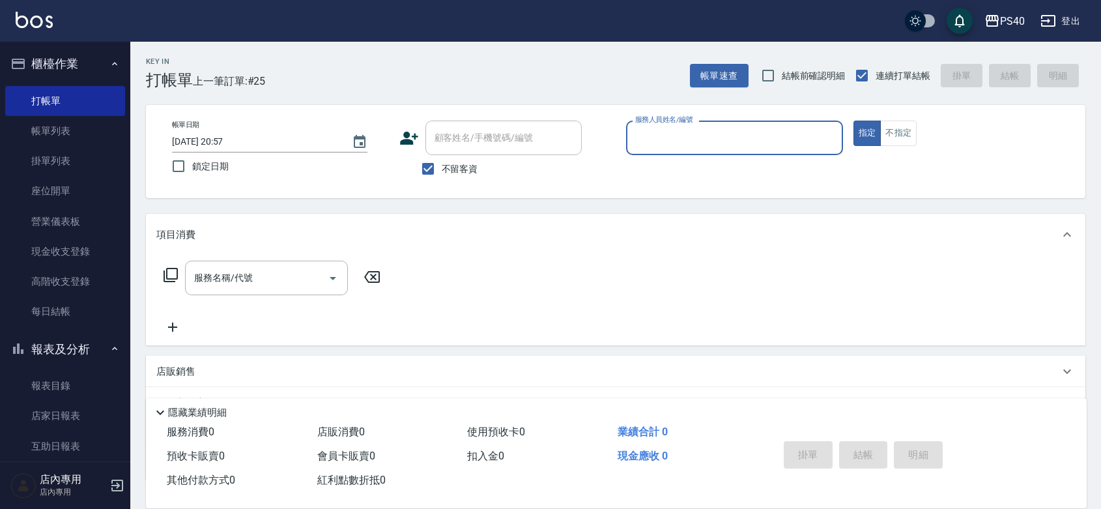
click at [751, 152] on div "服務人員姓名/編號" at bounding box center [734, 137] width 217 height 35
type input "Hyna-6"
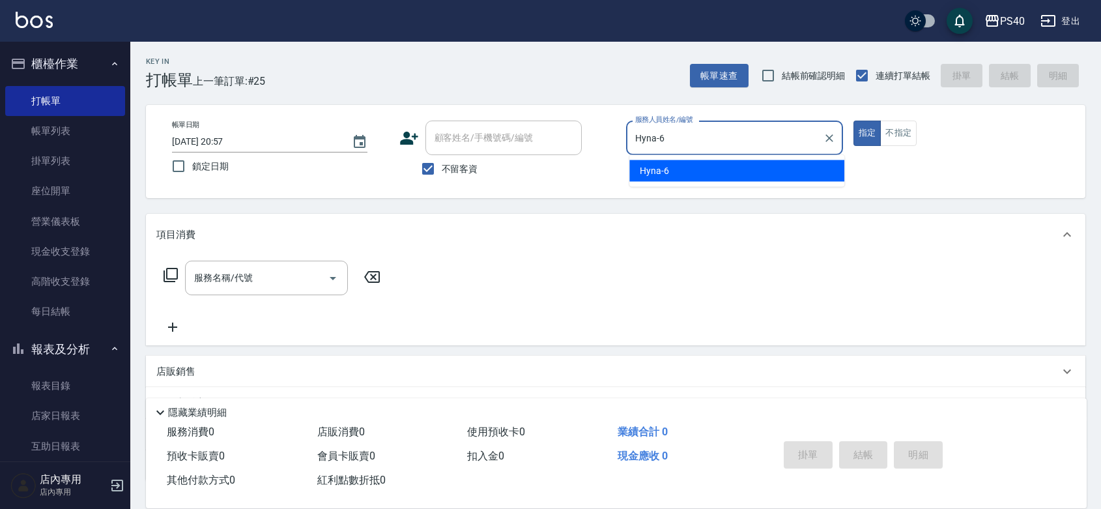
type button "true"
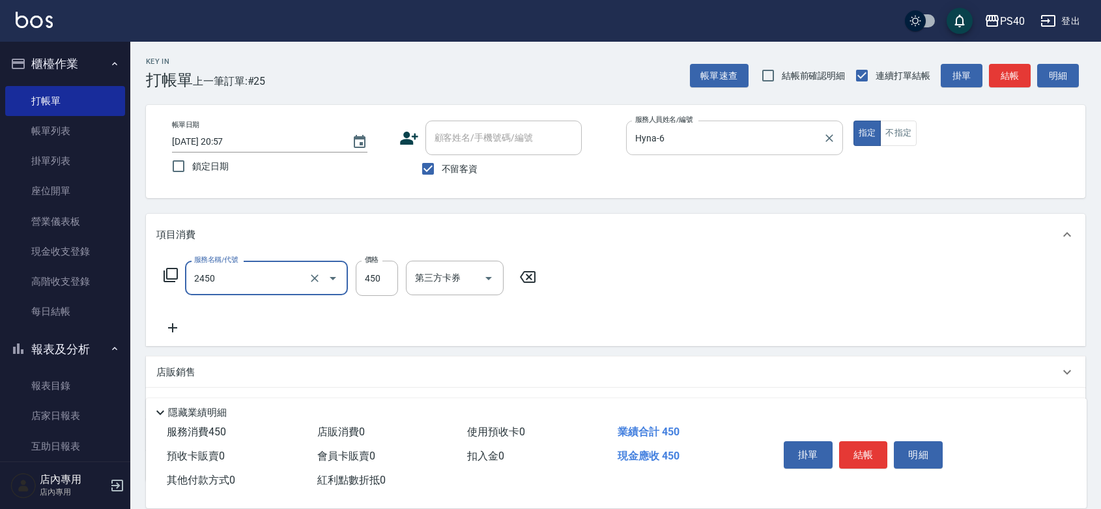
type input "C剪髮套餐(2450)"
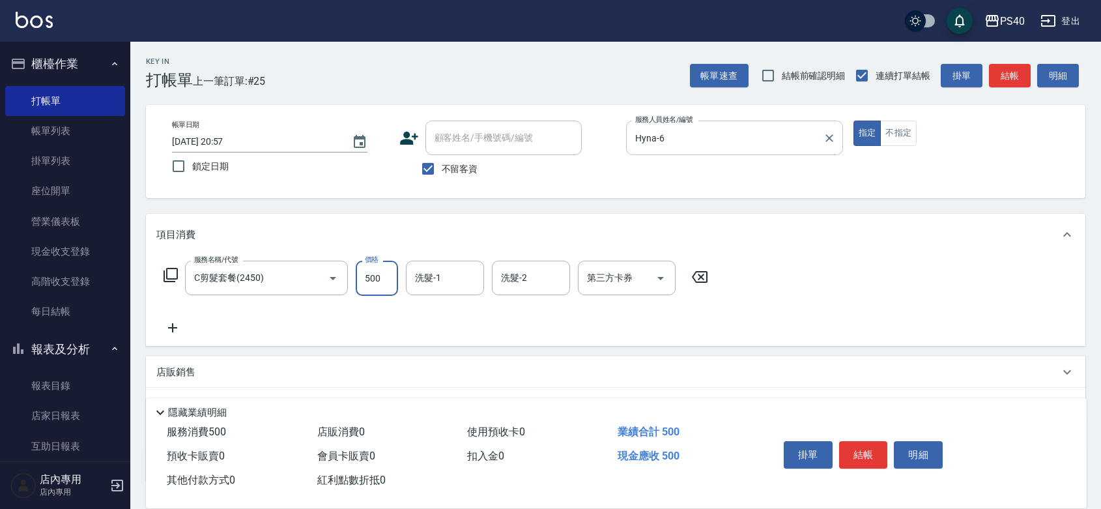
type input "500"
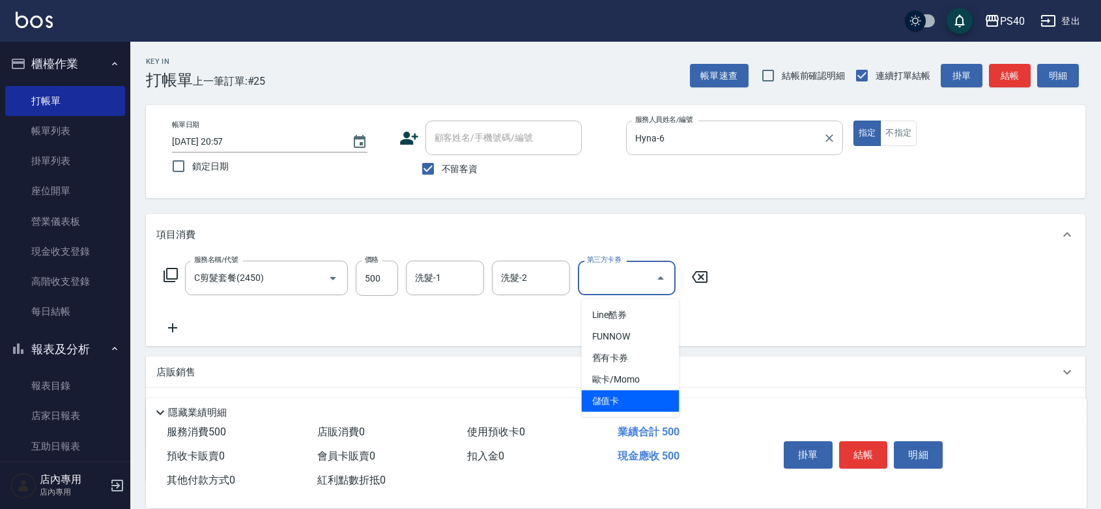
type input "儲值卡"
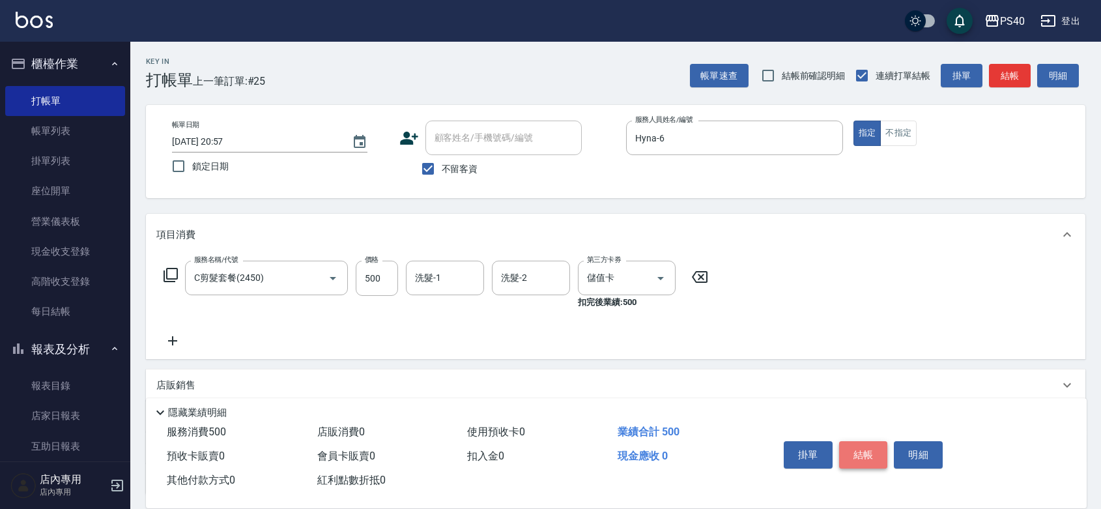
click at [853, 441] on button "結帳" at bounding box center [863, 454] width 49 height 27
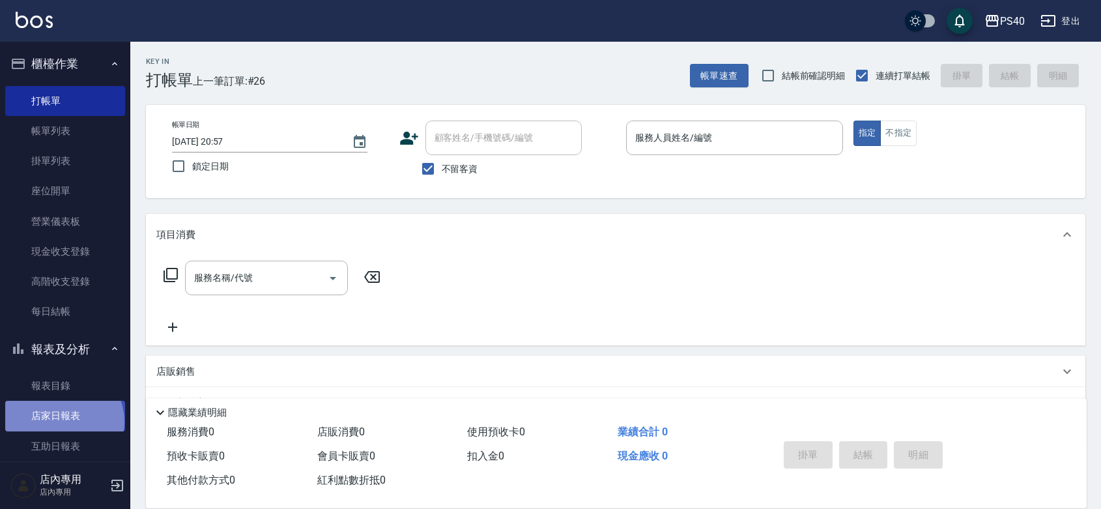
click at [63, 421] on link "店家日報表" at bounding box center [65, 416] width 120 height 30
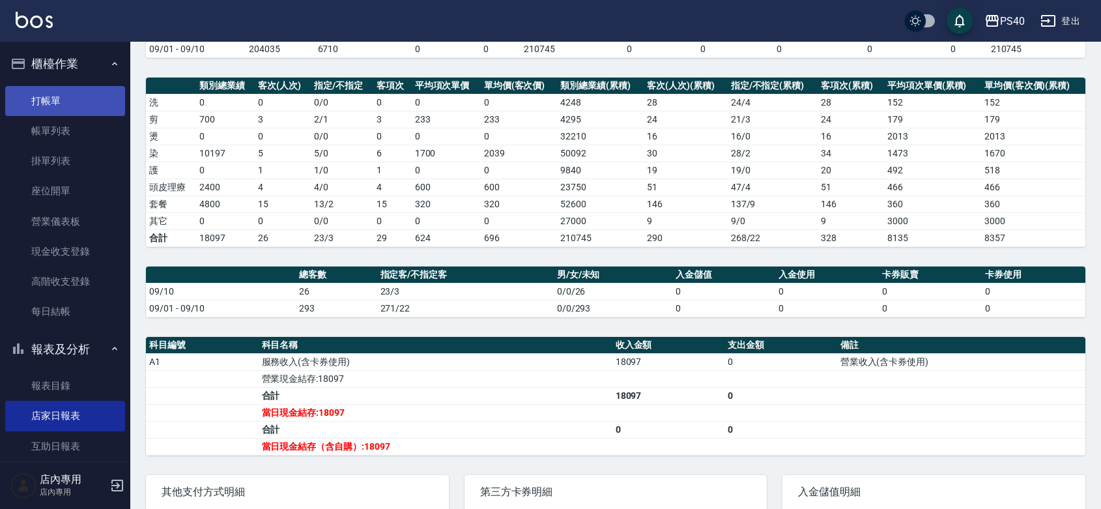
scroll to position [115, 0]
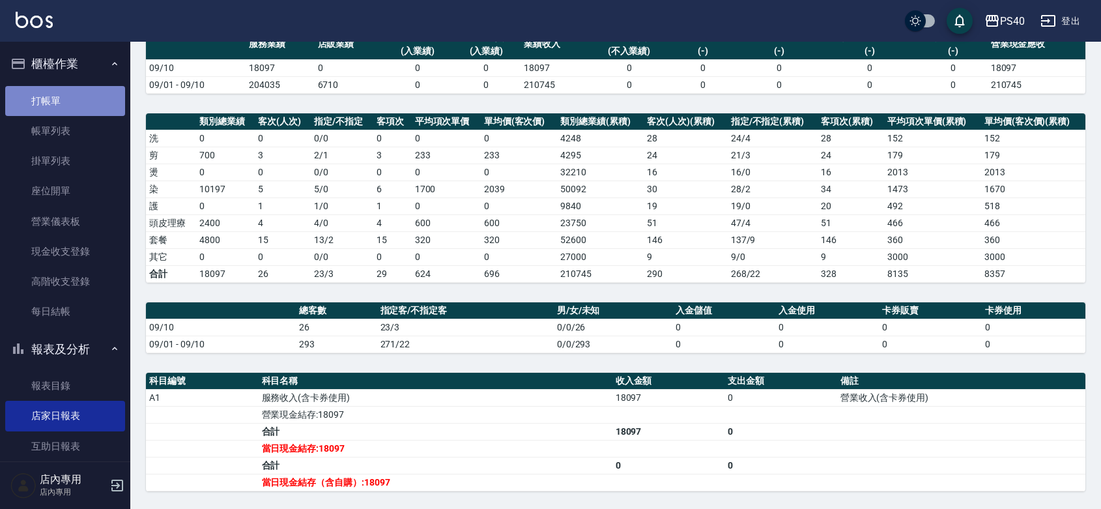
click at [65, 106] on link "打帳單" at bounding box center [65, 101] width 120 height 30
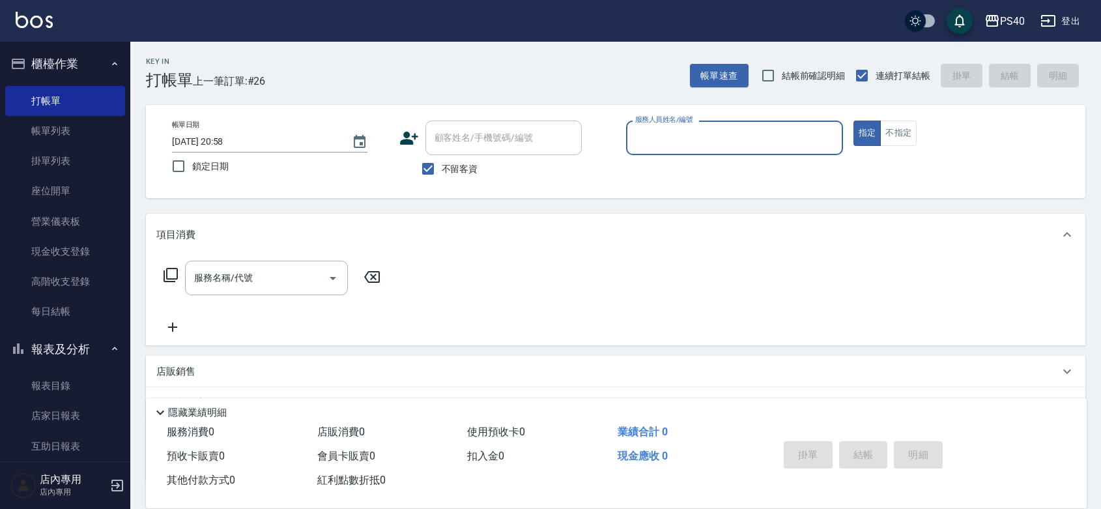
click at [679, 135] on input "服務人員姓名/編號" at bounding box center [734, 137] width 205 height 23
type input "[PERSON_NAME]-1"
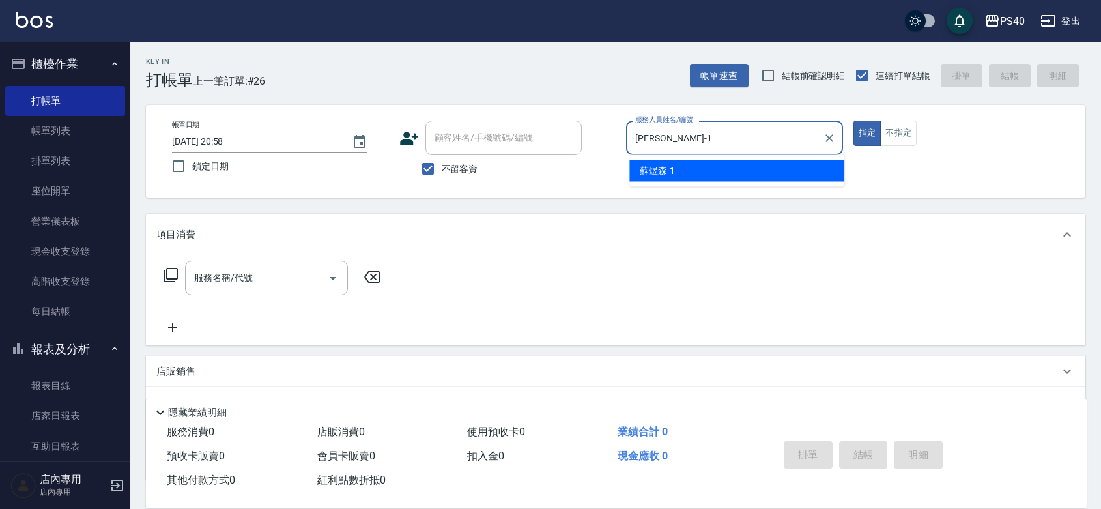
type button "true"
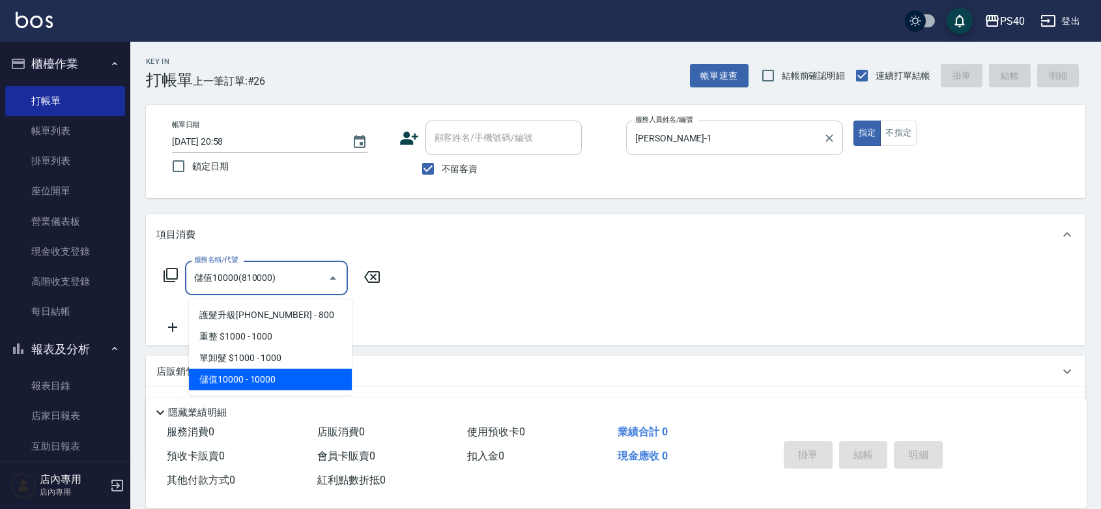
type input "儲值10000(810000)"
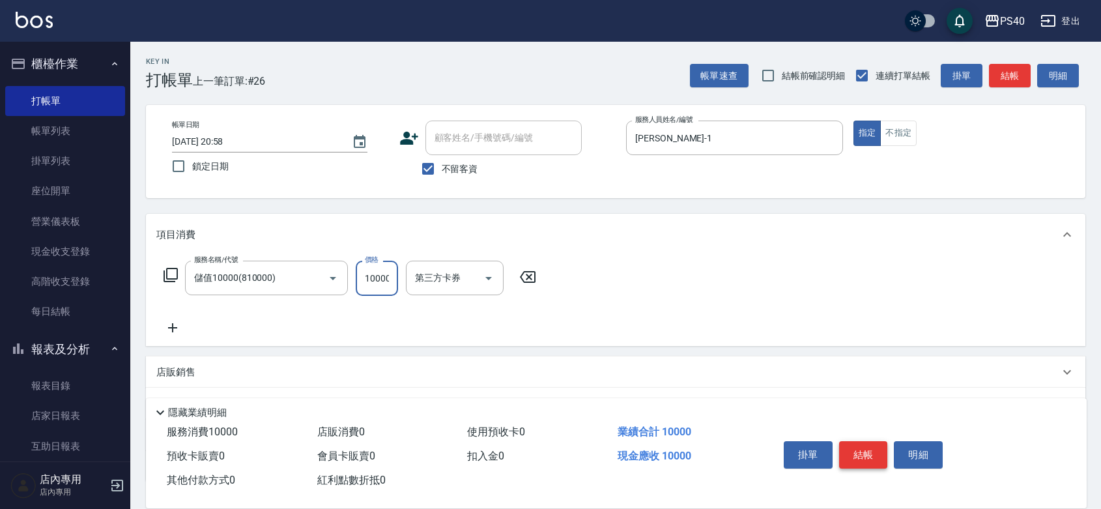
click at [873, 443] on button "結帳" at bounding box center [863, 454] width 49 height 27
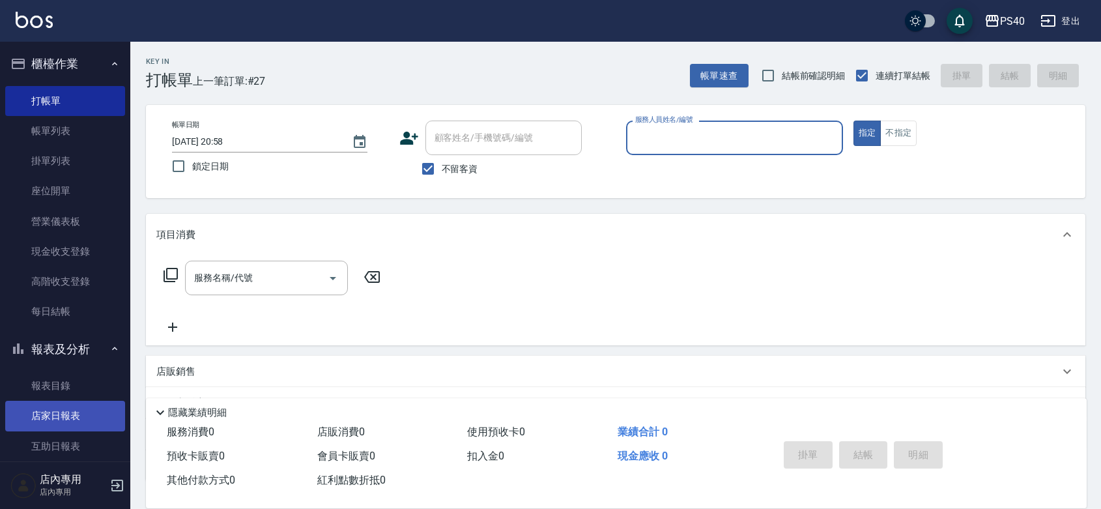
click at [77, 406] on link "店家日報表" at bounding box center [65, 416] width 120 height 30
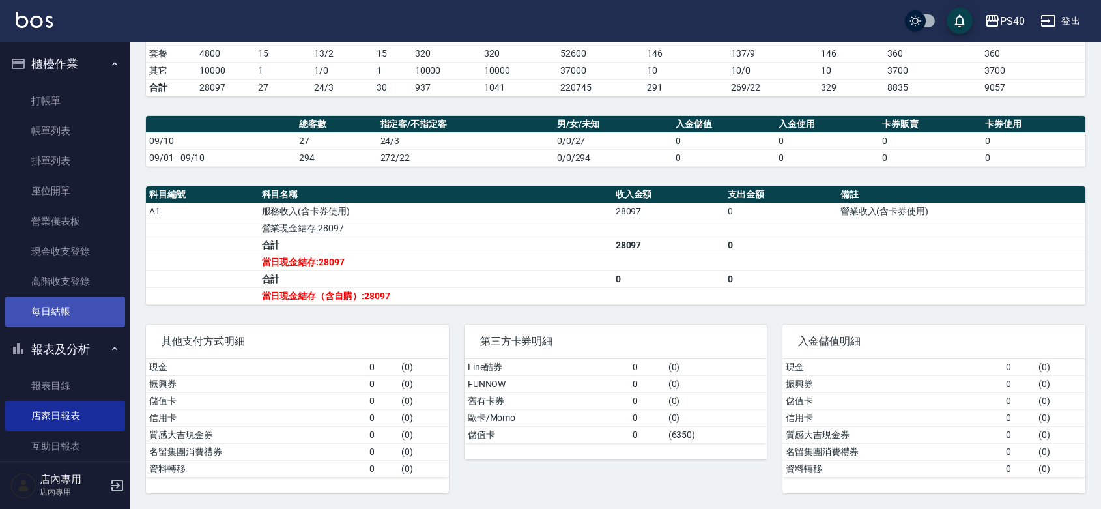
scroll to position [190, 0]
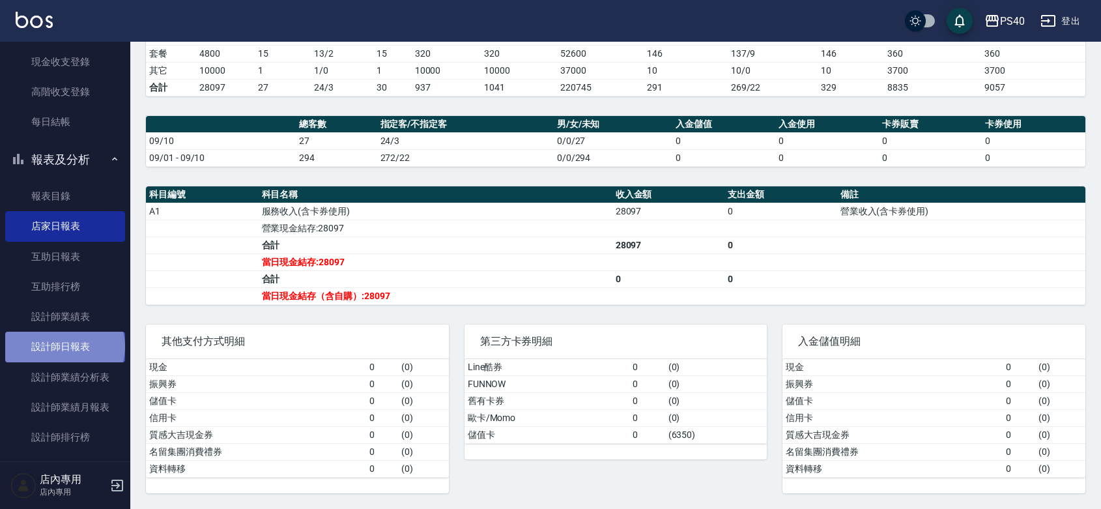
drag, startPoint x: 64, startPoint y: 346, endPoint x: 72, endPoint y: 346, distance: 8.5
click at [64, 346] on link "設計師日報表" at bounding box center [65, 347] width 120 height 30
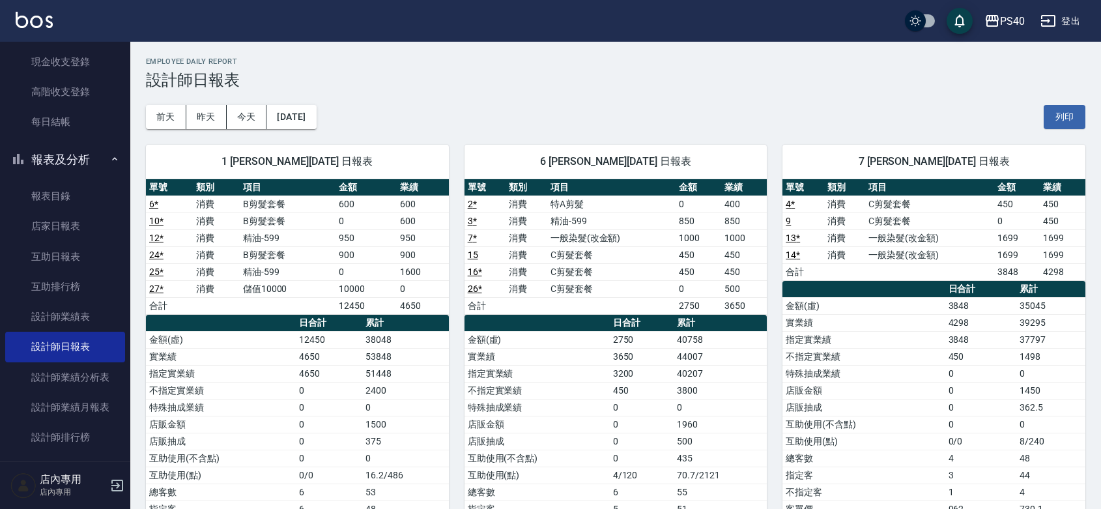
click at [464, 103] on div "[DATE] [DATE] [DATE] [DATE] 列印" at bounding box center [615, 116] width 939 height 55
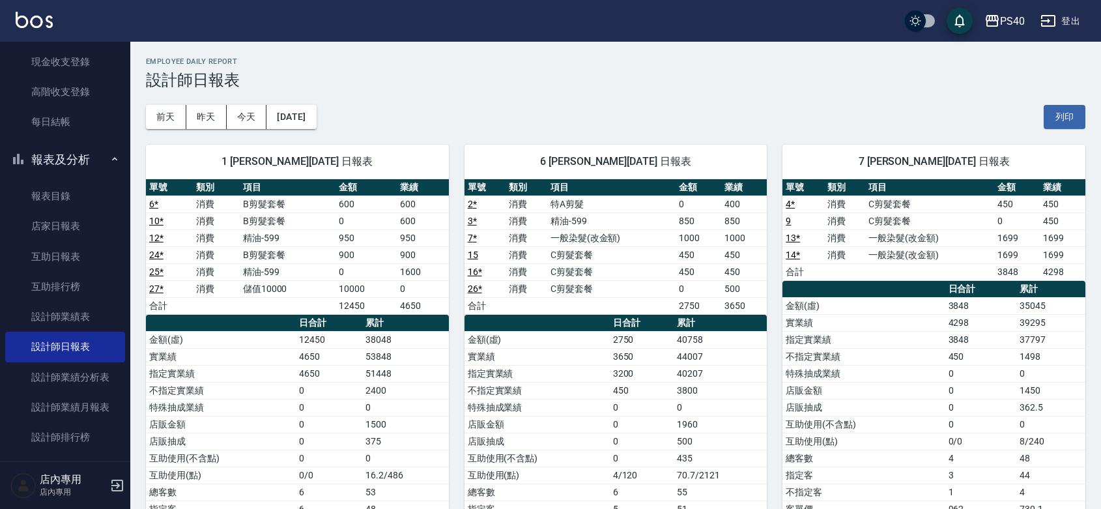
click at [464, 103] on div "[DATE] [DATE] [DATE] [DATE] 列印" at bounding box center [615, 116] width 939 height 55
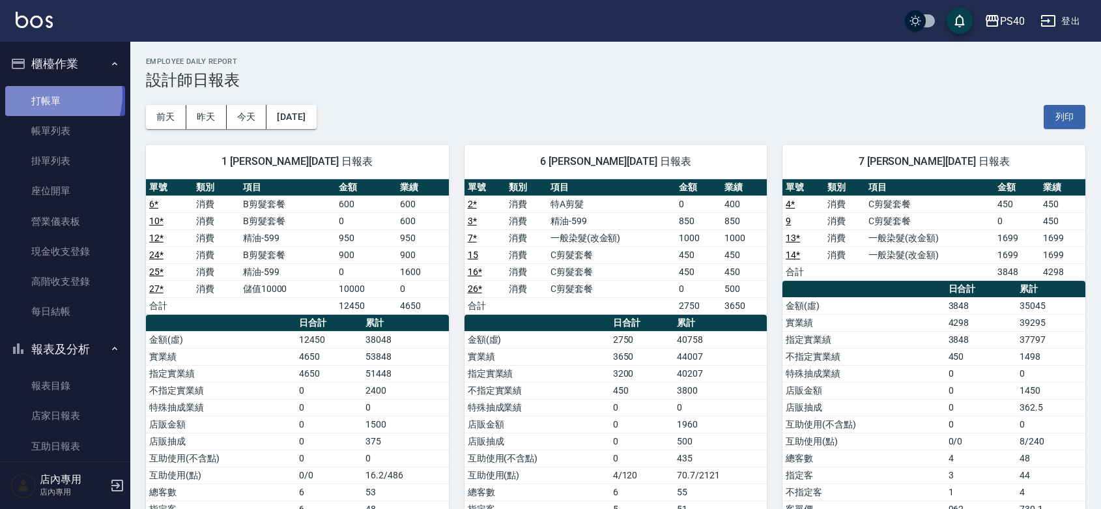
click at [43, 94] on link "打帳單" at bounding box center [65, 101] width 120 height 30
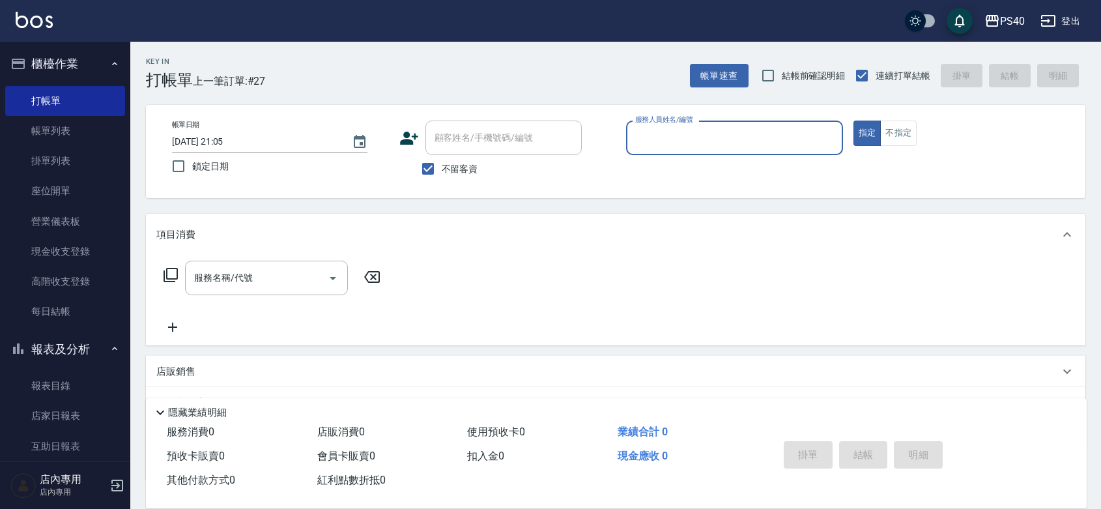
click at [707, 129] on input "服務人員姓名/編號" at bounding box center [734, 137] width 205 height 23
type input "[PERSON_NAME]-1"
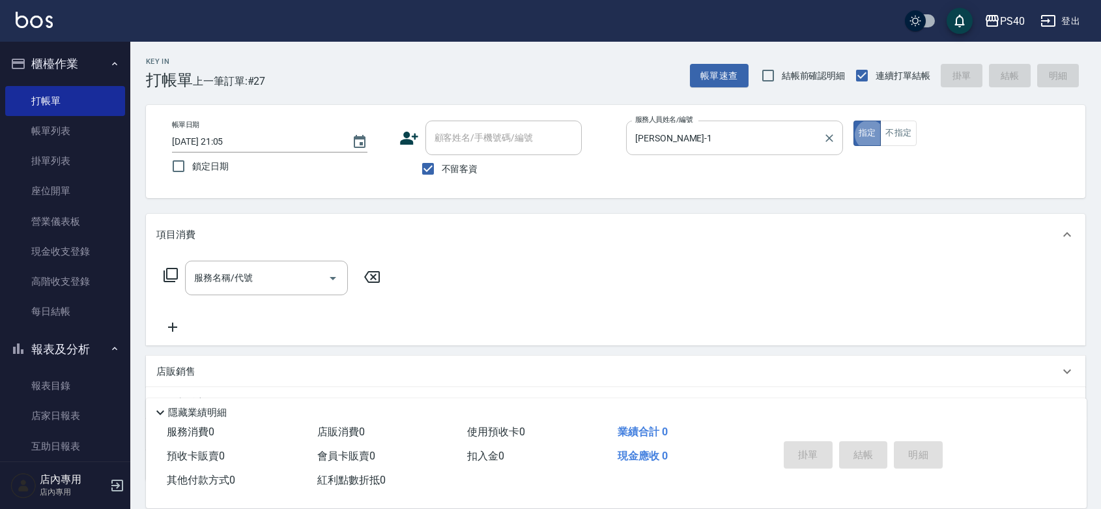
type button "true"
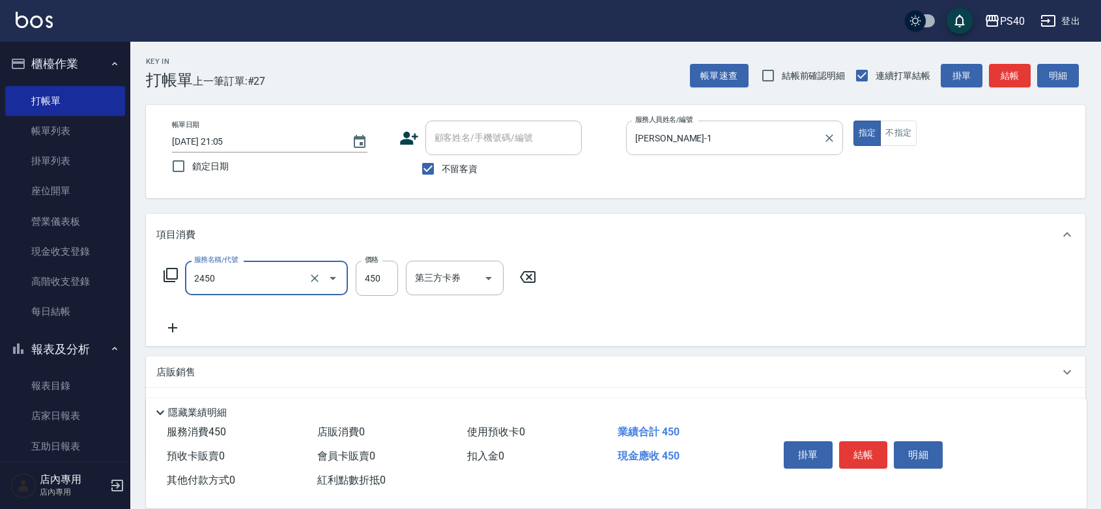
type input "C剪髮套餐(2450)"
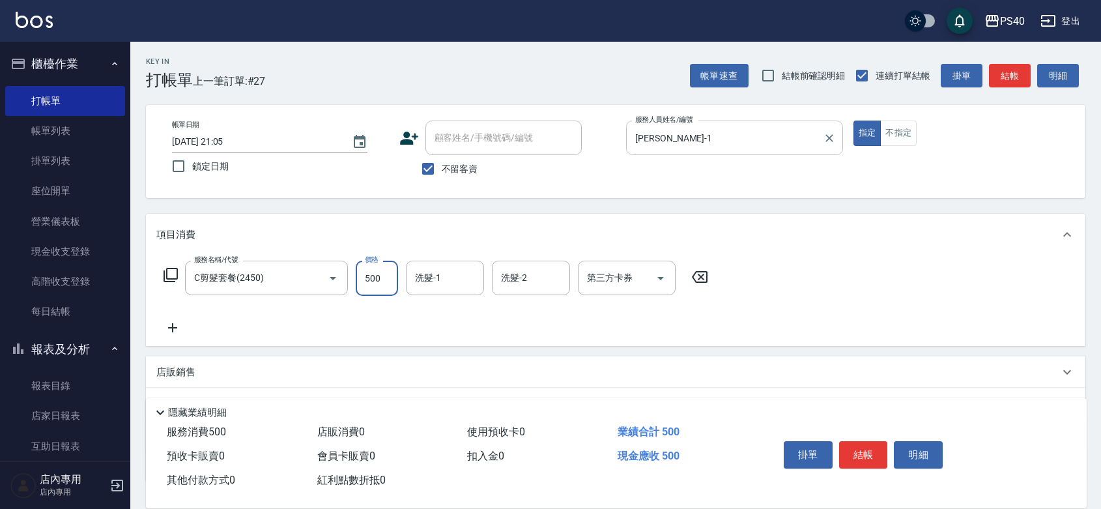
type input "500"
click at [855, 444] on button "結帳" at bounding box center [863, 454] width 49 height 27
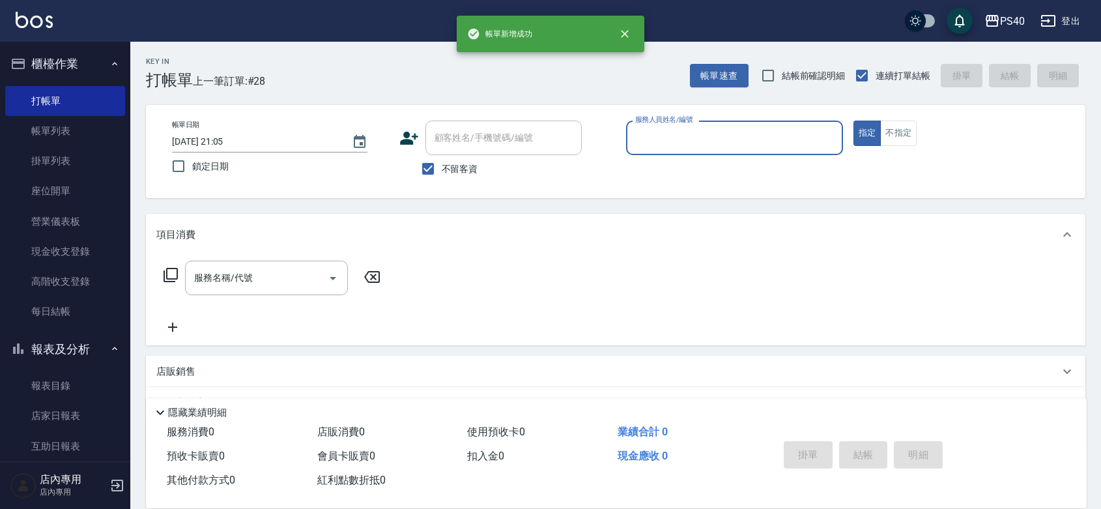
scroll to position [190, 0]
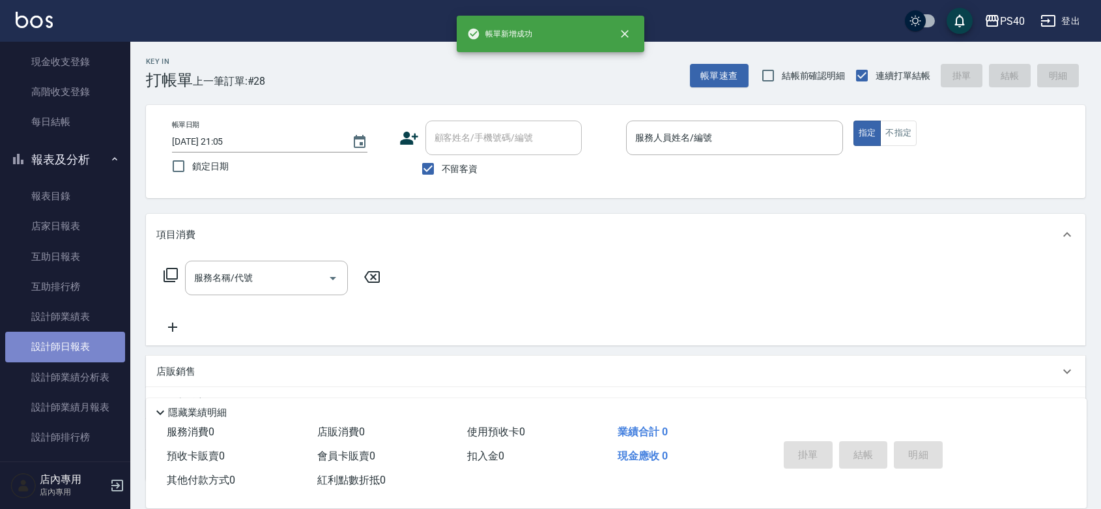
click at [90, 349] on link "設計師日報表" at bounding box center [65, 347] width 120 height 30
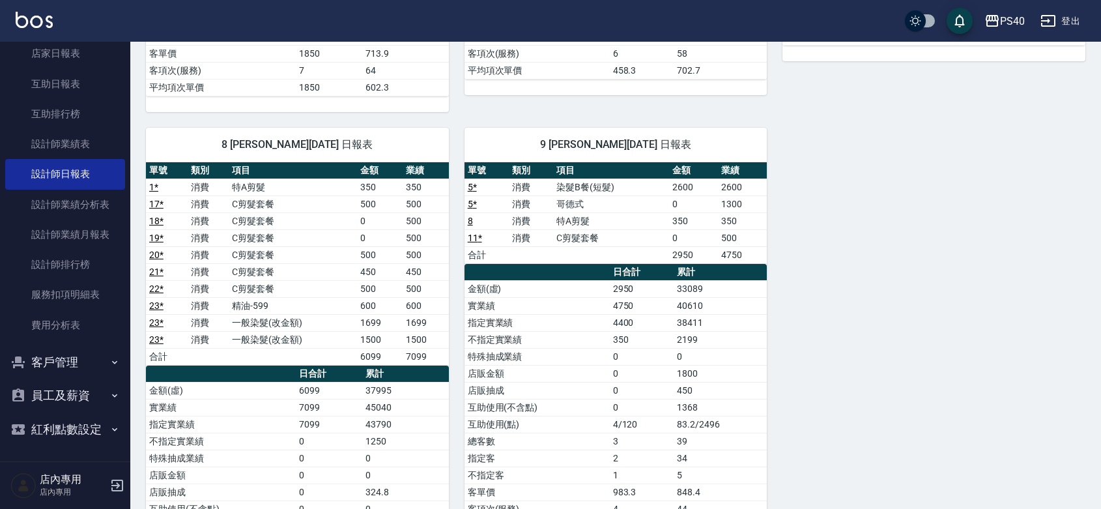
scroll to position [483, 0]
